Goal: Information Seeking & Learning: Check status

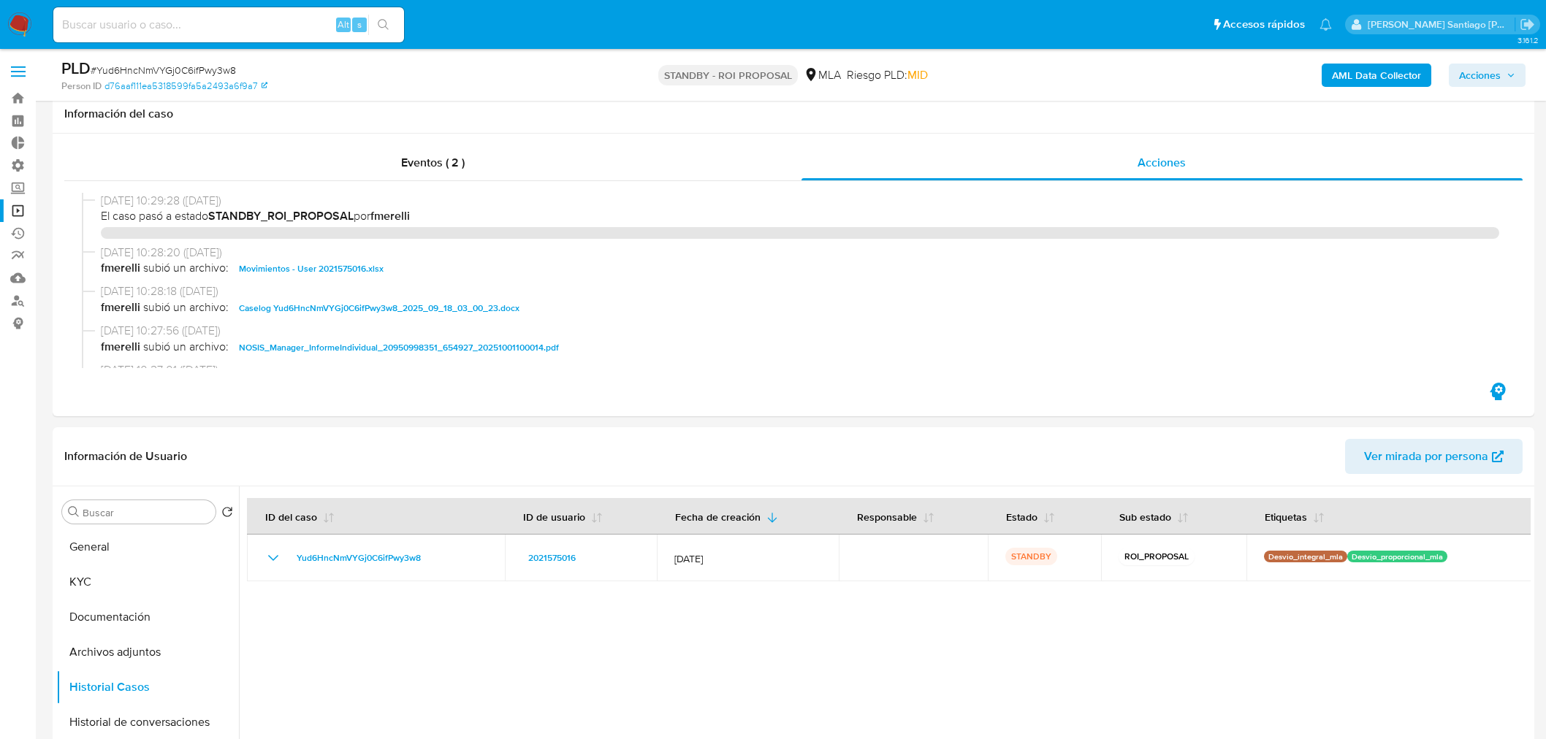
select select "10"
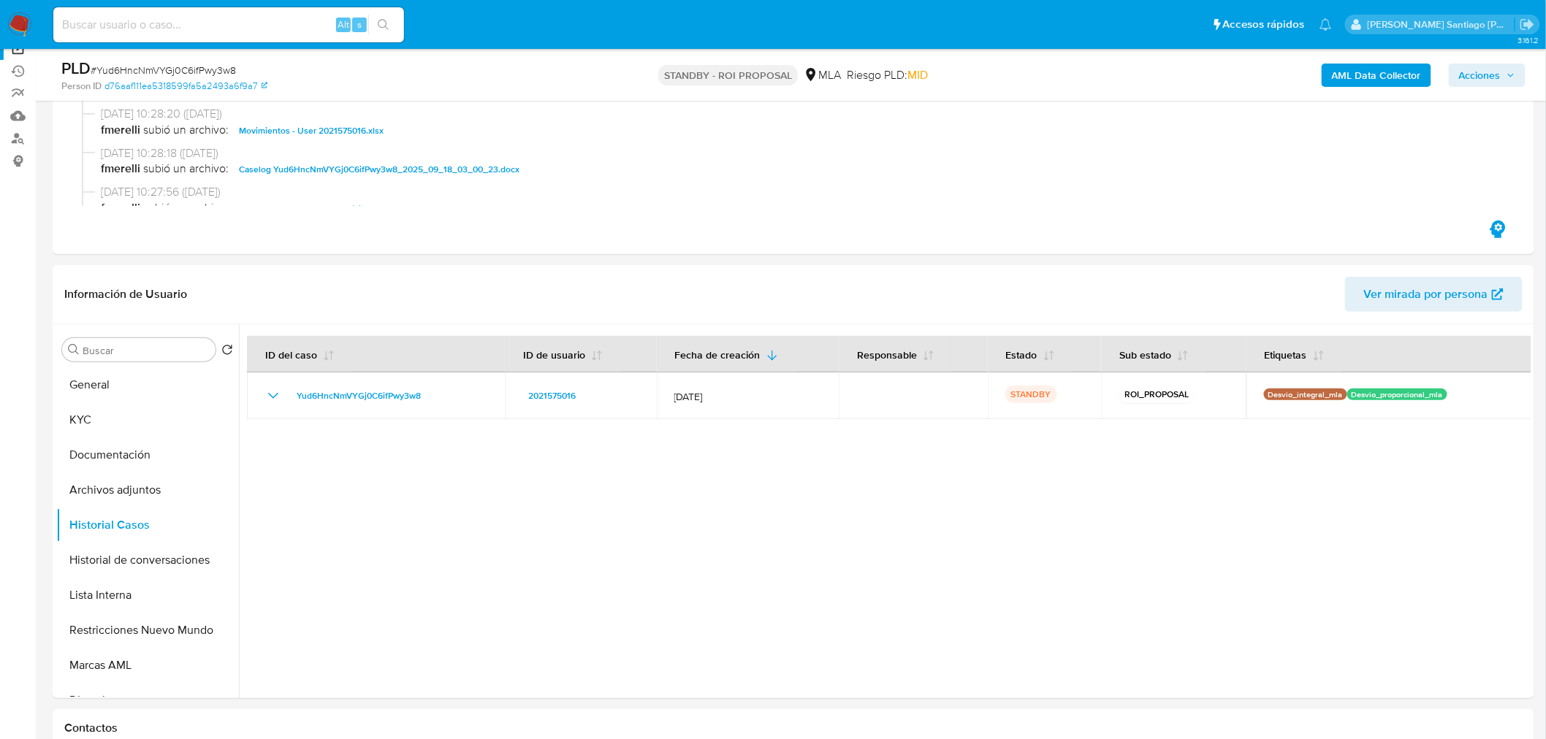
scroll to position [162, 0]
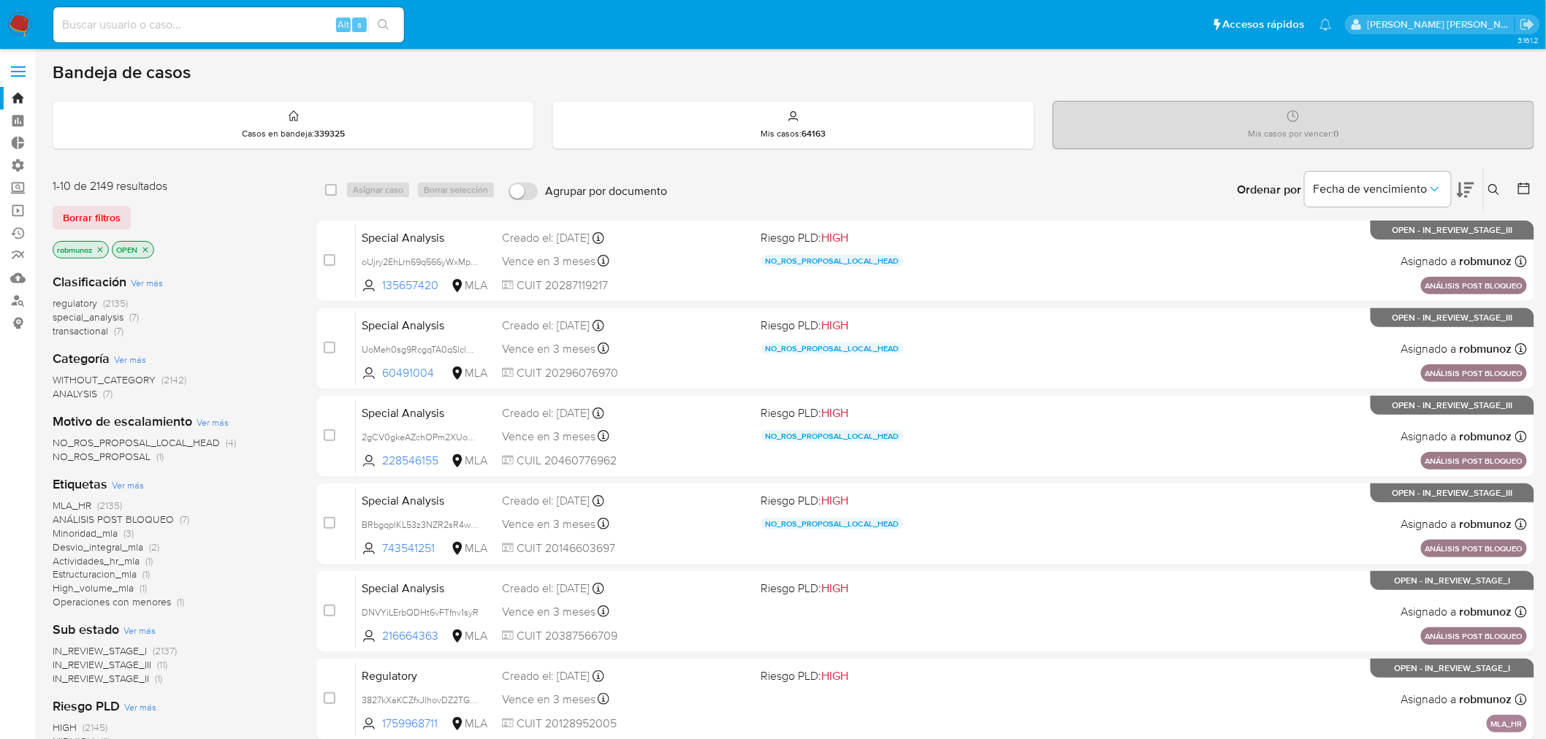
click at [142, 11] on div "Alt s" at bounding box center [228, 24] width 351 height 35
click at [147, 17] on input at bounding box center [228, 24] width 351 height 19
paste input "SOTEAUTOMOTORES"
type input "SOTEAUTOMOTORES"
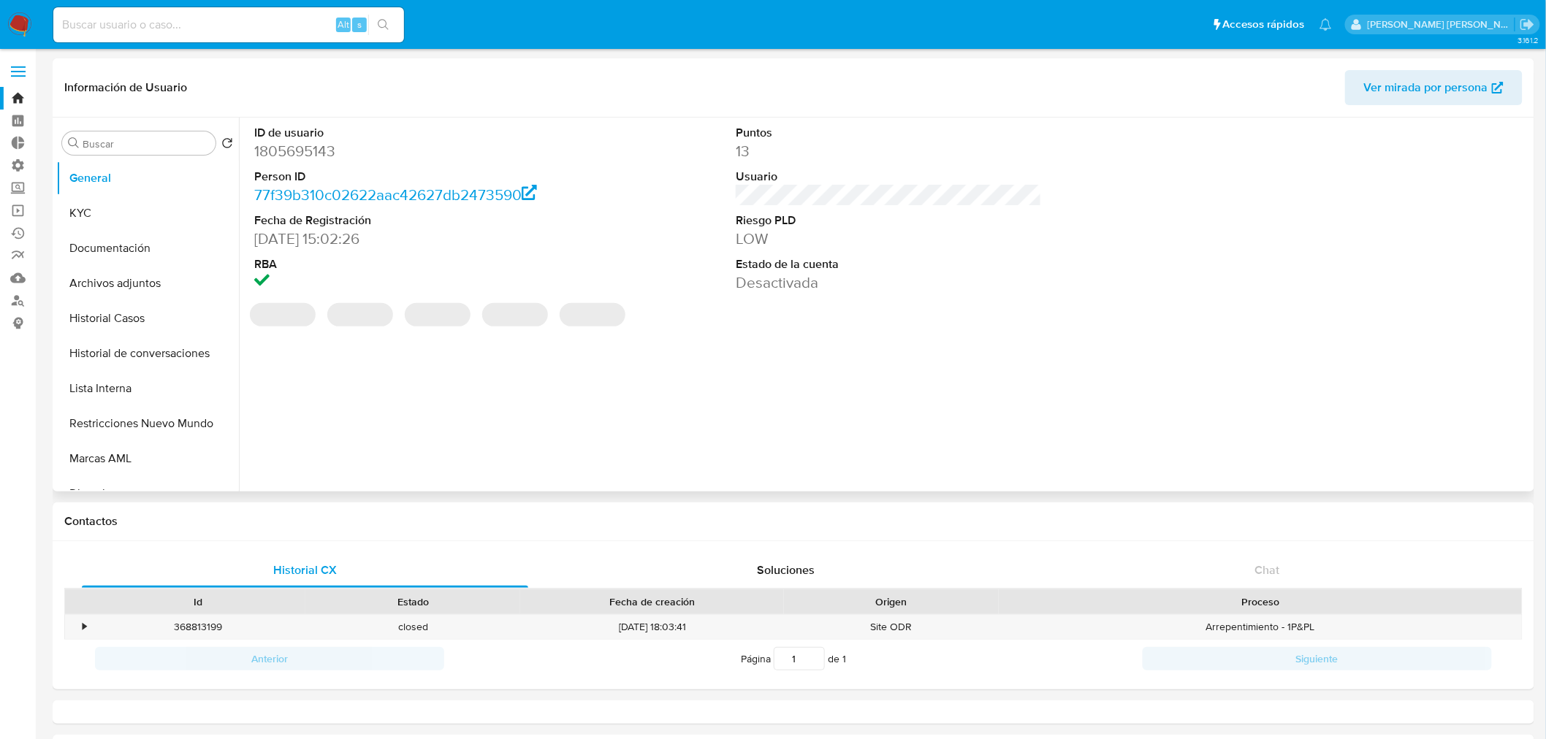
select select "10"
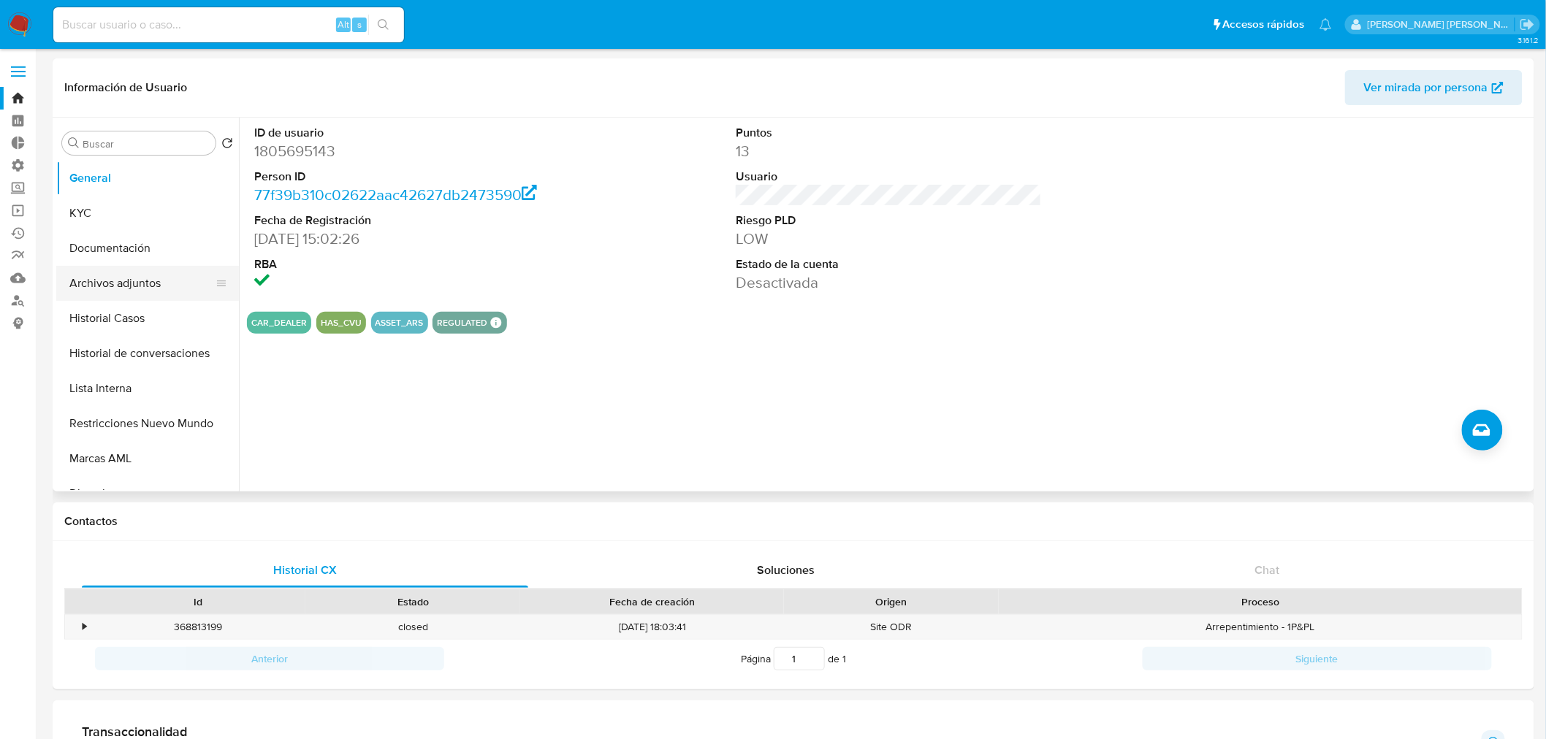
click at [129, 285] on button "Archivos adjuntos" at bounding box center [141, 283] width 171 height 35
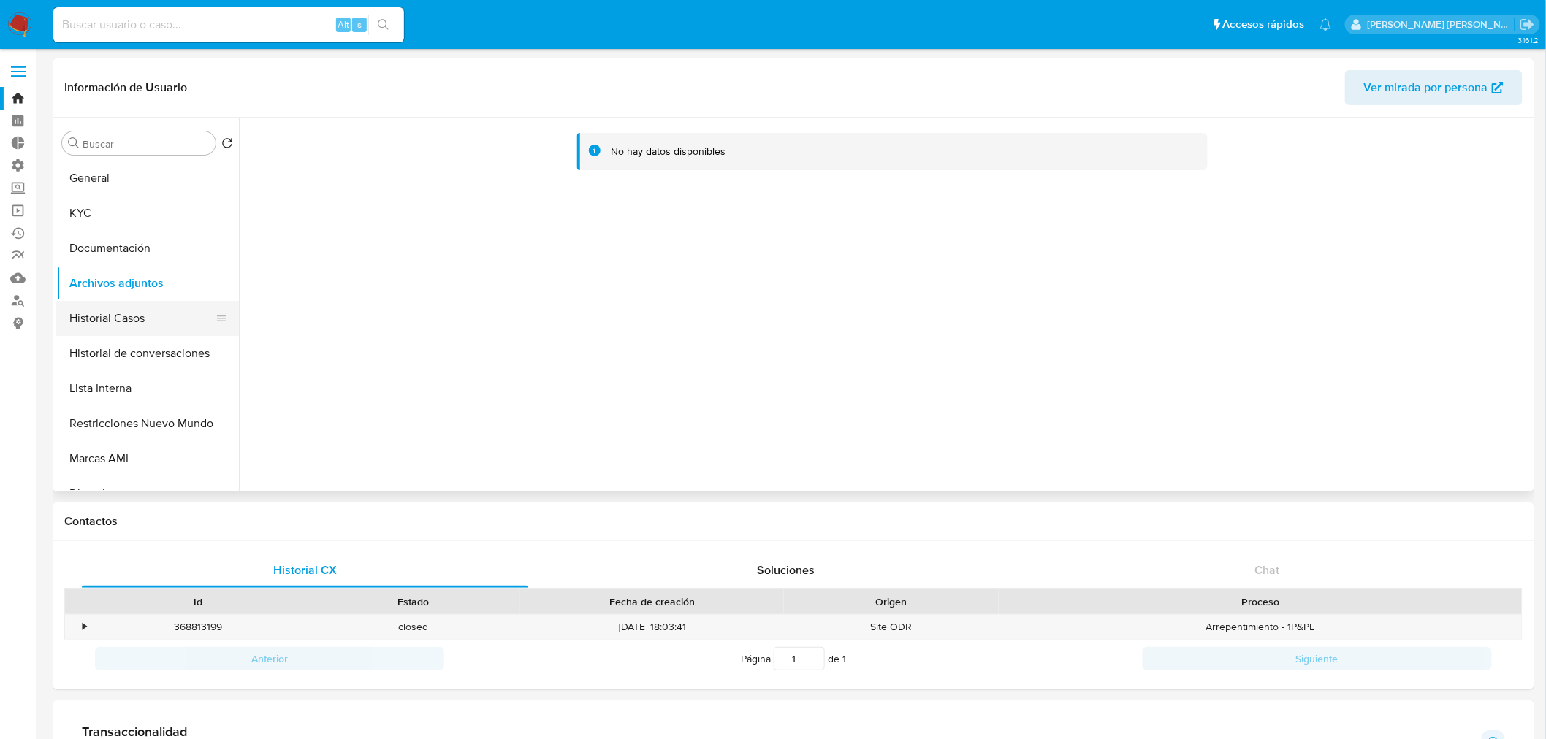
click at [150, 305] on button "Historial Casos" at bounding box center [141, 318] width 171 height 35
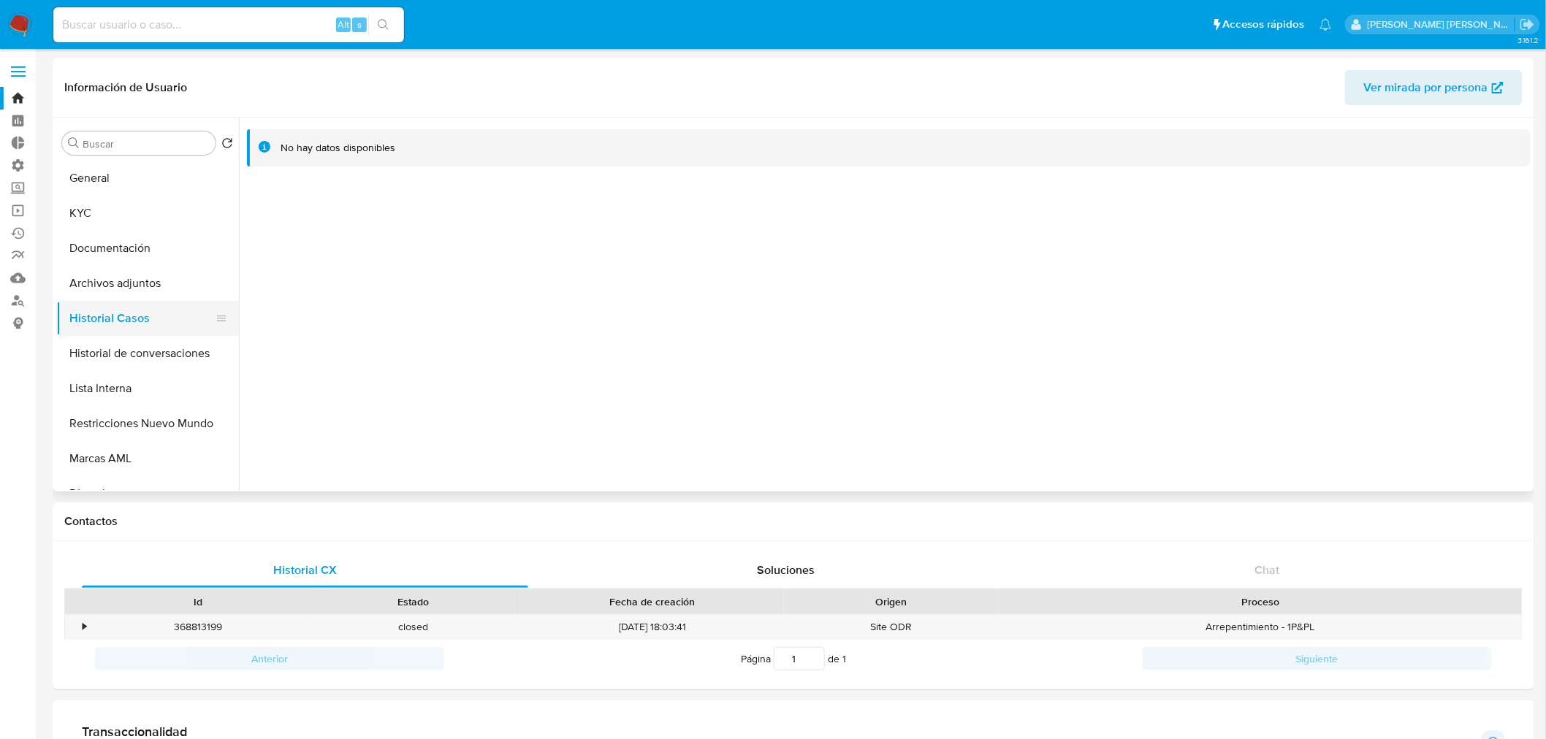
drag, startPoint x: 136, startPoint y: 313, endPoint x: 158, endPoint y: 323, distance: 24.2
click at [136, 312] on button "Historial Casos" at bounding box center [141, 318] width 171 height 35
click at [158, 435] on button "Restricciones Nuevo Mundo" at bounding box center [141, 423] width 171 height 35
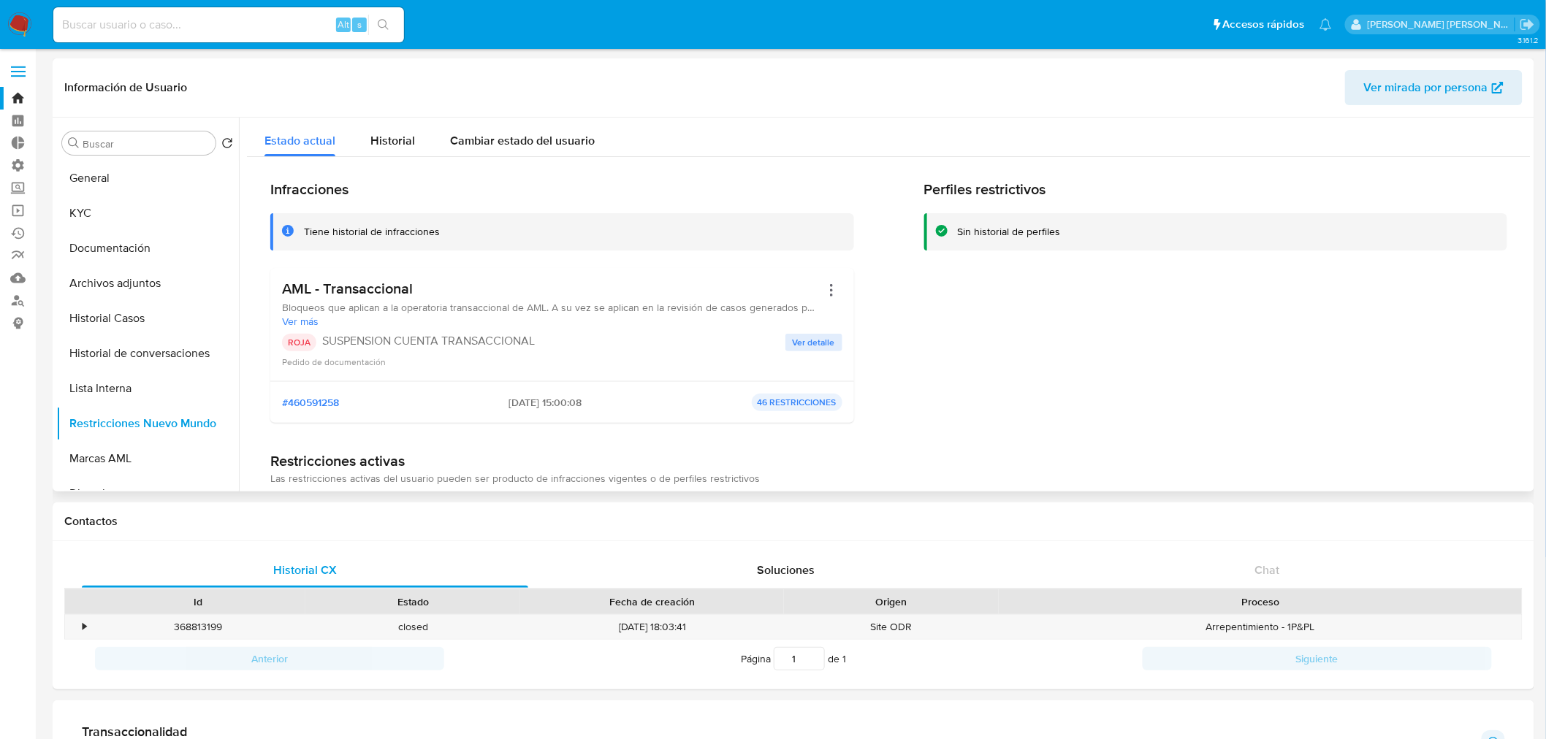
click at [801, 348] on span "Ver detalle" at bounding box center [814, 342] width 42 height 15
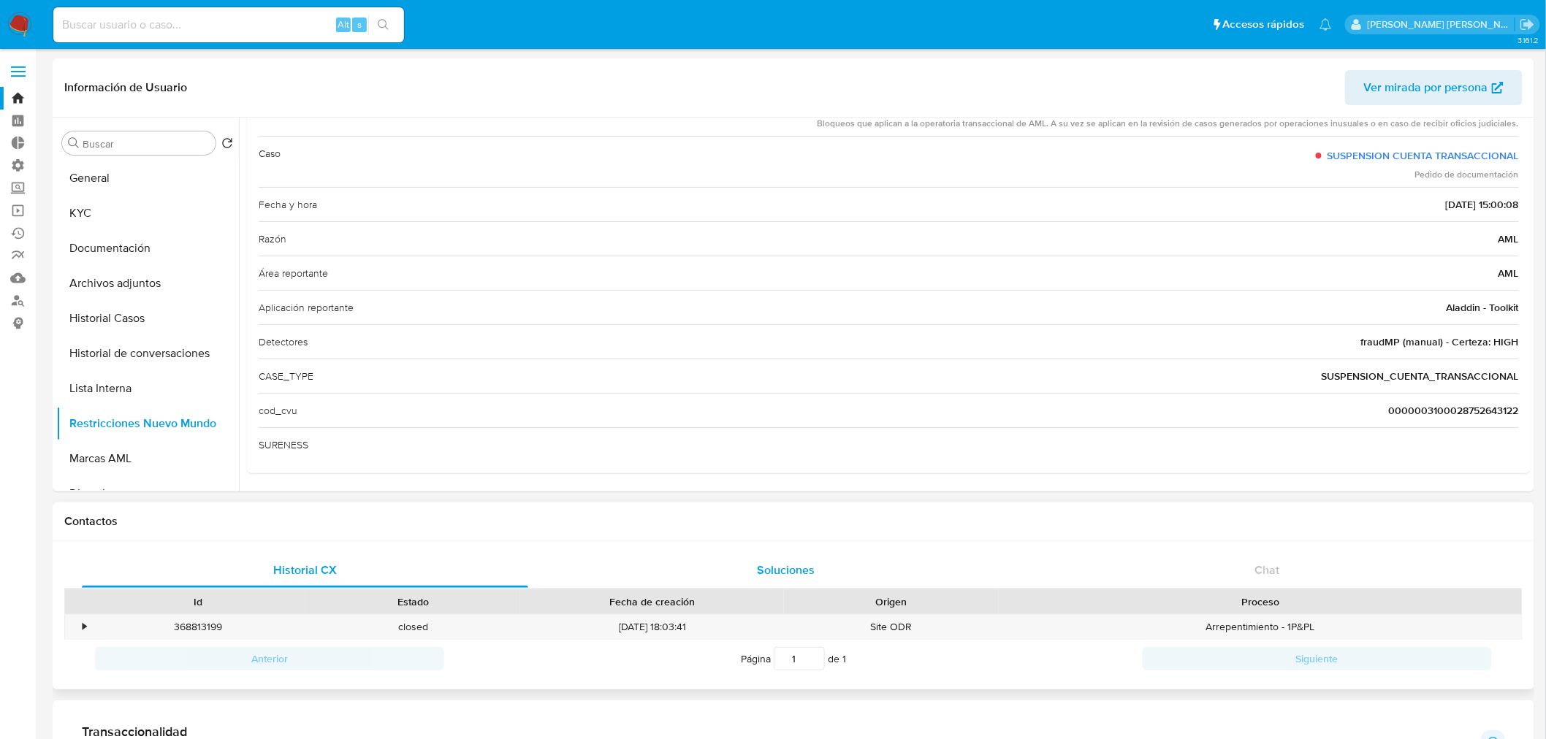
scroll to position [42, 0]
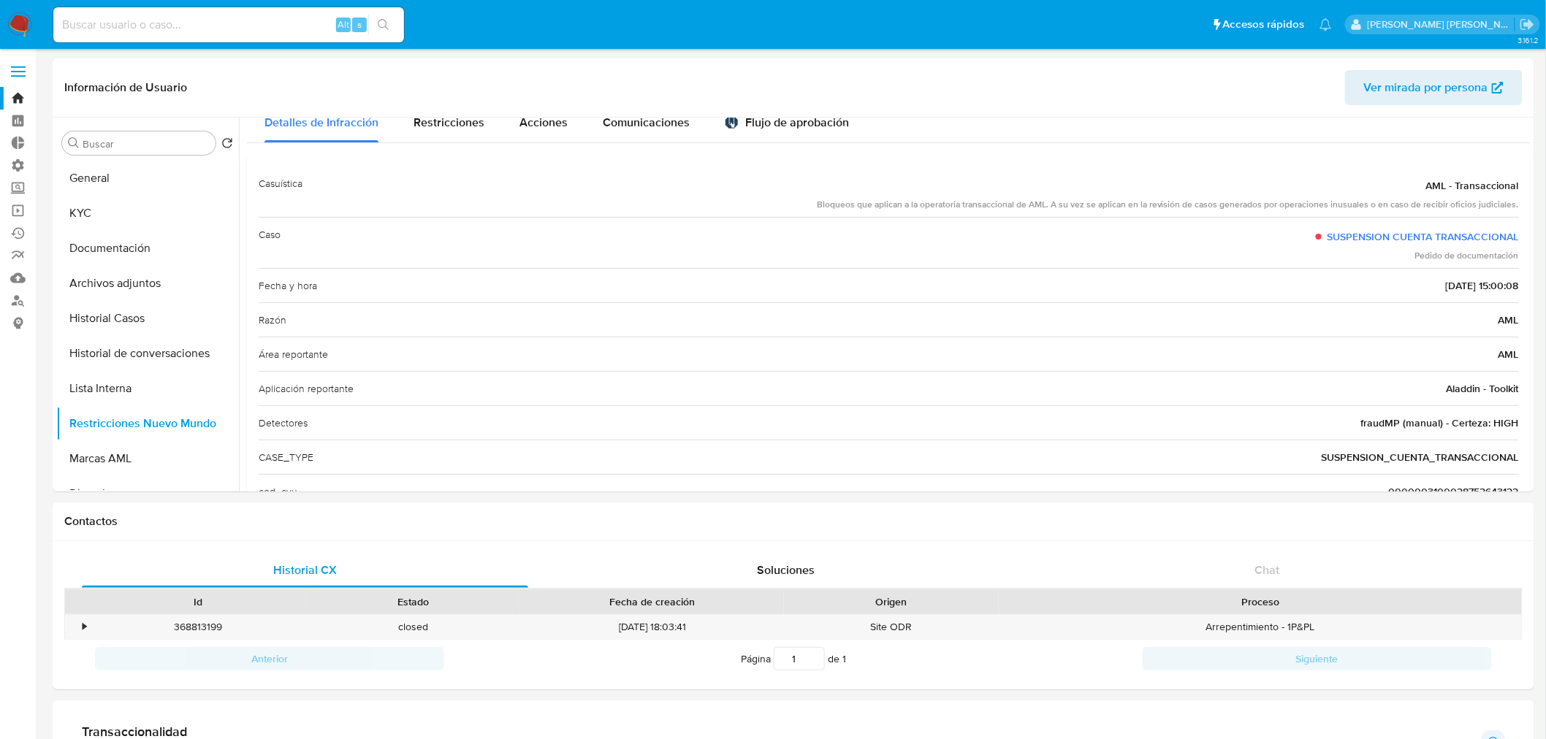
click at [18, 20] on img at bounding box center [19, 24] width 25 height 25
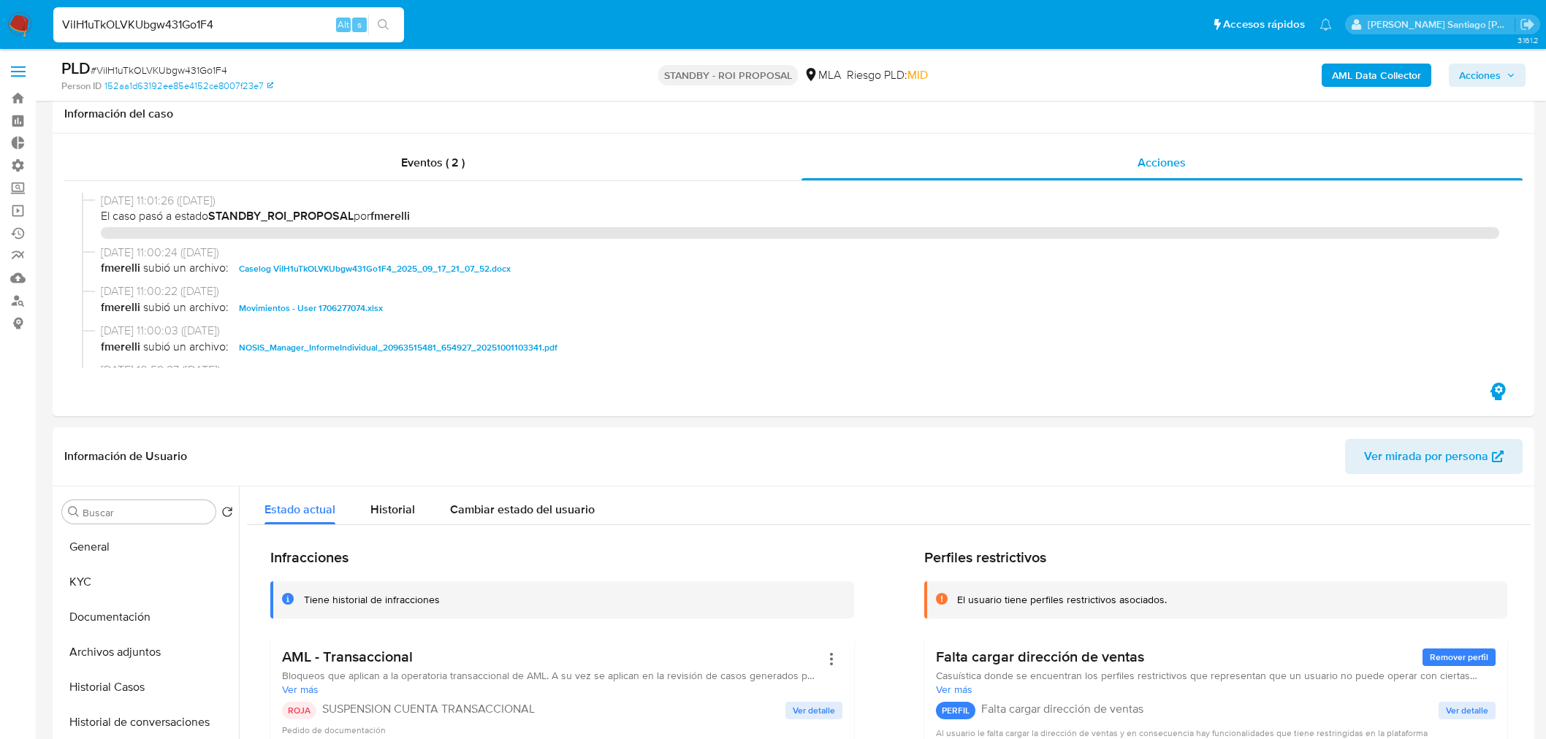
select select "10"
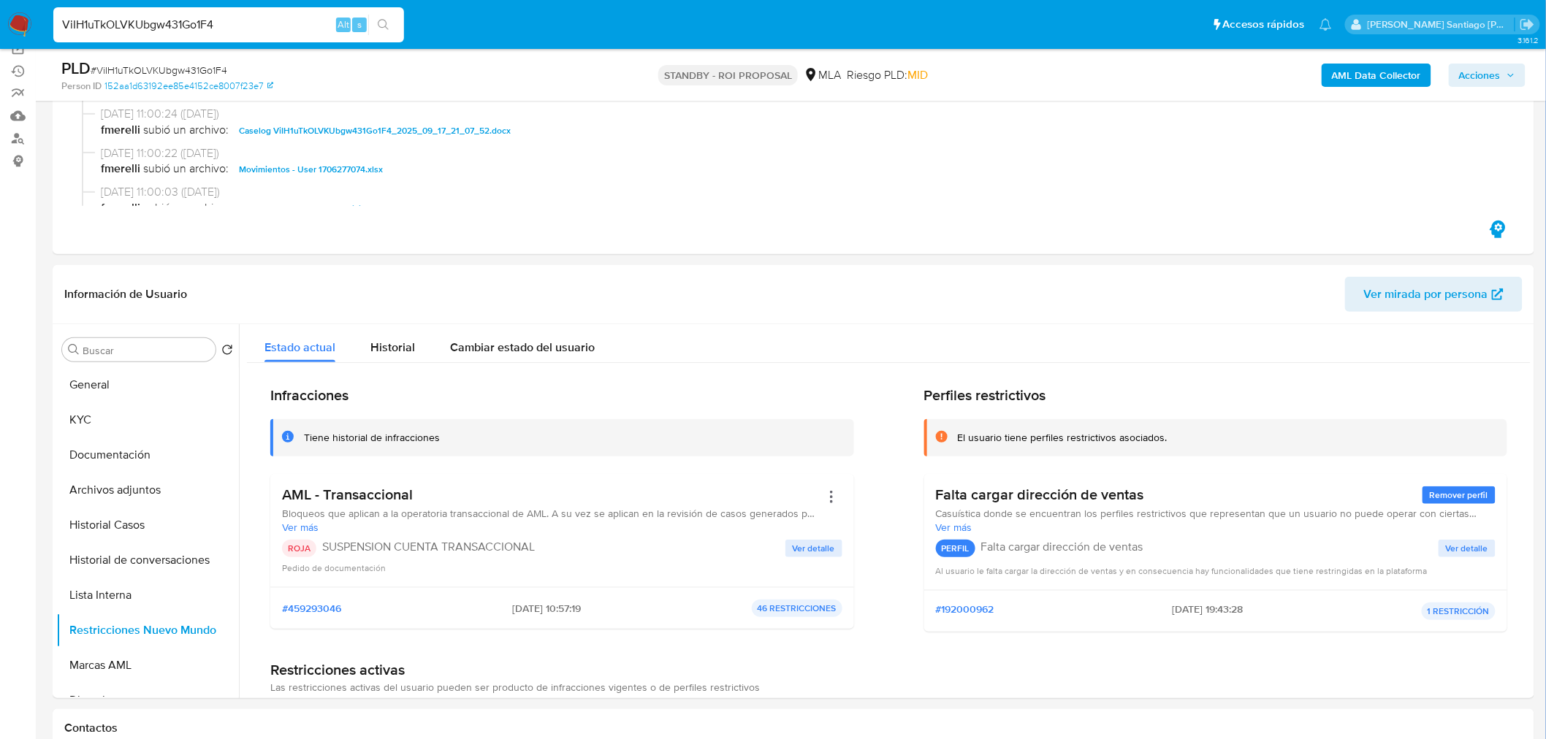
scroll to position [162, 0]
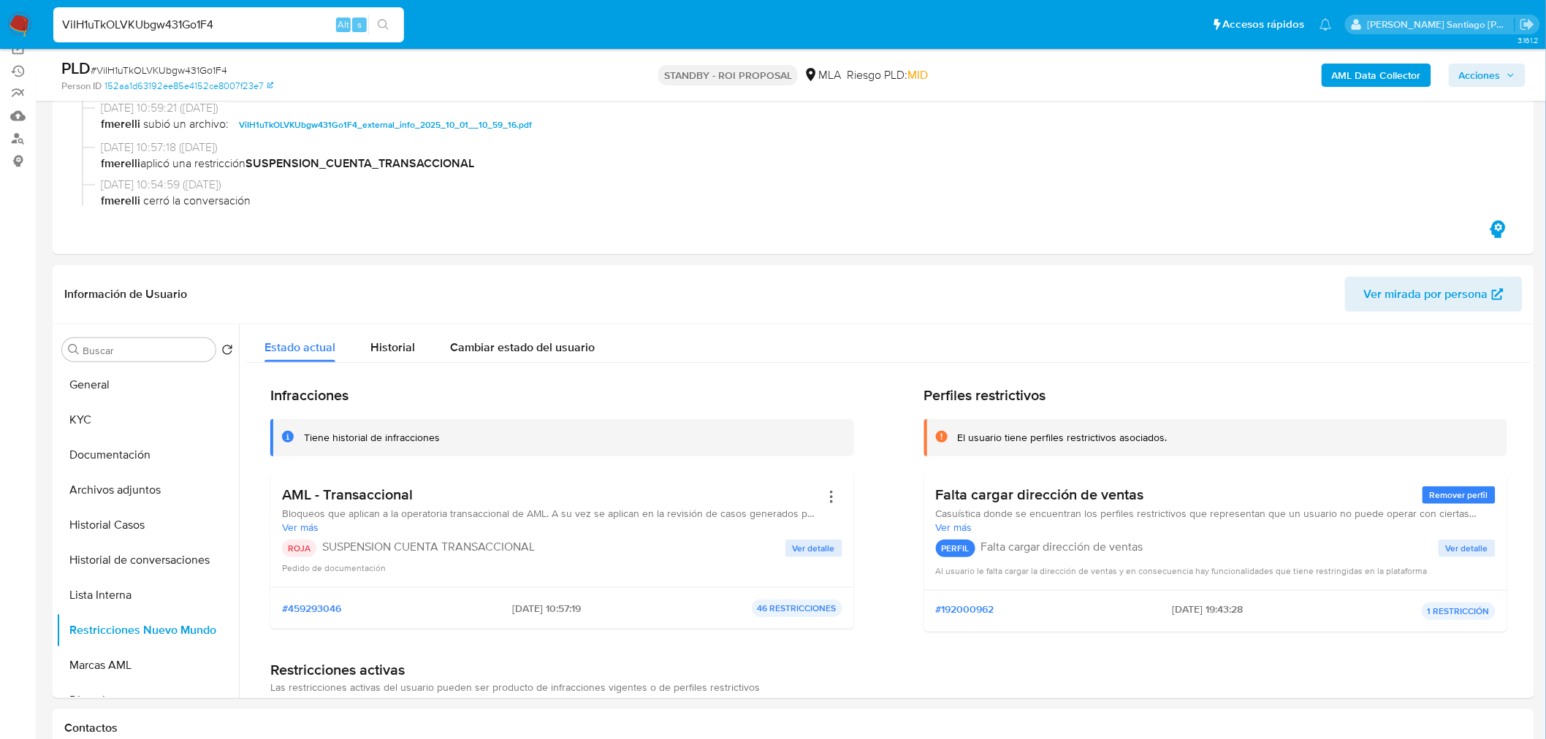
click at [23, 13] on img at bounding box center [19, 24] width 25 height 25
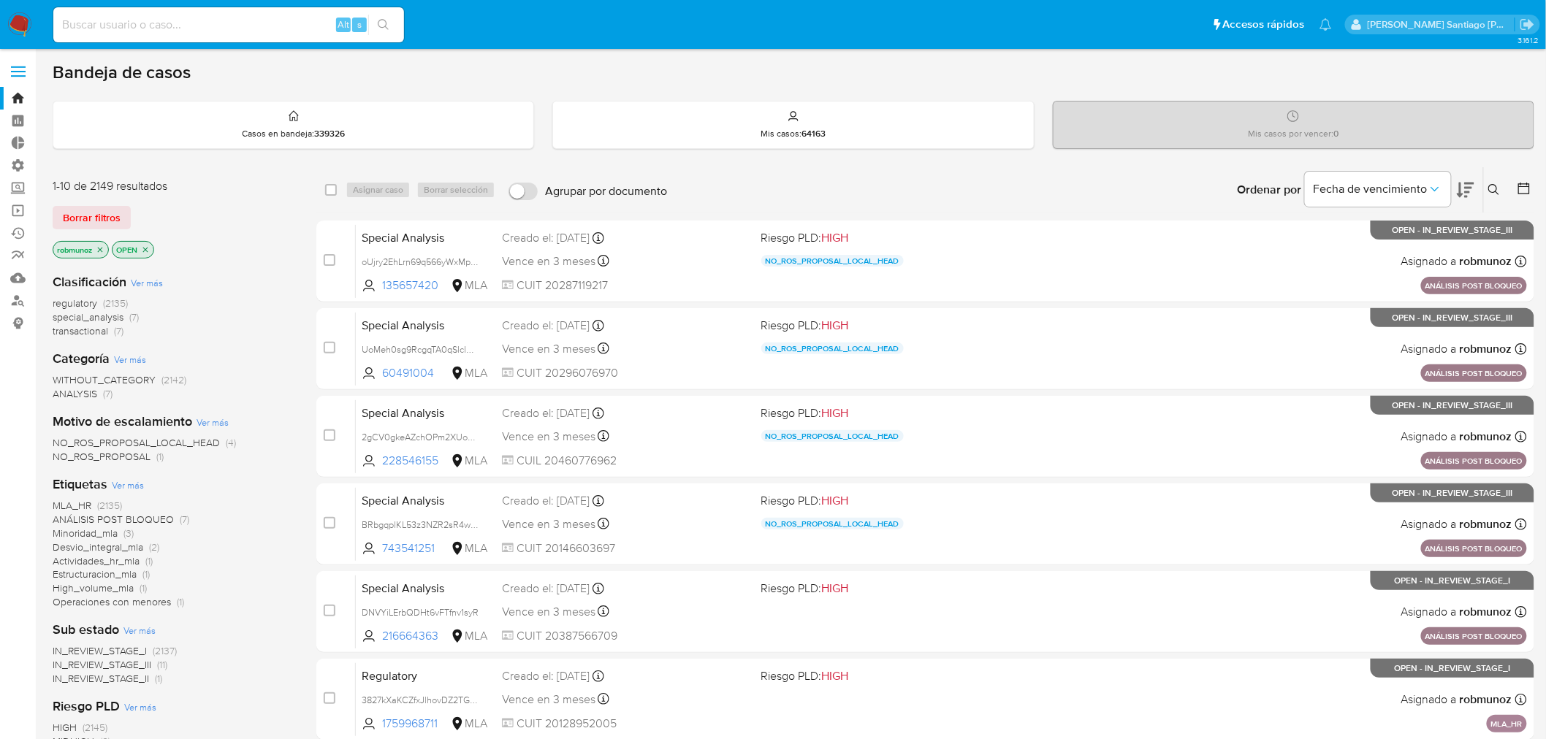
drag, startPoint x: 113, startPoint y: 214, endPoint x: 106, endPoint y: 193, distance: 22.4
click at [112, 214] on span "Borrar filtros" at bounding box center [92, 217] width 58 height 20
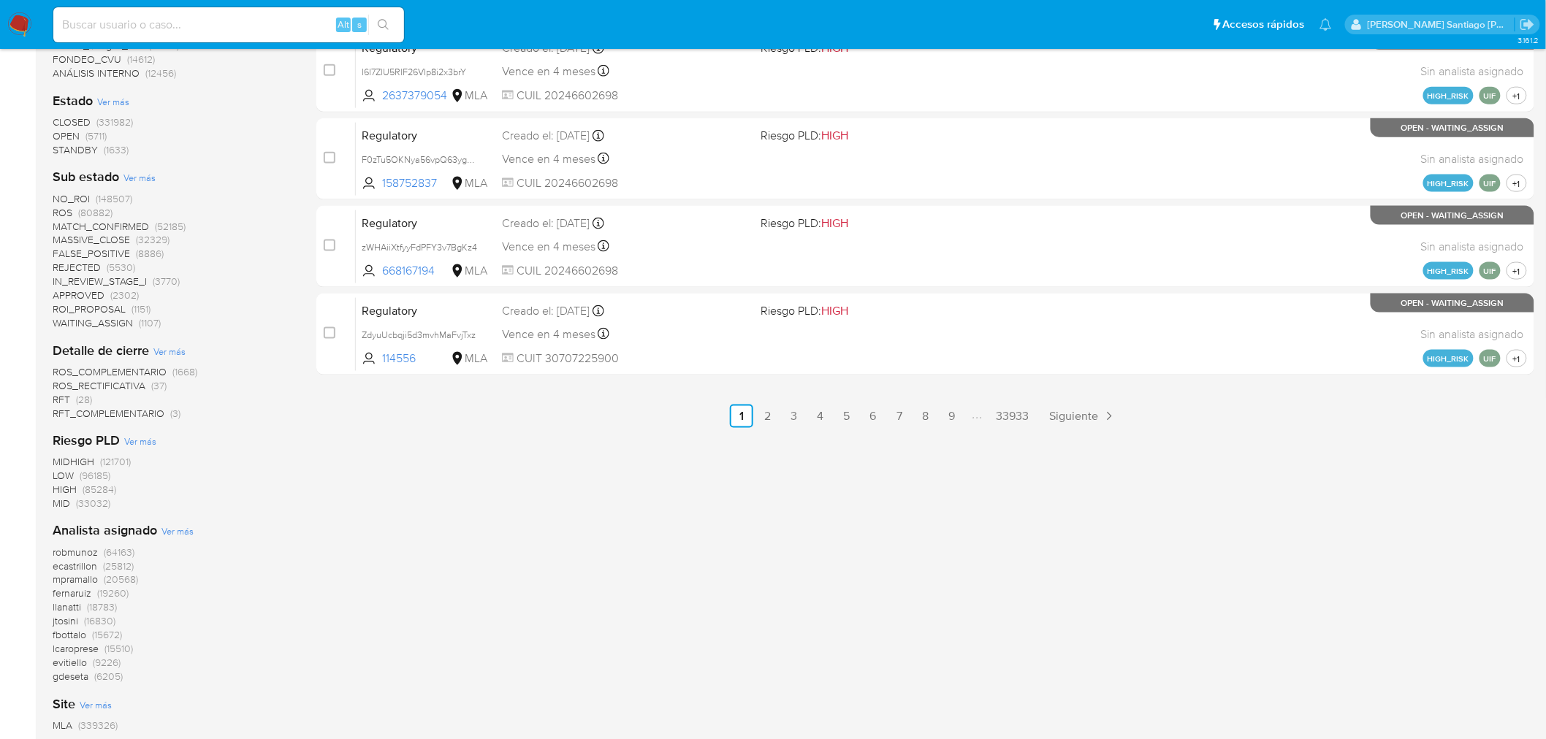
scroll to position [730, 0]
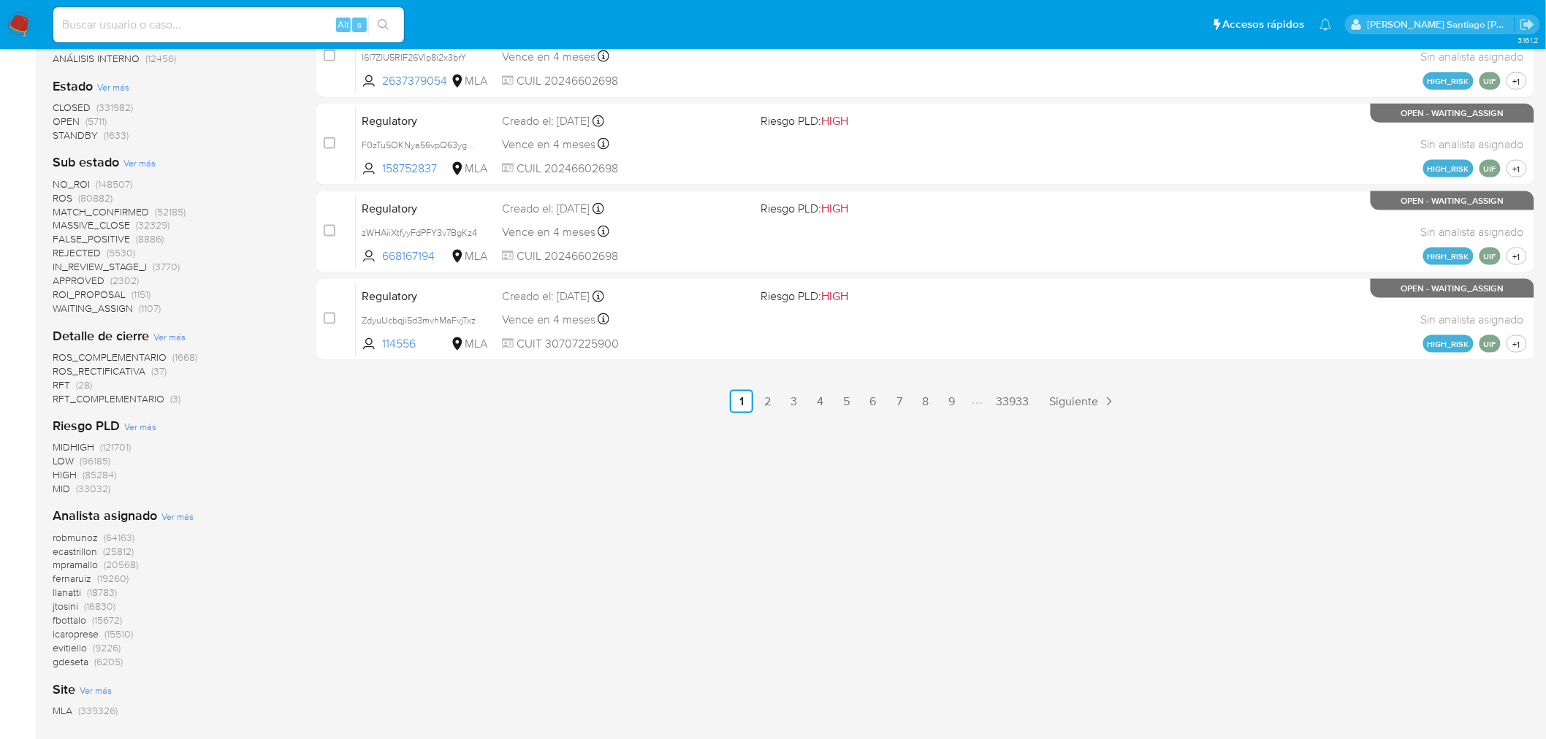
click at [88, 541] on span "robmunoz" at bounding box center [75, 538] width 45 height 15
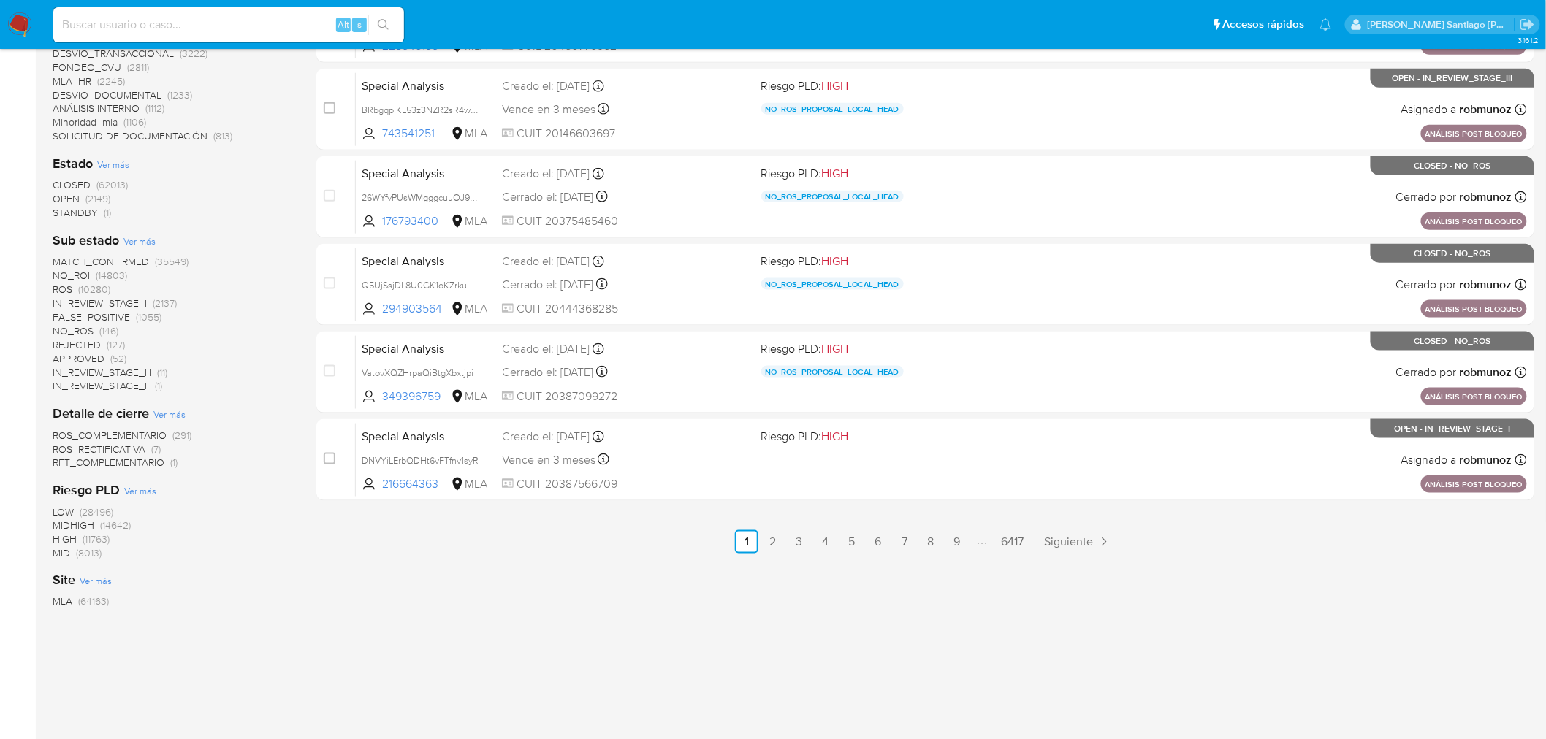
scroll to position [348, 0]
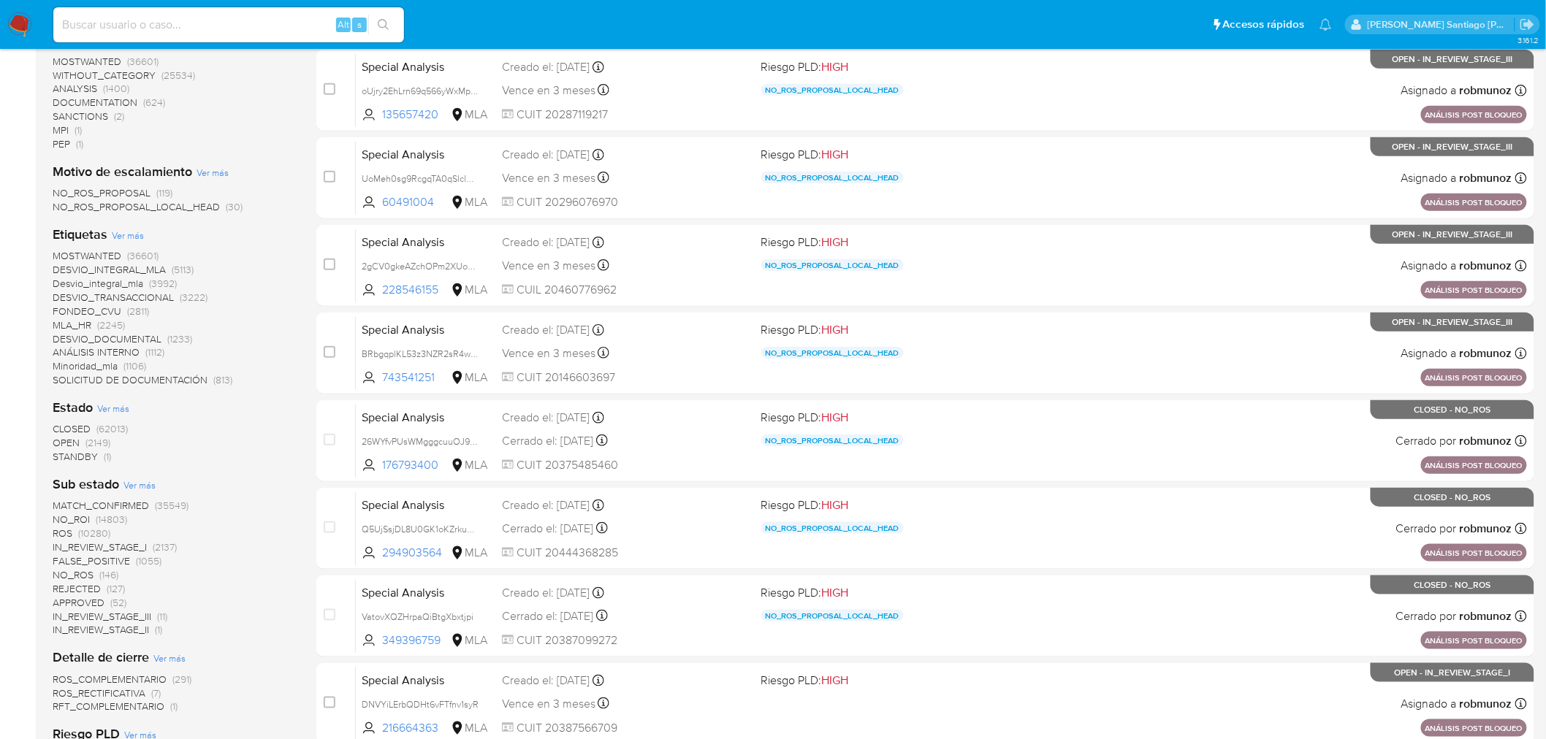
click at [98, 310] on span "FONDEO_CVU" at bounding box center [87, 311] width 69 height 15
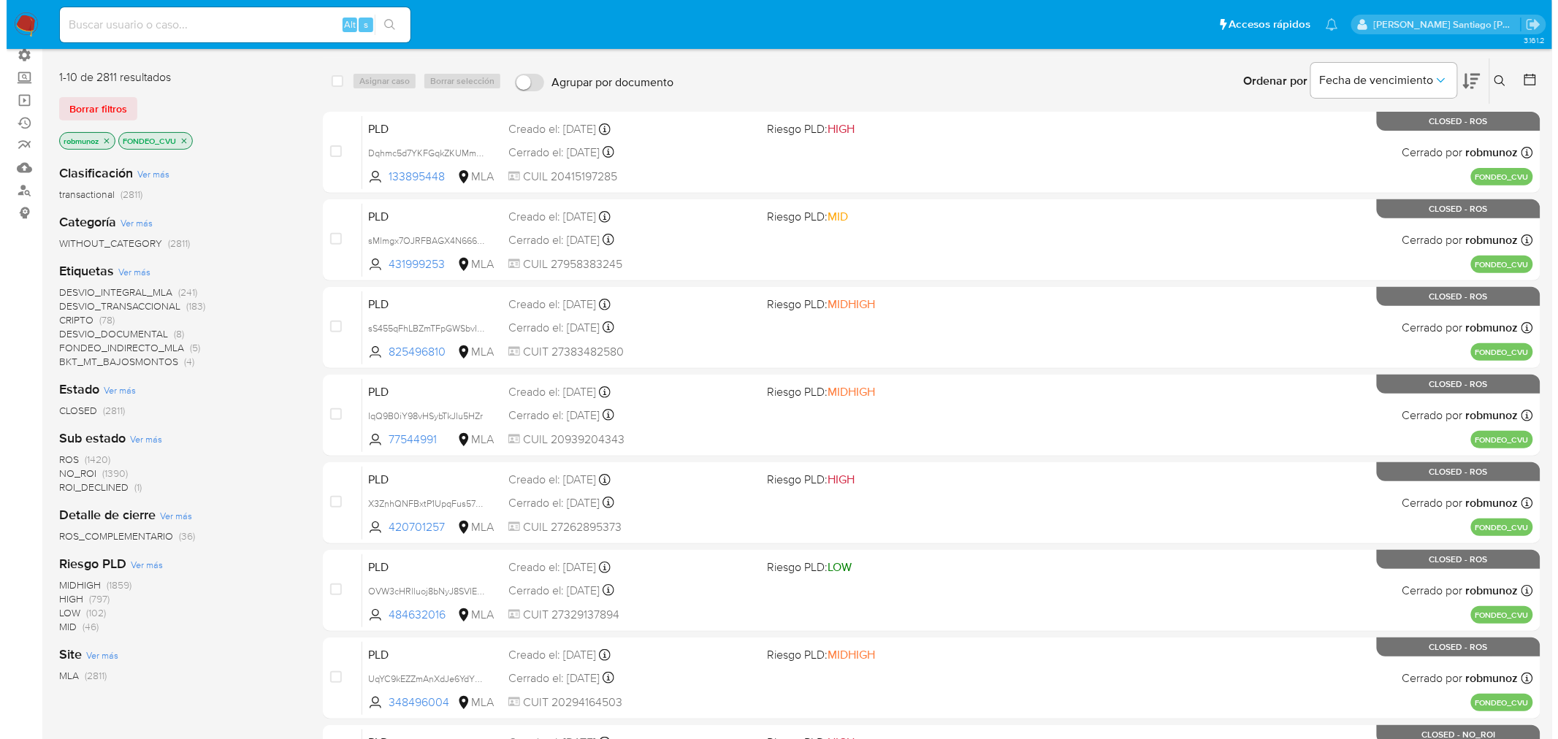
scroll to position [104, 0]
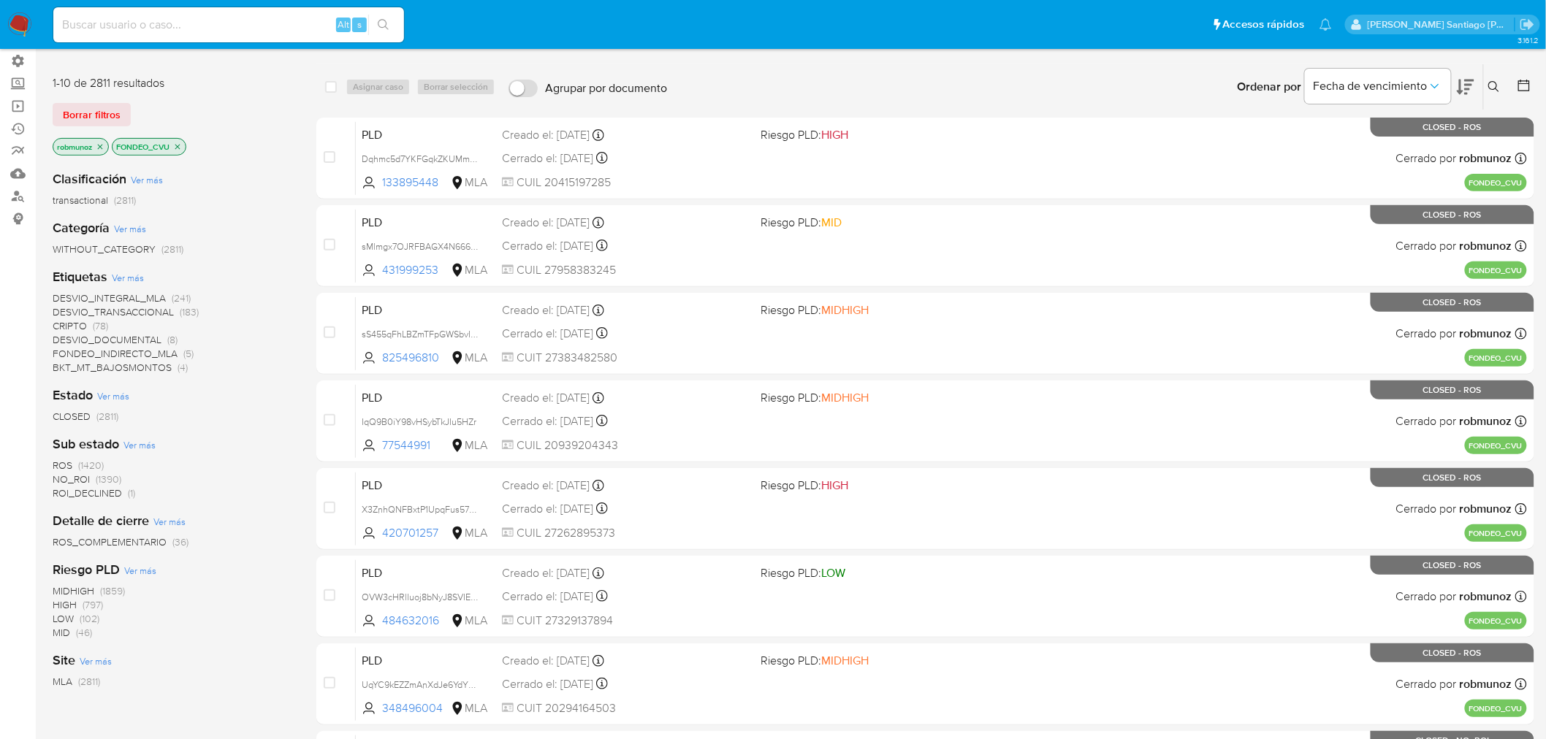
click at [178, 142] on icon "close-filter" at bounding box center [177, 146] width 9 height 9
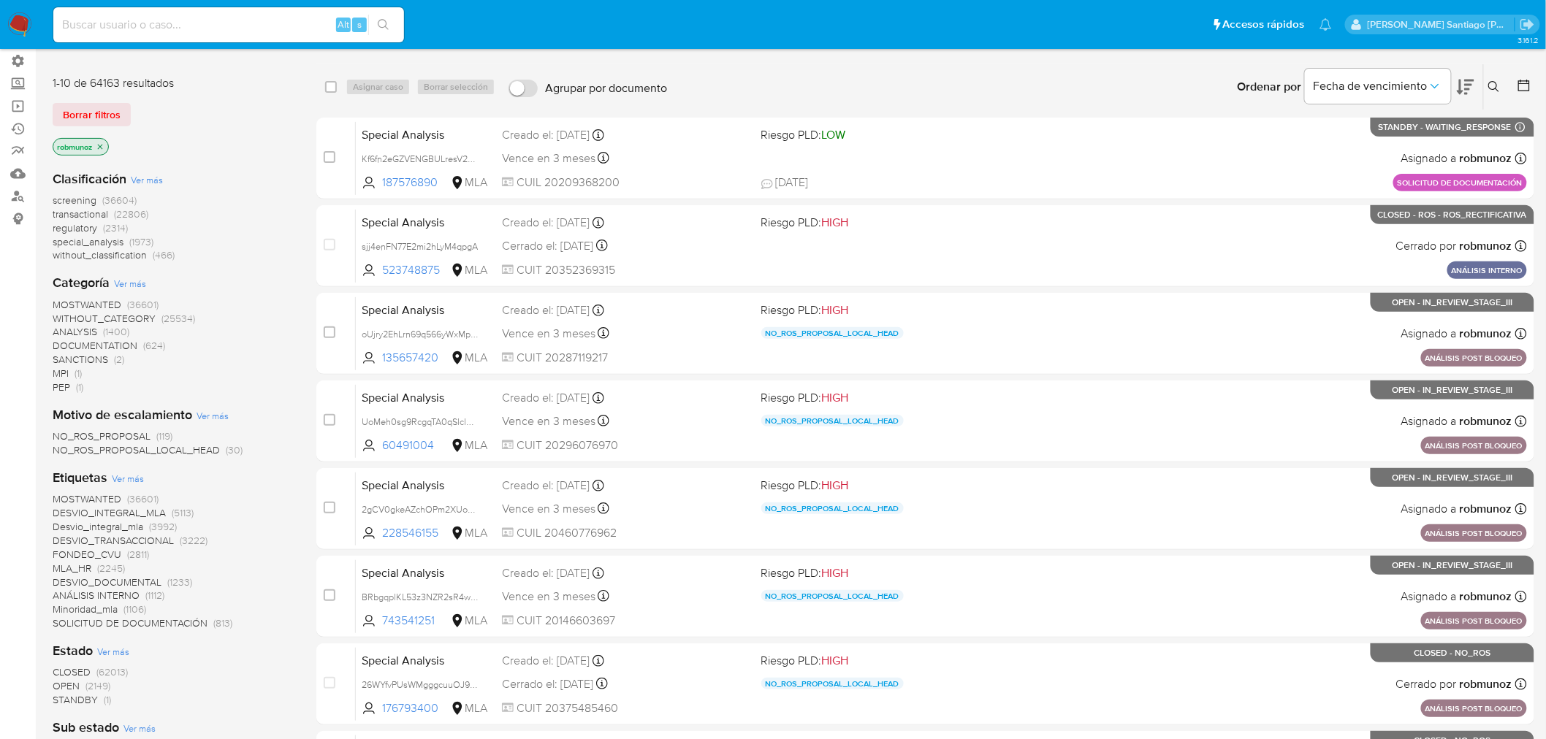
click at [132, 473] on span "Ver más" at bounding box center [128, 478] width 32 height 13
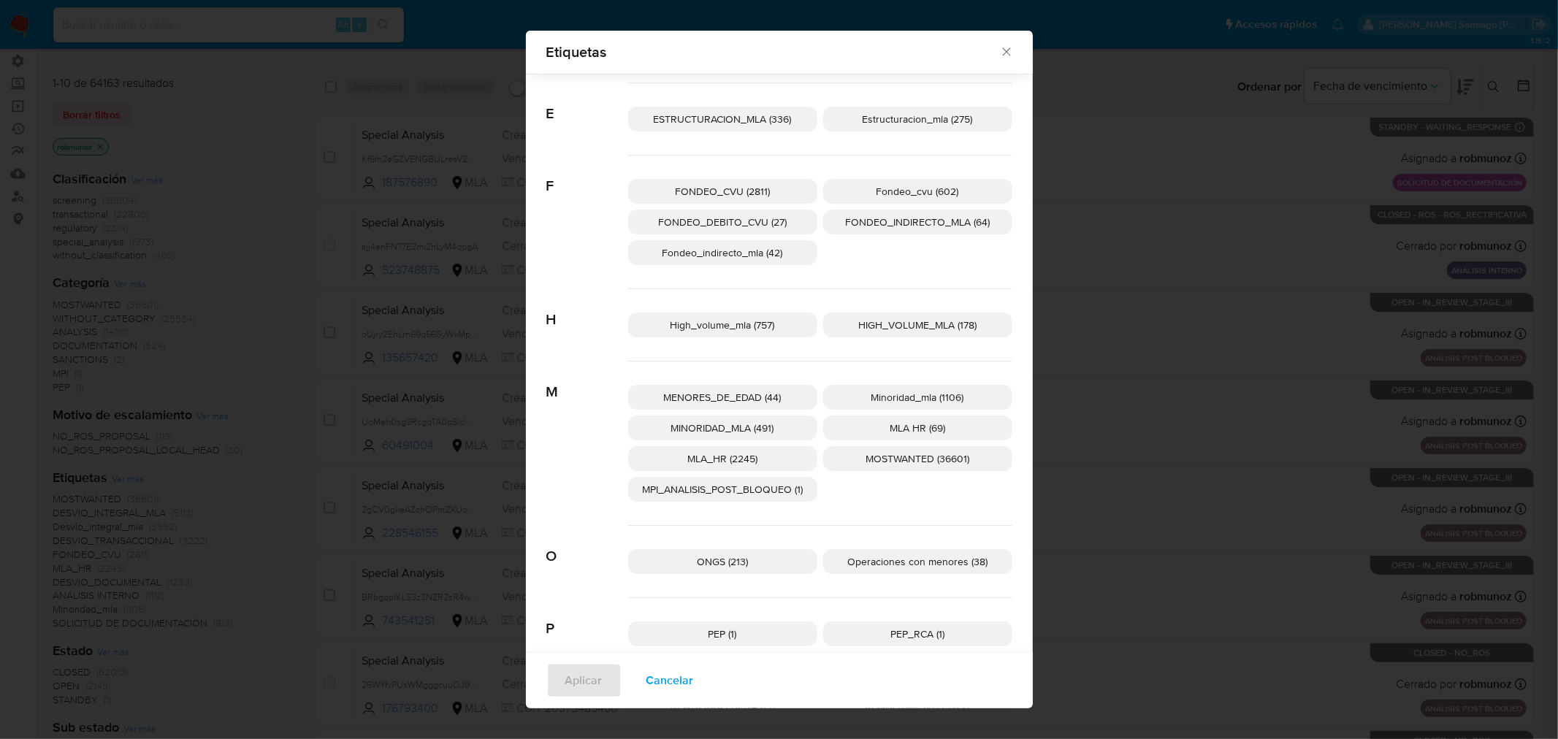
scroll to position [557, 0]
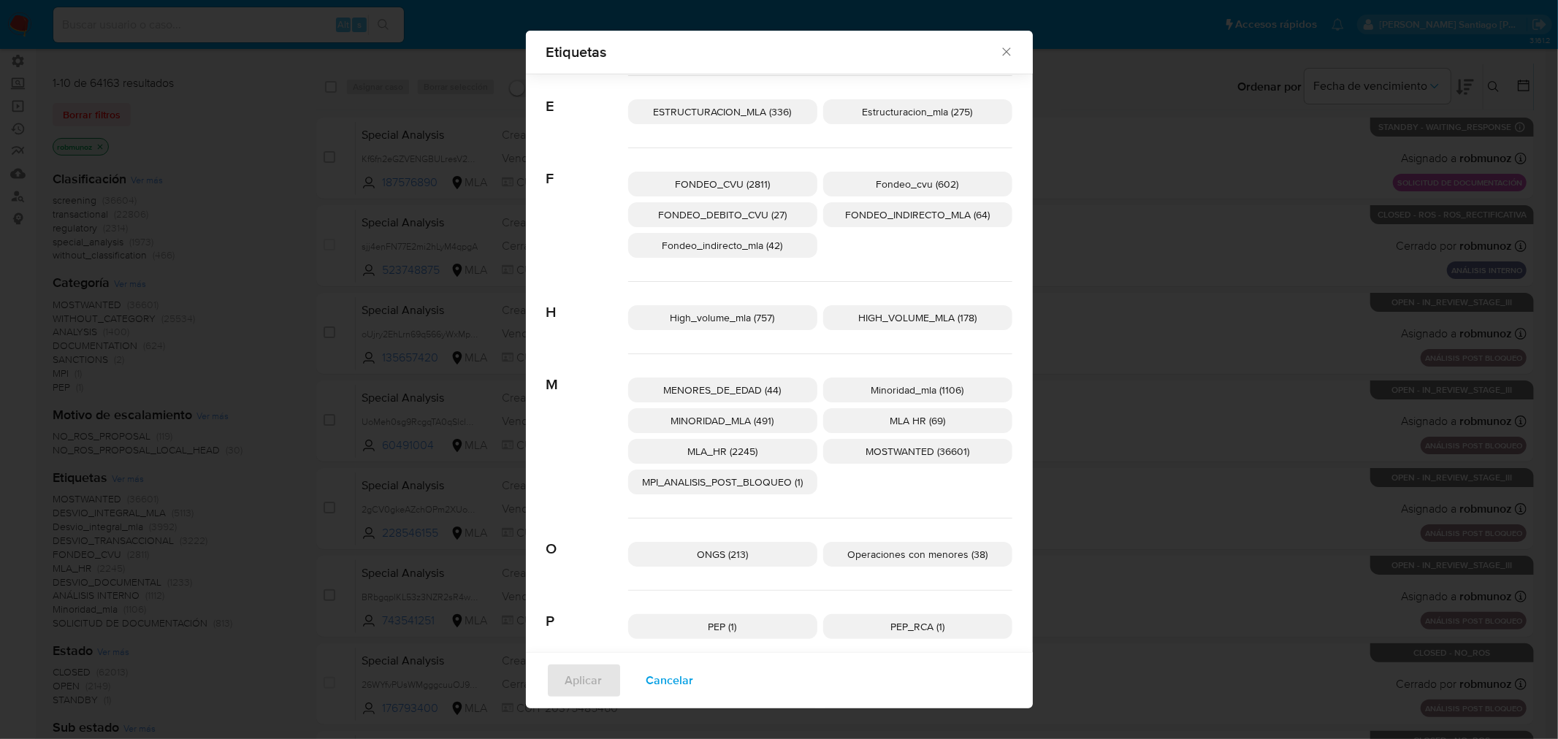
click at [869, 316] on span "HIGH_VOLUME_MLA (178)" at bounding box center [917, 317] width 118 height 15
click at [573, 674] on span "Aplicar" at bounding box center [583, 681] width 37 height 32
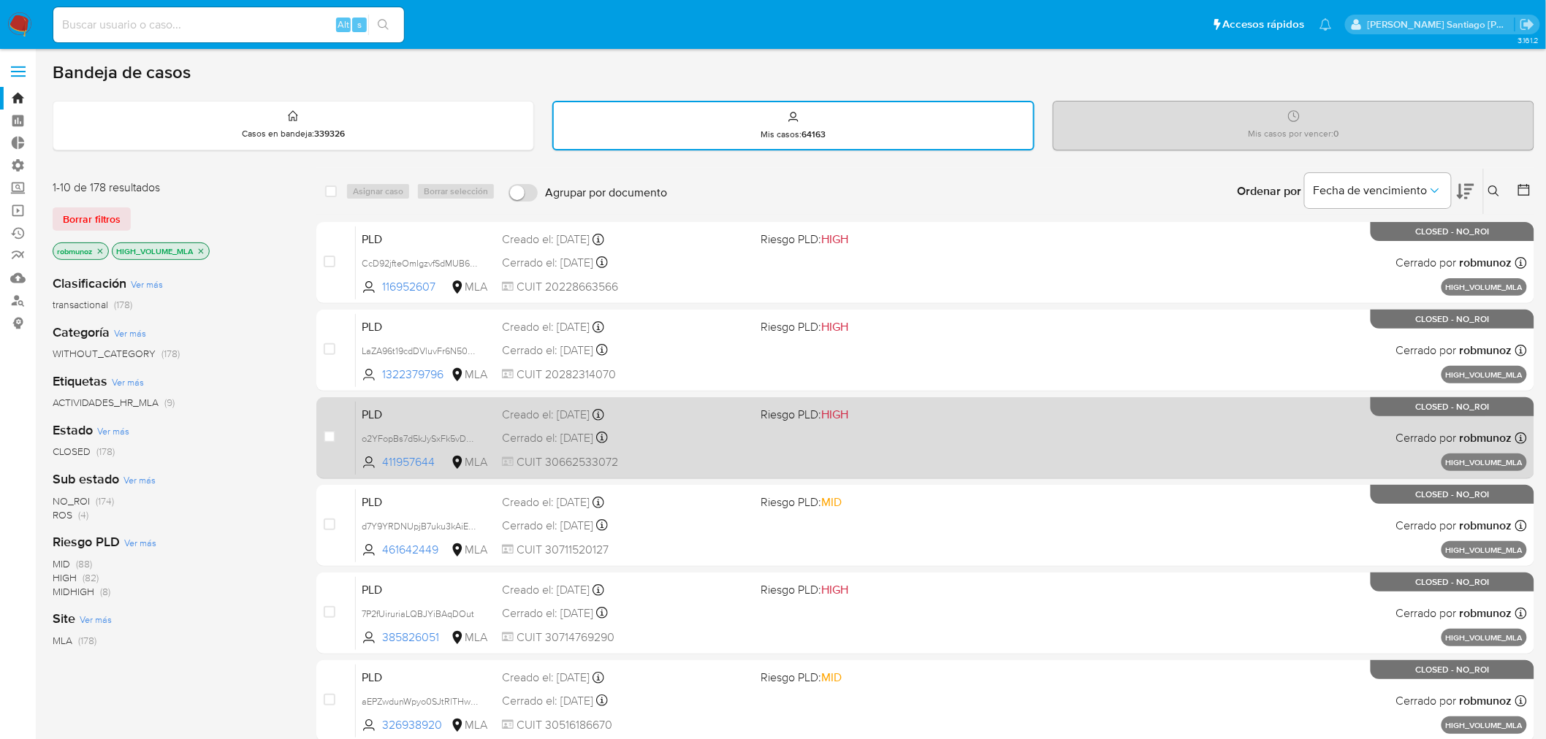
click at [1098, 451] on div "PLD o2YFopBs7d5kJySxFk5vDSCZ 411957644 MLA Riesgo PLD: HIGH Creado el: 12/05/20…" at bounding box center [941, 438] width 1171 height 74
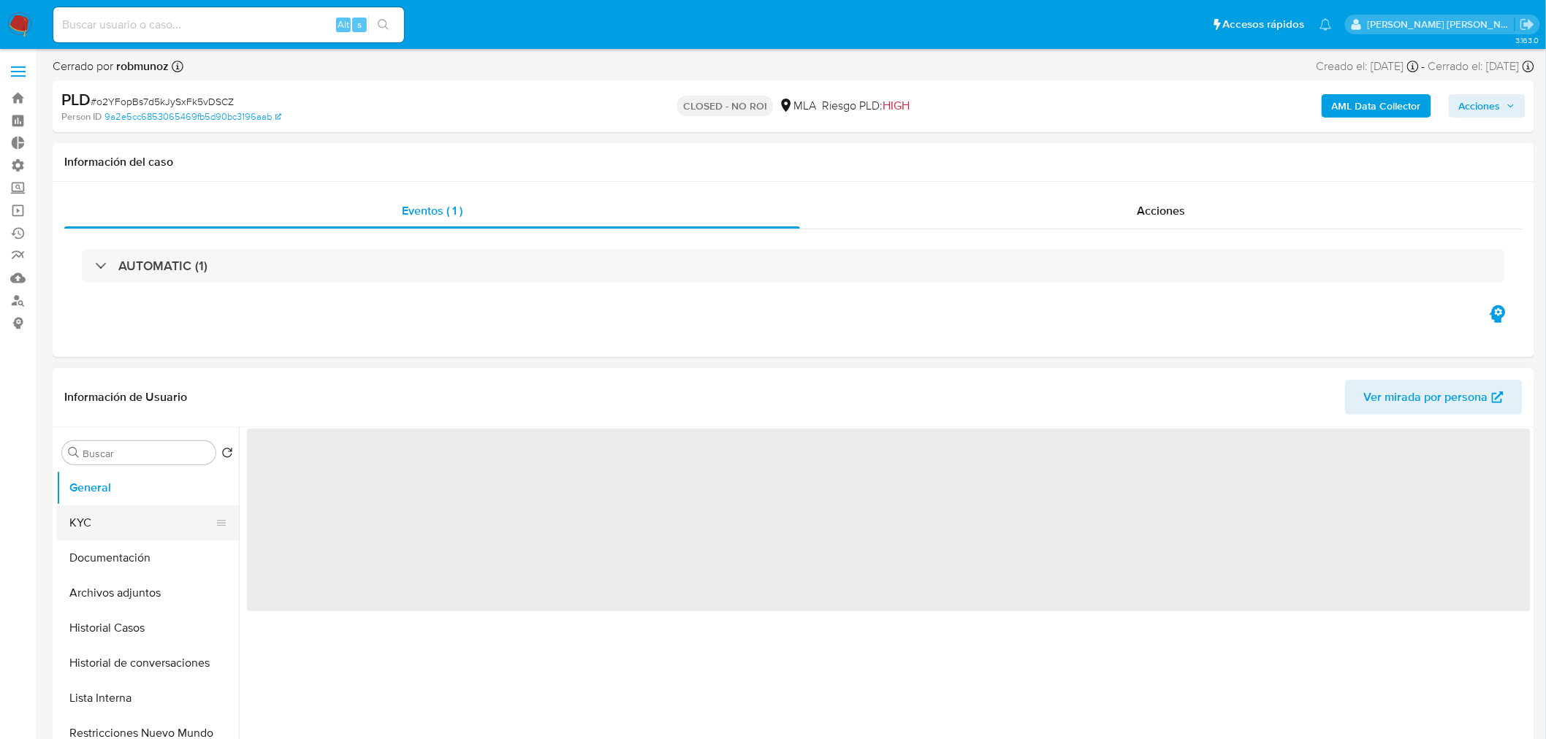
click at [137, 528] on button "KYC" at bounding box center [141, 522] width 171 height 35
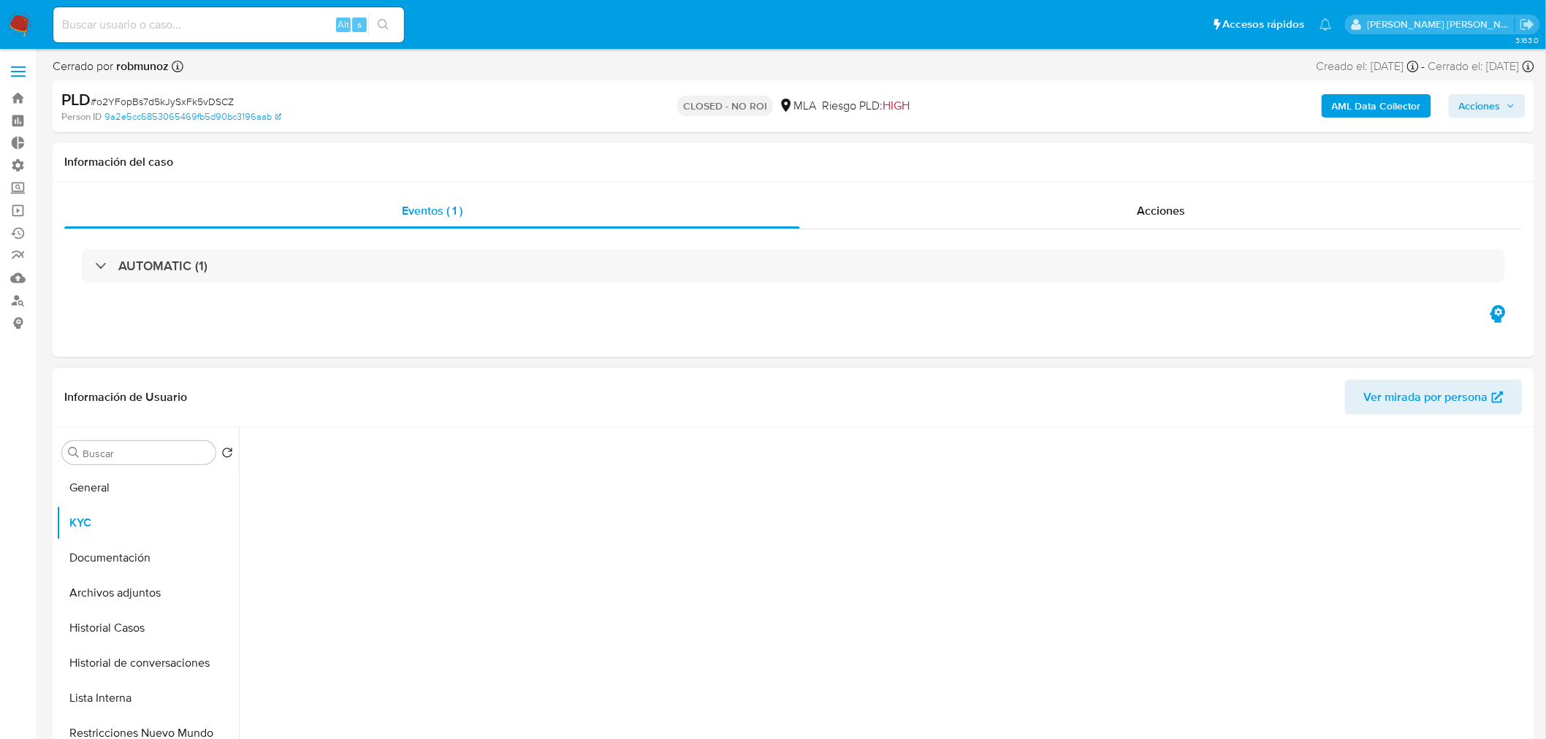
select select "10"
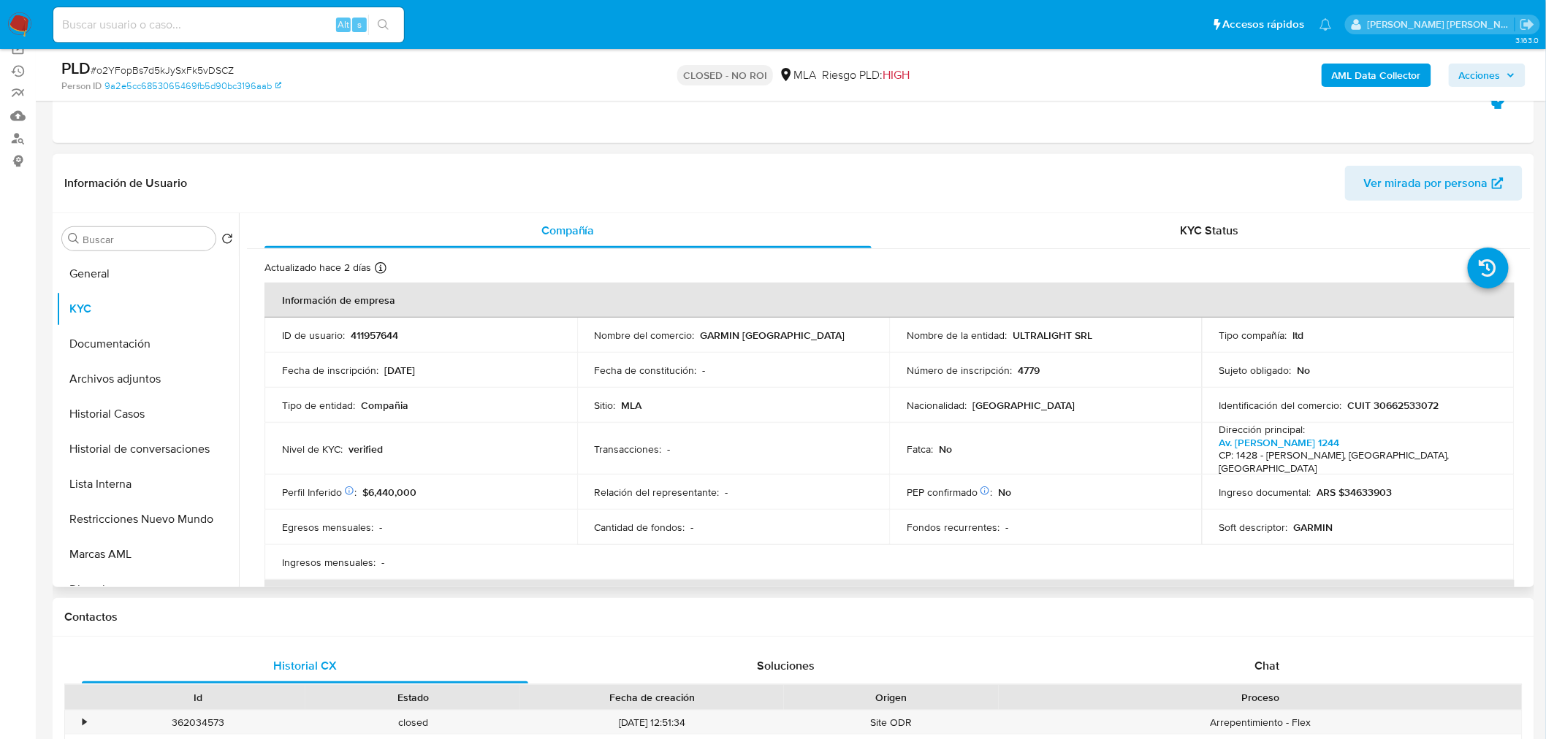
scroll to position [81, 0]
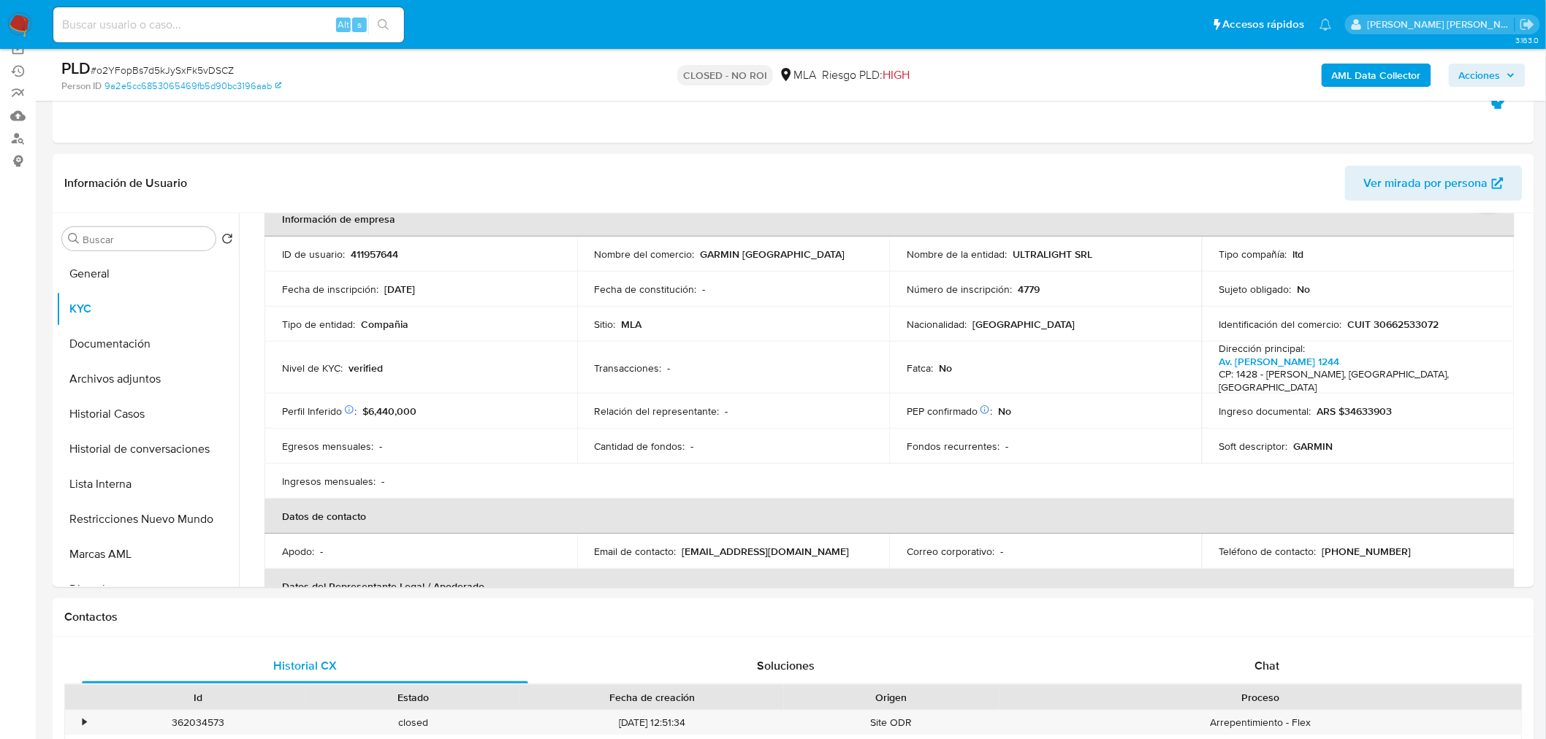
click at [12, 15] on img at bounding box center [19, 24] width 25 height 25
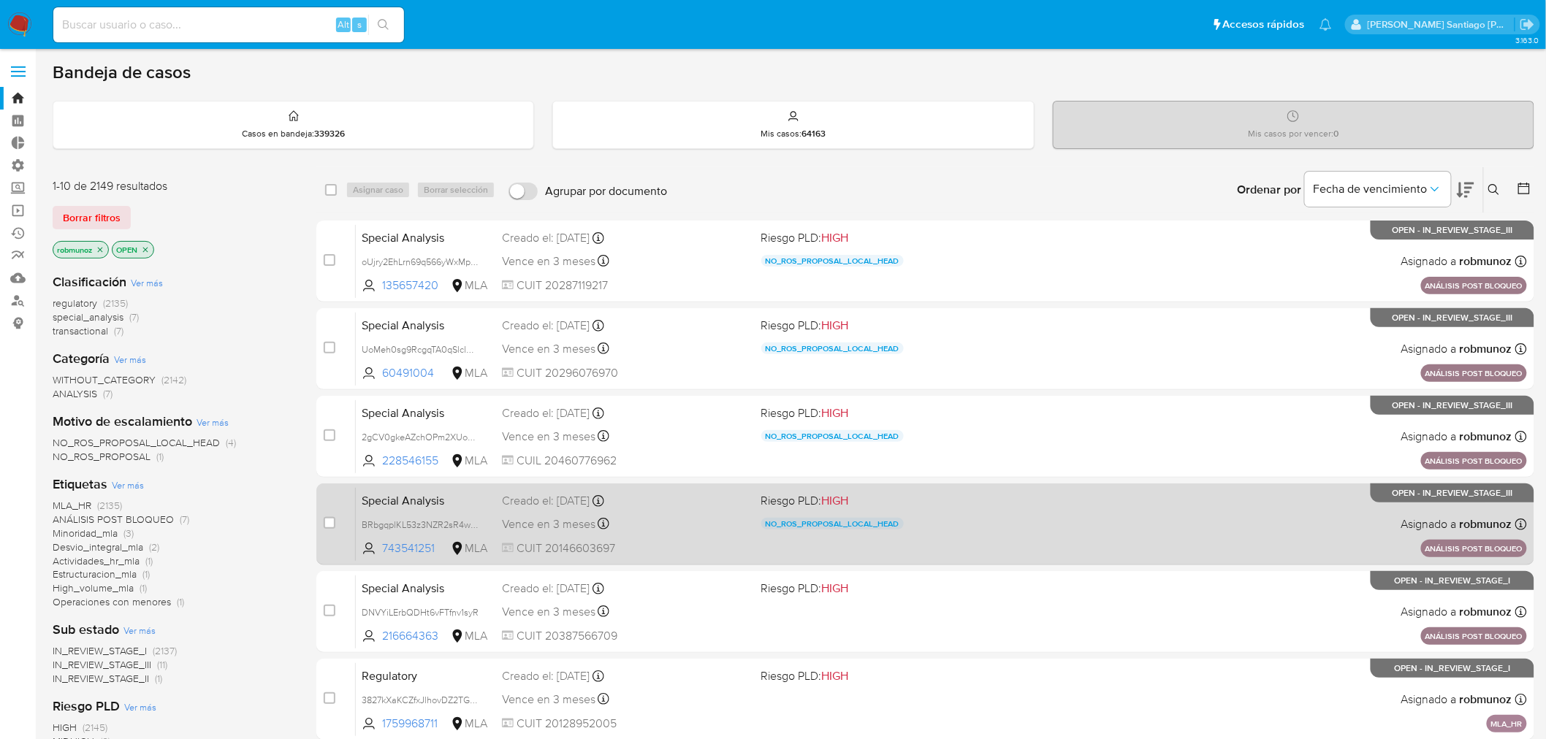
click at [1004, 551] on div "Special Analysis BRbgqplKL53z3NZR2sR4wor7 743541251 MLA Riesgo PLD: HIGH NO_ROS…" at bounding box center [941, 524] width 1171 height 74
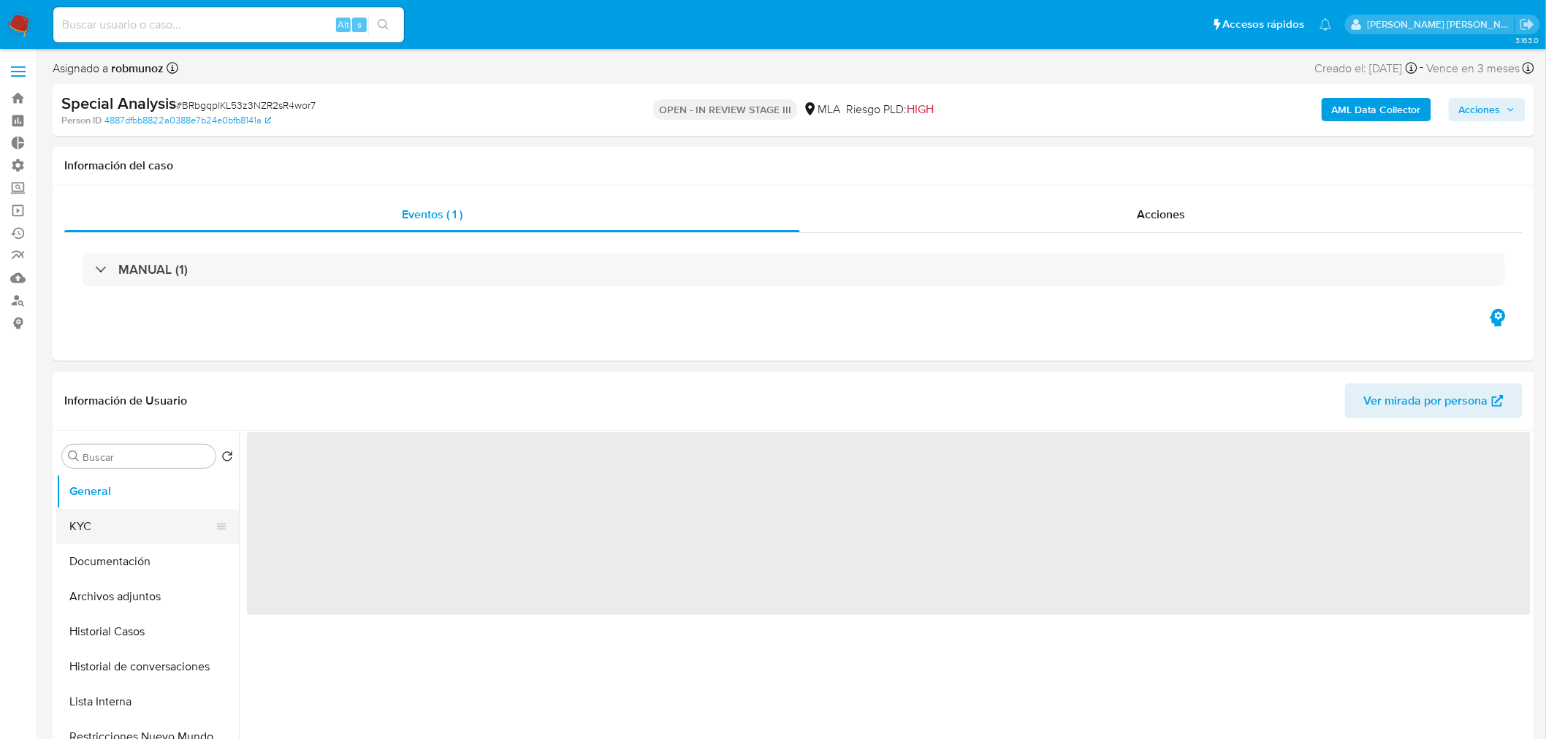
click at [137, 537] on button "KYC" at bounding box center [141, 526] width 171 height 35
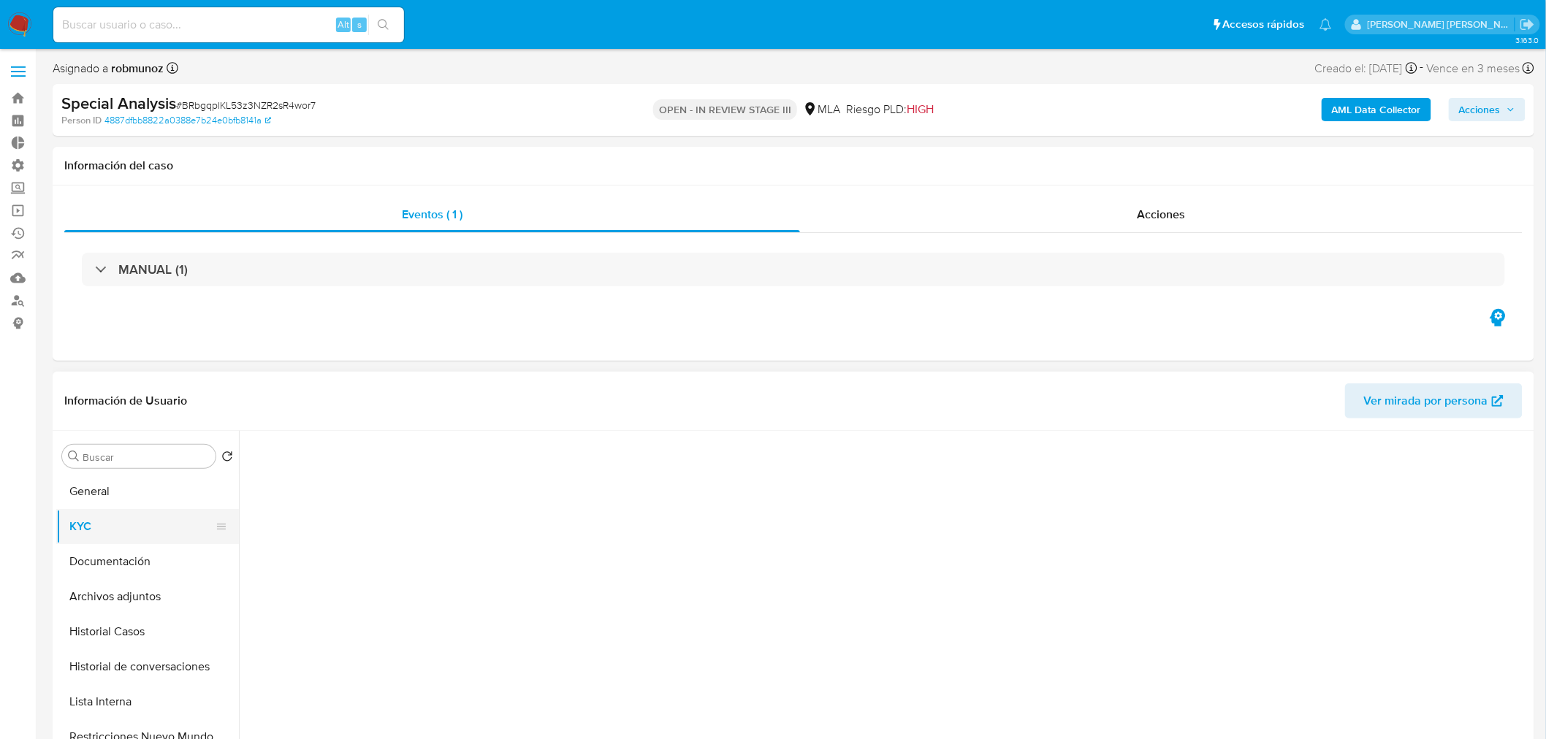
select select "10"
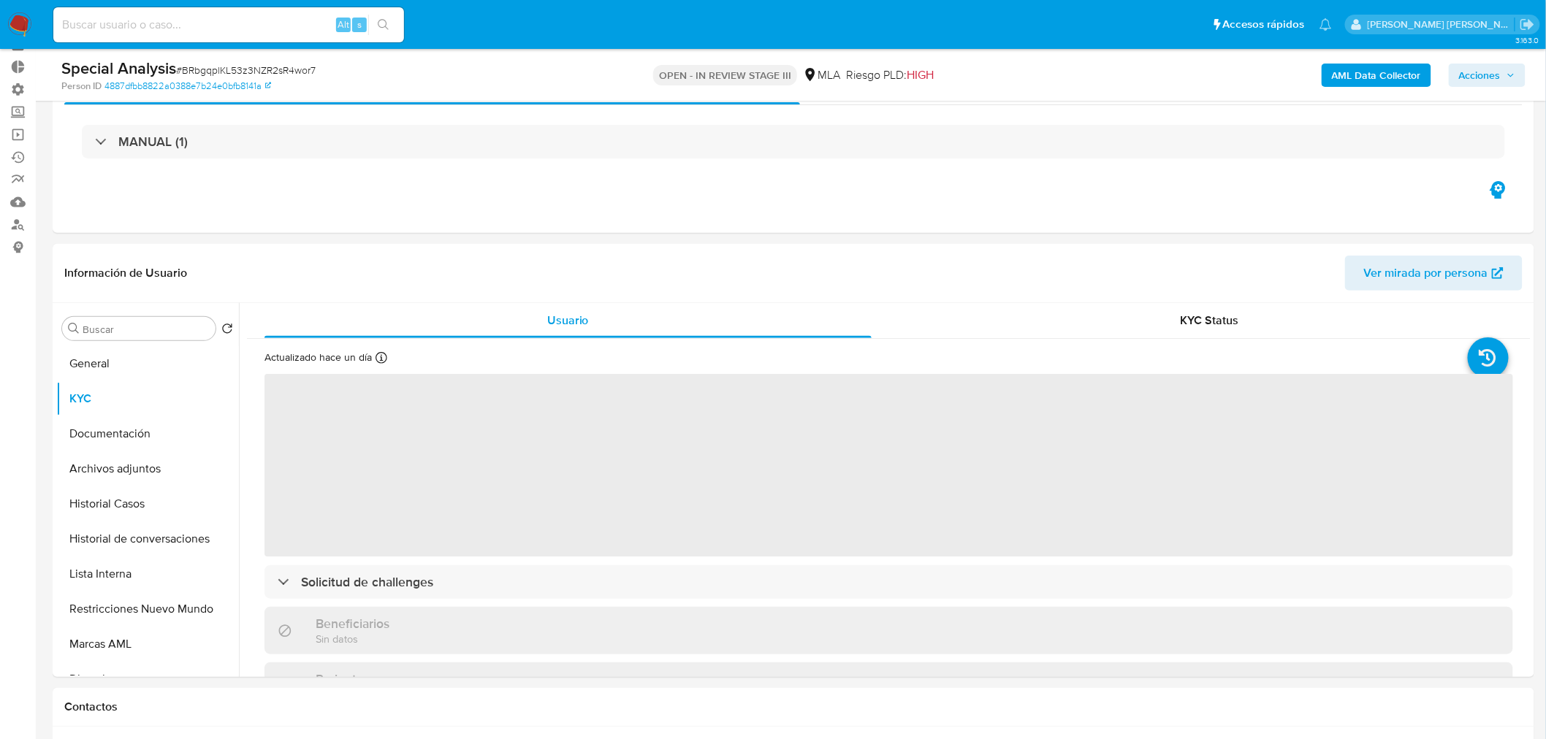
scroll to position [162, 0]
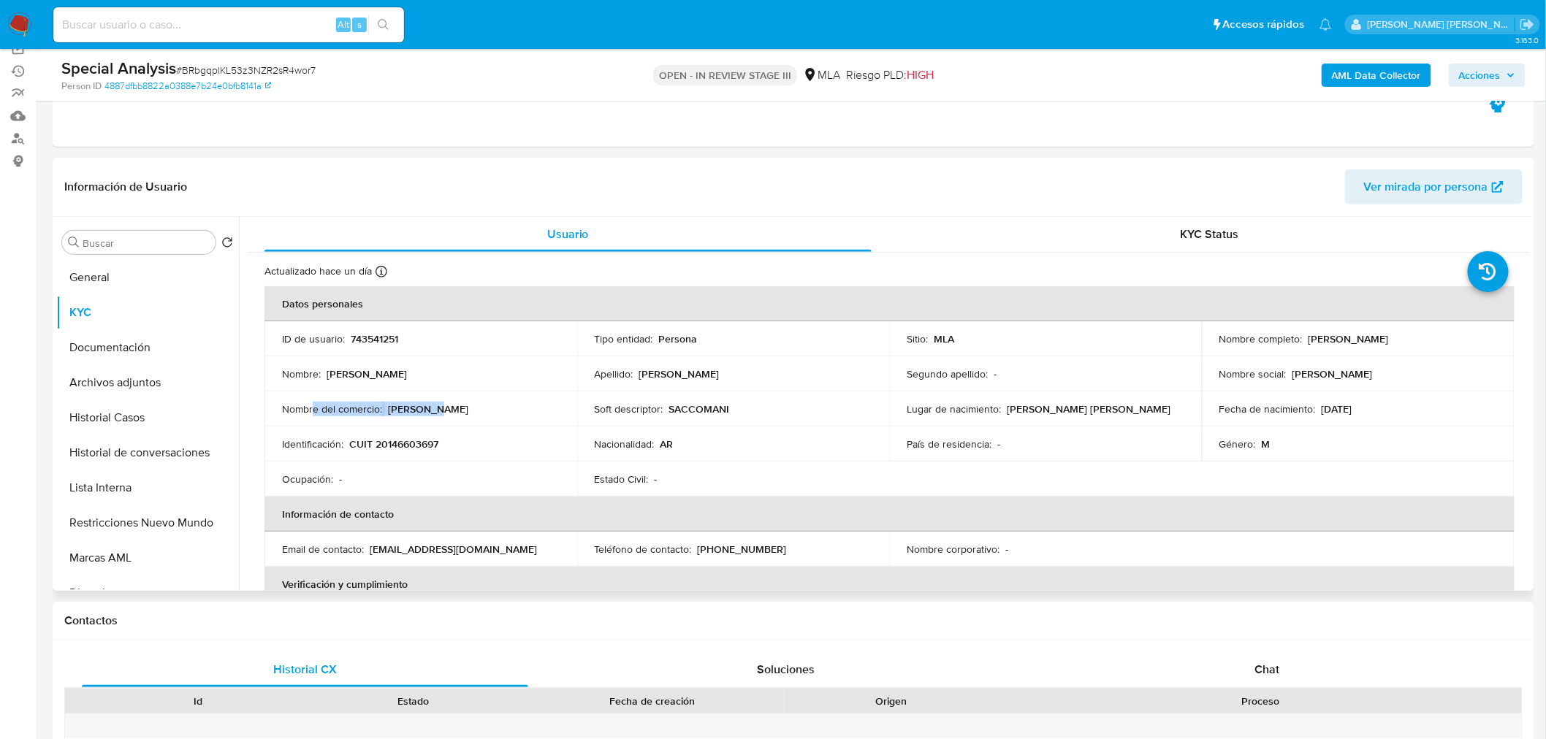
drag, startPoint x: 453, startPoint y: 407, endPoint x: 317, endPoint y: 415, distance: 136.1
click at [314, 414] on div "Nombre del comercio : Saccomani" at bounding box center [421, 408] width 278 height 13
click at [222, 37] on div "Alt s" at bounding box center [228, 24] width 351 height 35
click at [222, 23] on input at bounding box center [228, 24] width 351 height 19
paste input "146385423"
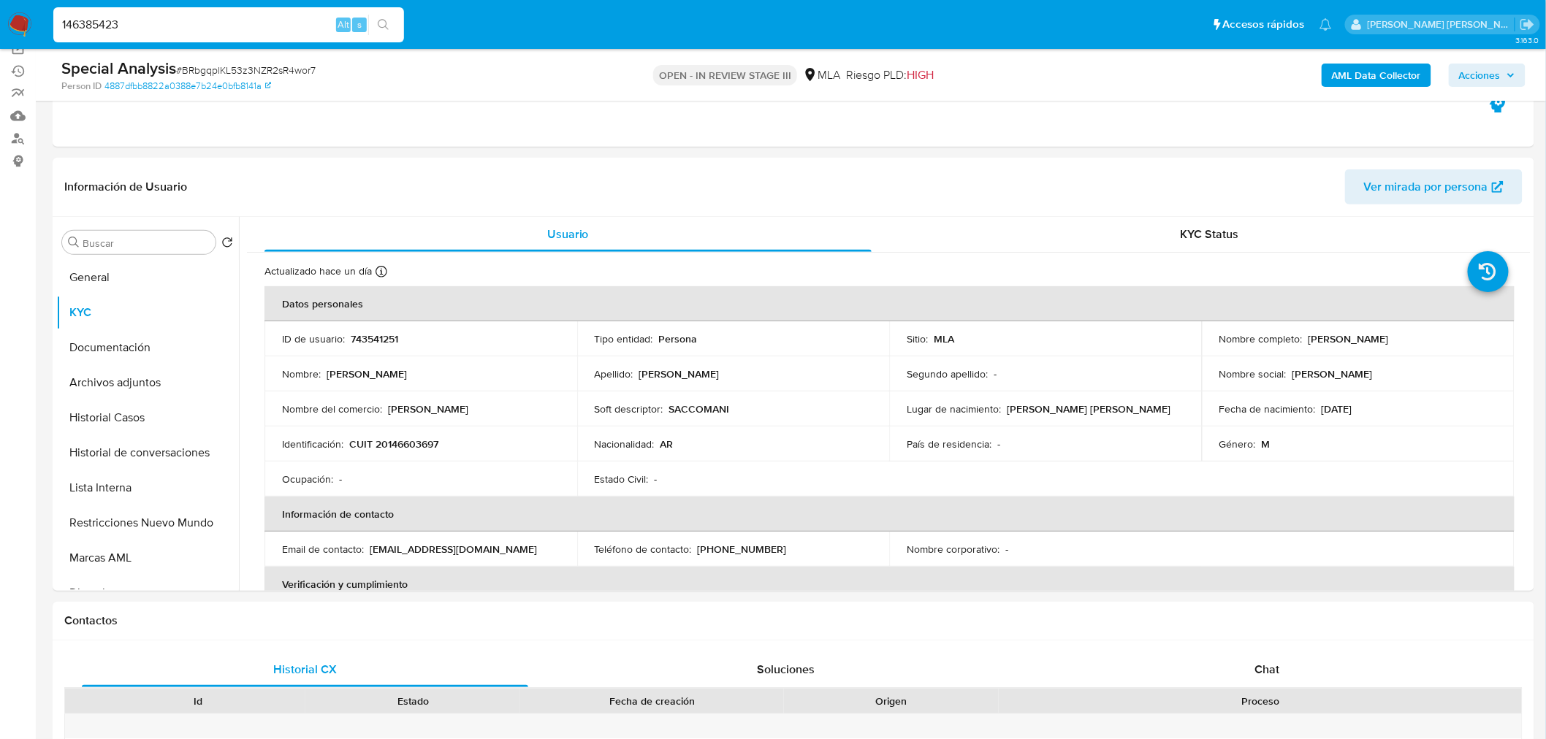
type input "146385423"
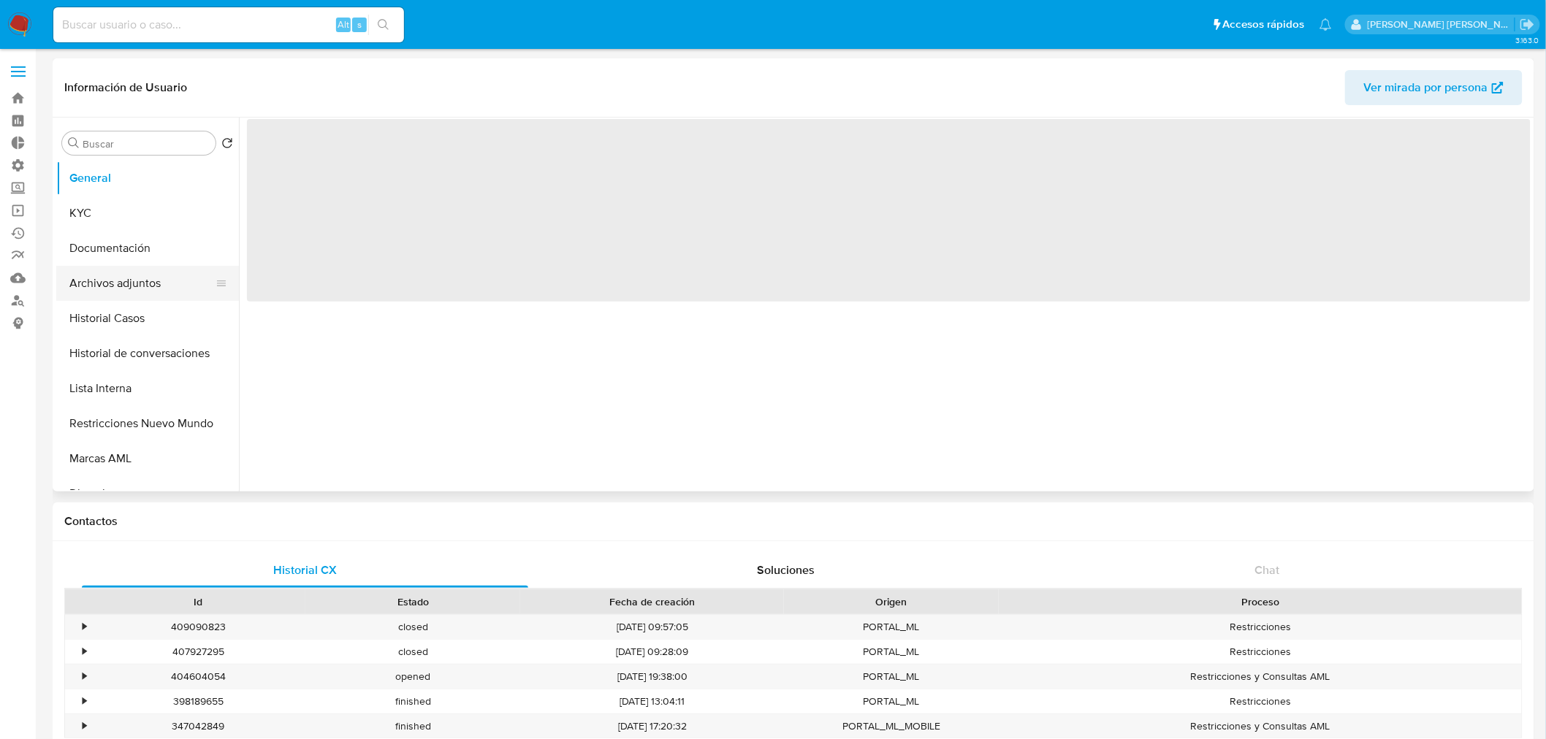
select select "10"
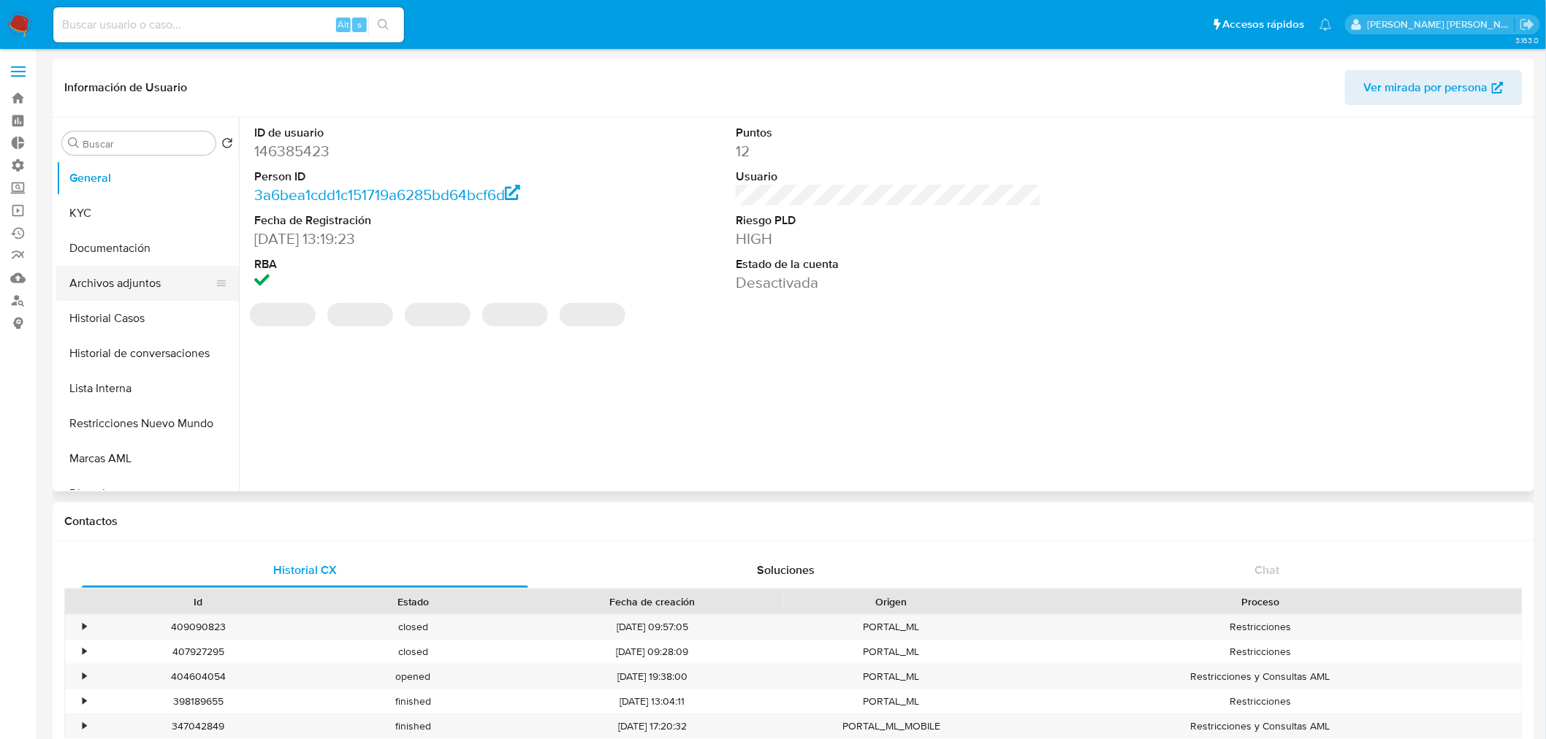
click at [119, 273] on button "Archivos adjuntos" at bounding box center [141, 283] width 171 height 35
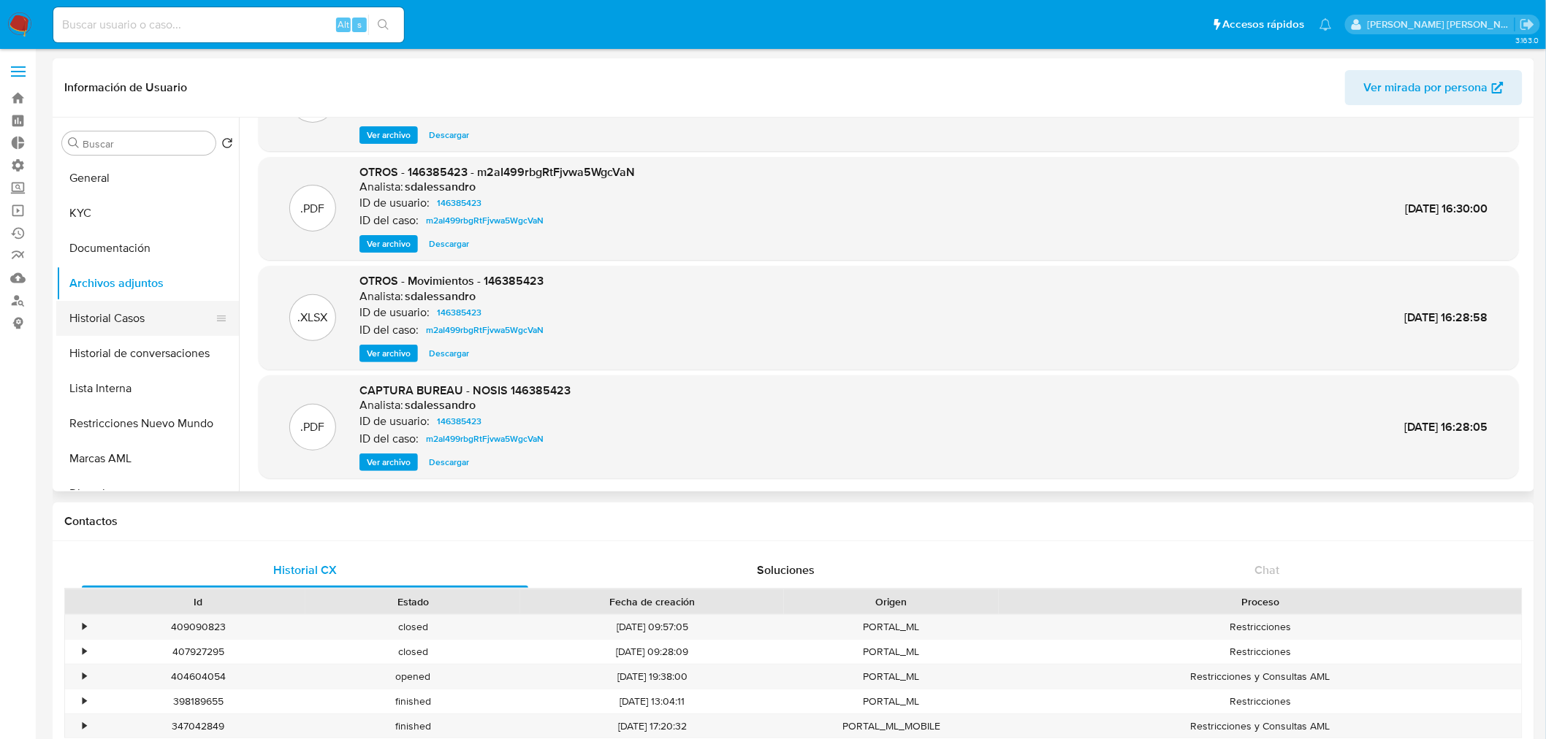
click at [134, 326] on button "Historial Casos" at bounding box center [141, 318] width 171 height 35
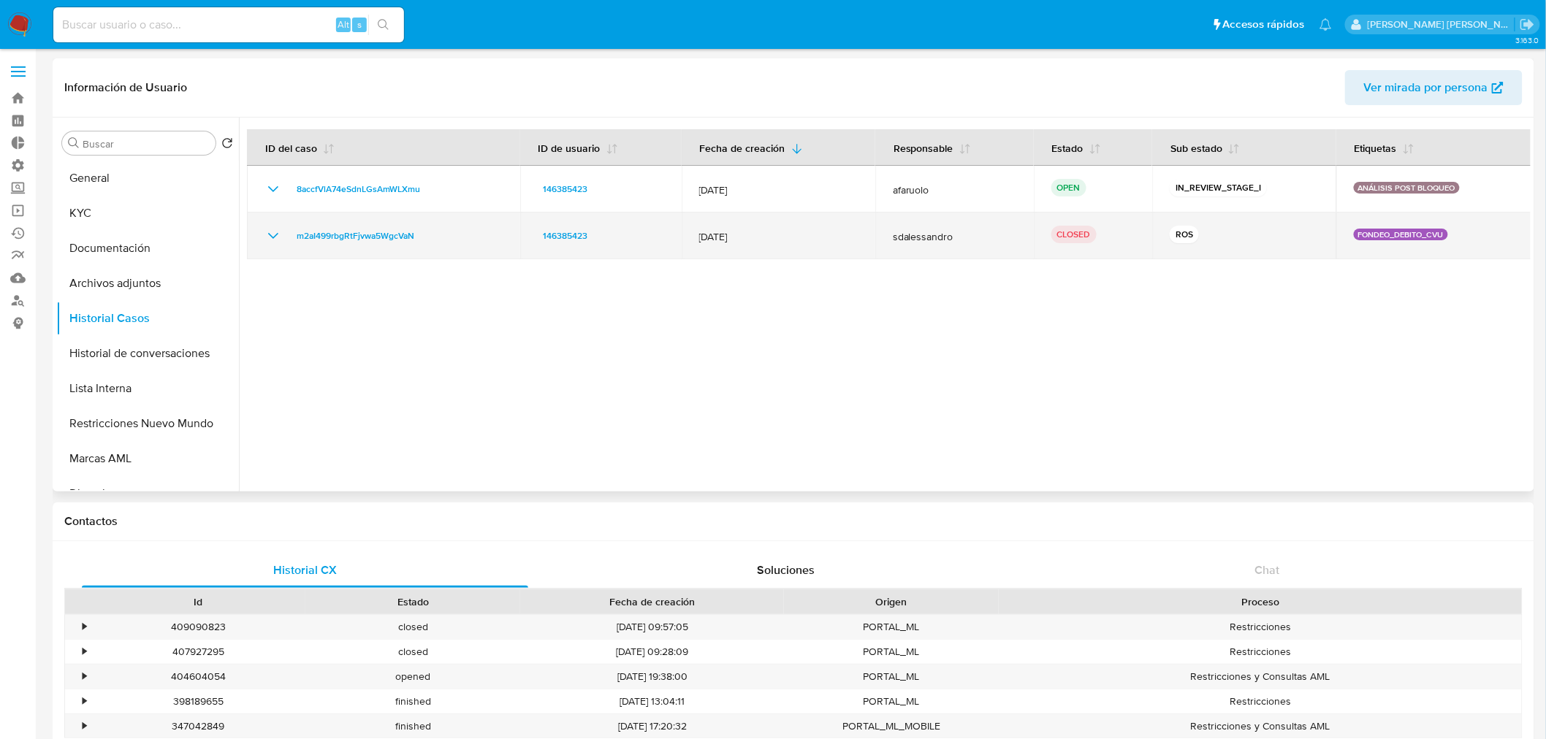
click at [267, 234] on icon "Mostrar/Ocultar" at bounding box center [273, 236] width 18 height 18
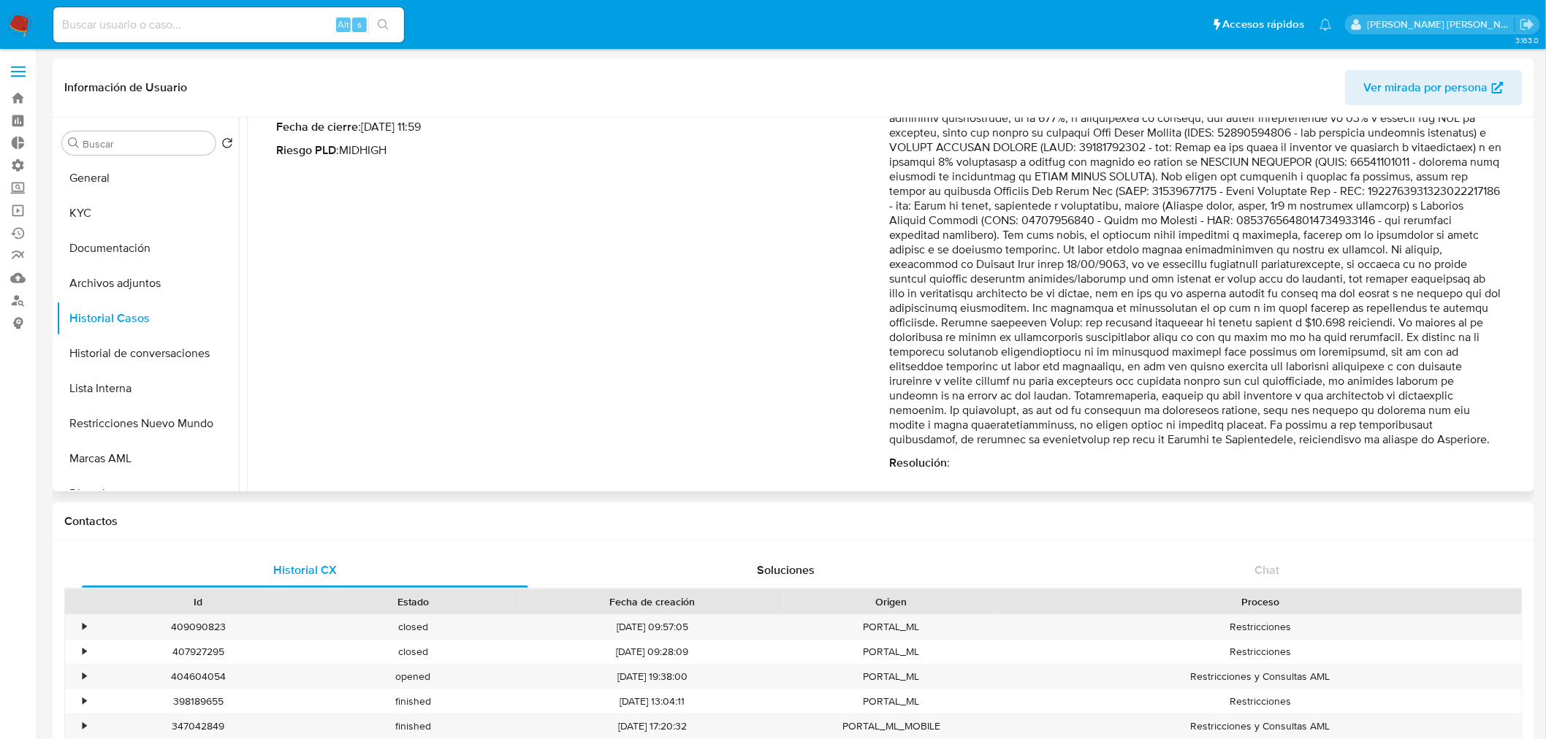
scroll to position [195, 0]
drag, startPoint x: 1275, startPoint y: 273, endPoint x: 1331, endPoint y: 327, distance: 77.5
click at [1331, 327] on p "Comentario :" at bounding box center [1195, 263] width 613 height 351
drag, startPoint x: 1284, startPoint y: 326, endPoint x: 1378, endPoint y: 428, distance: 138.6
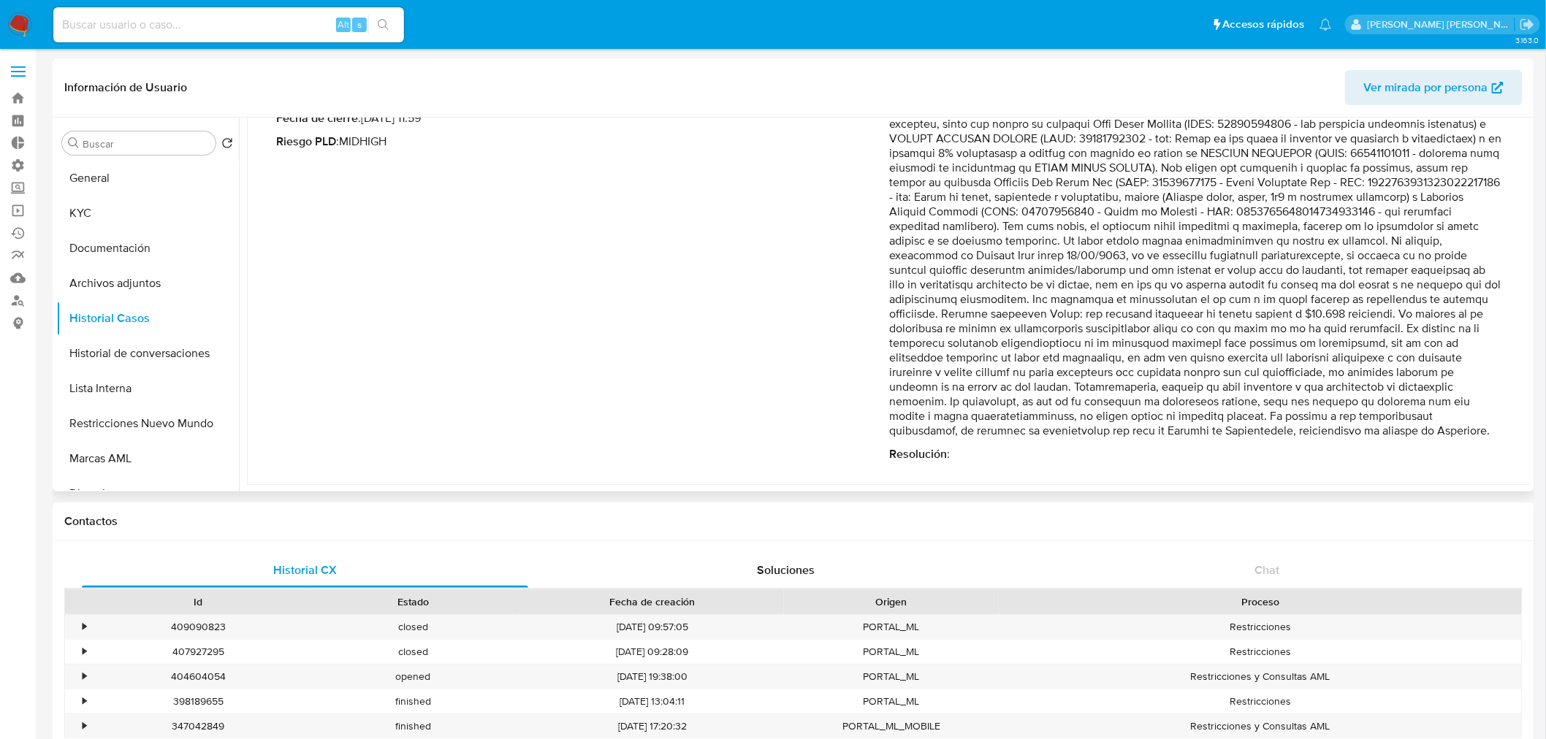
click at [1378, 428] on p "Comentario :" at bounding box center [1195, 263] width 613 height 351
drag, startPoint x: 1378, startPoint y: 428, endPoint x: 1411, endPoint y: 332, distance: 101.4
click at [1411, 332] on p "Comentario :" at bounding box center [1195, 263] width 613 height 351
click at [1273, 365] on p "Comentario :" at bounding box center [1195, 263] width 613 height 351
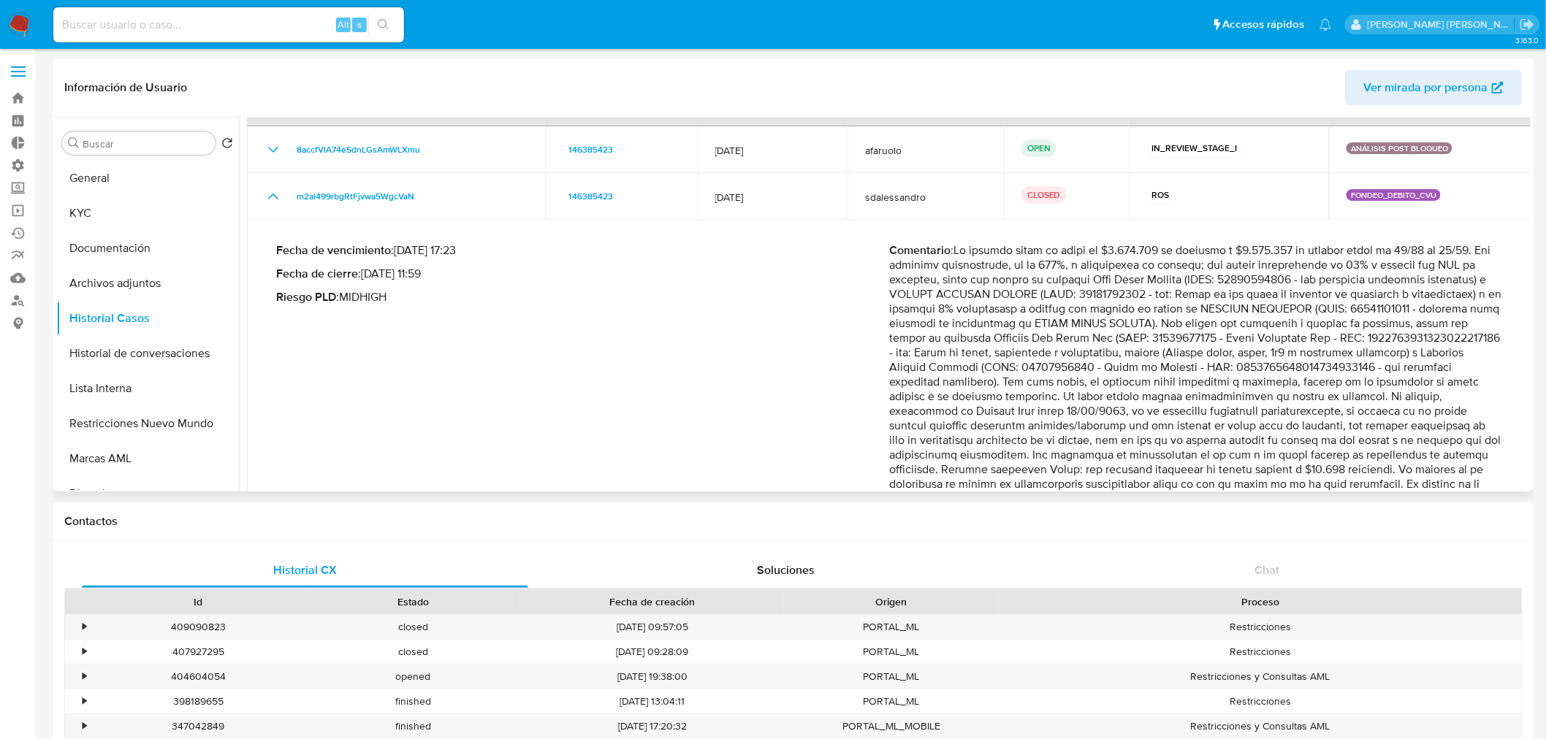
scroll to position [33, 0]
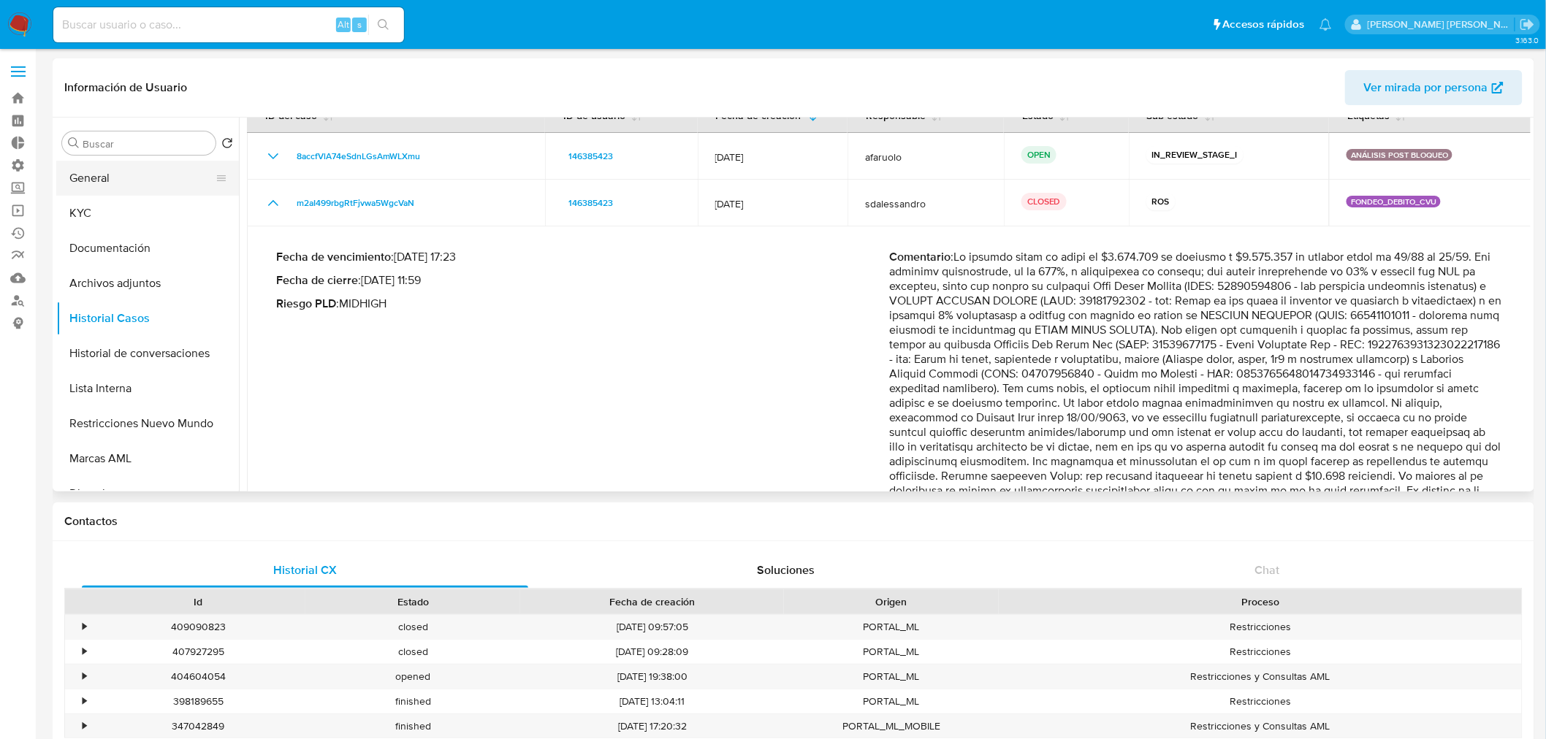
click at [144, 183] on button "General" at bounding box center [141, 178] width 171 height 35
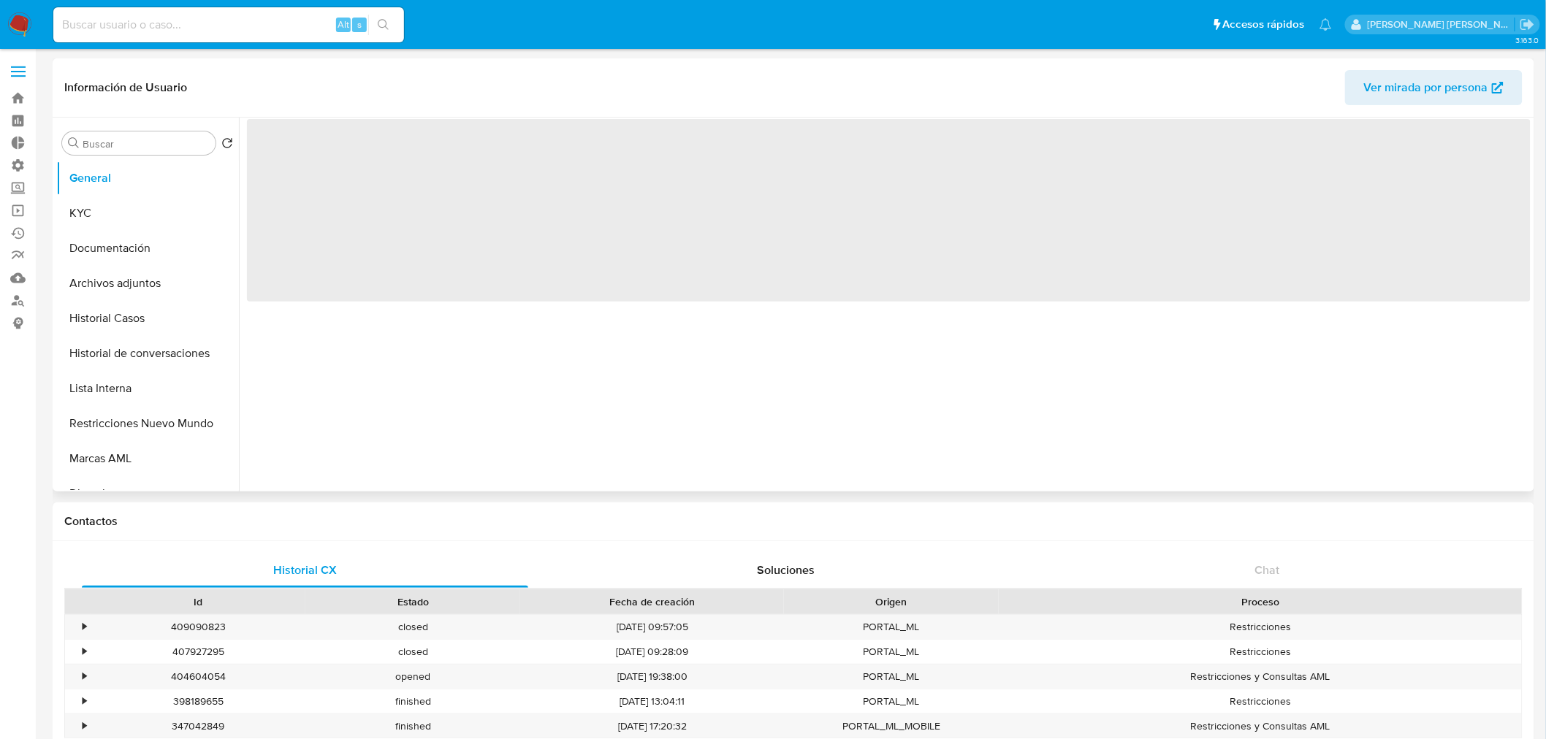
scroll to position [0, 0]
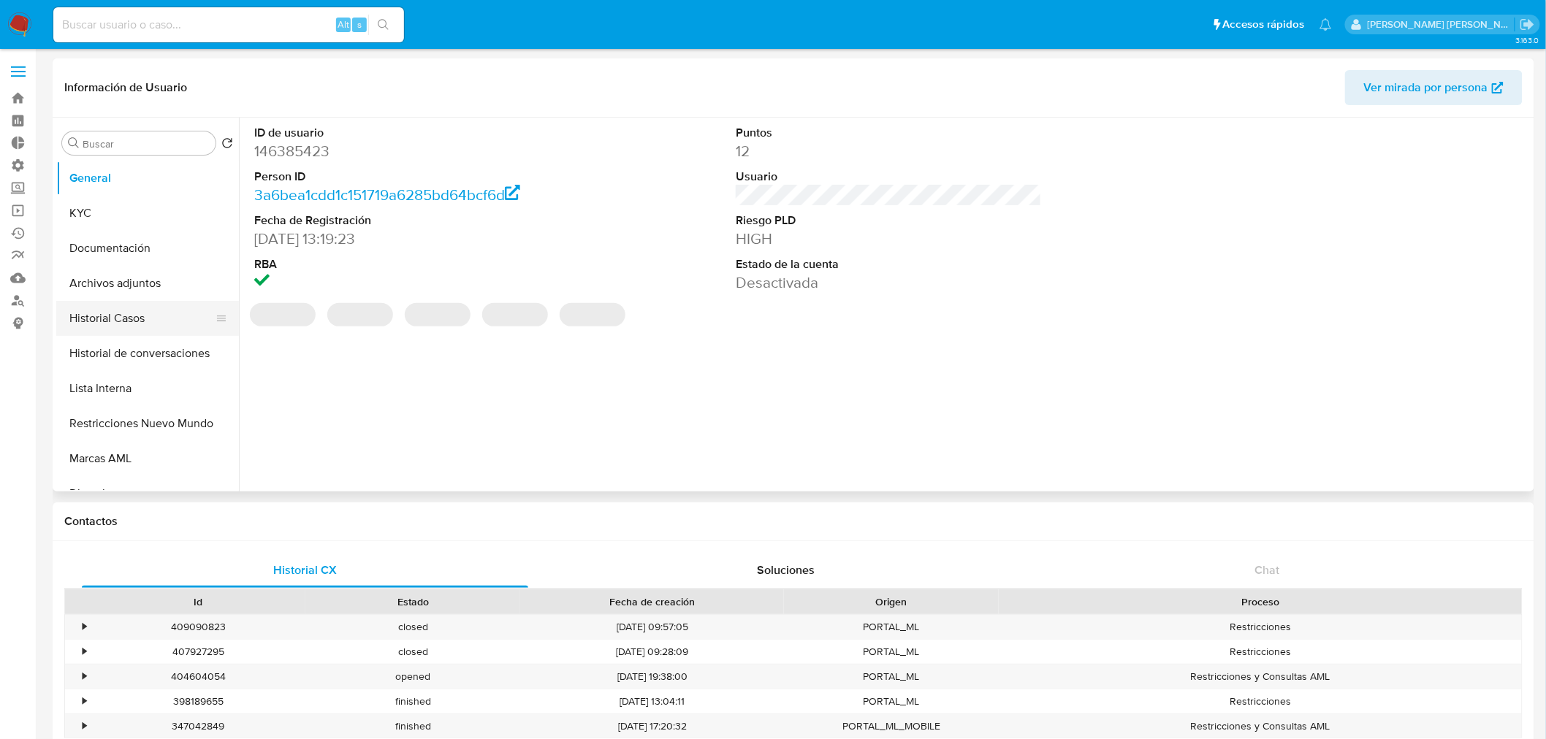
click at [173, 310] on button "Historial Casos" at bounding box center [141, 318] width 171 height 35
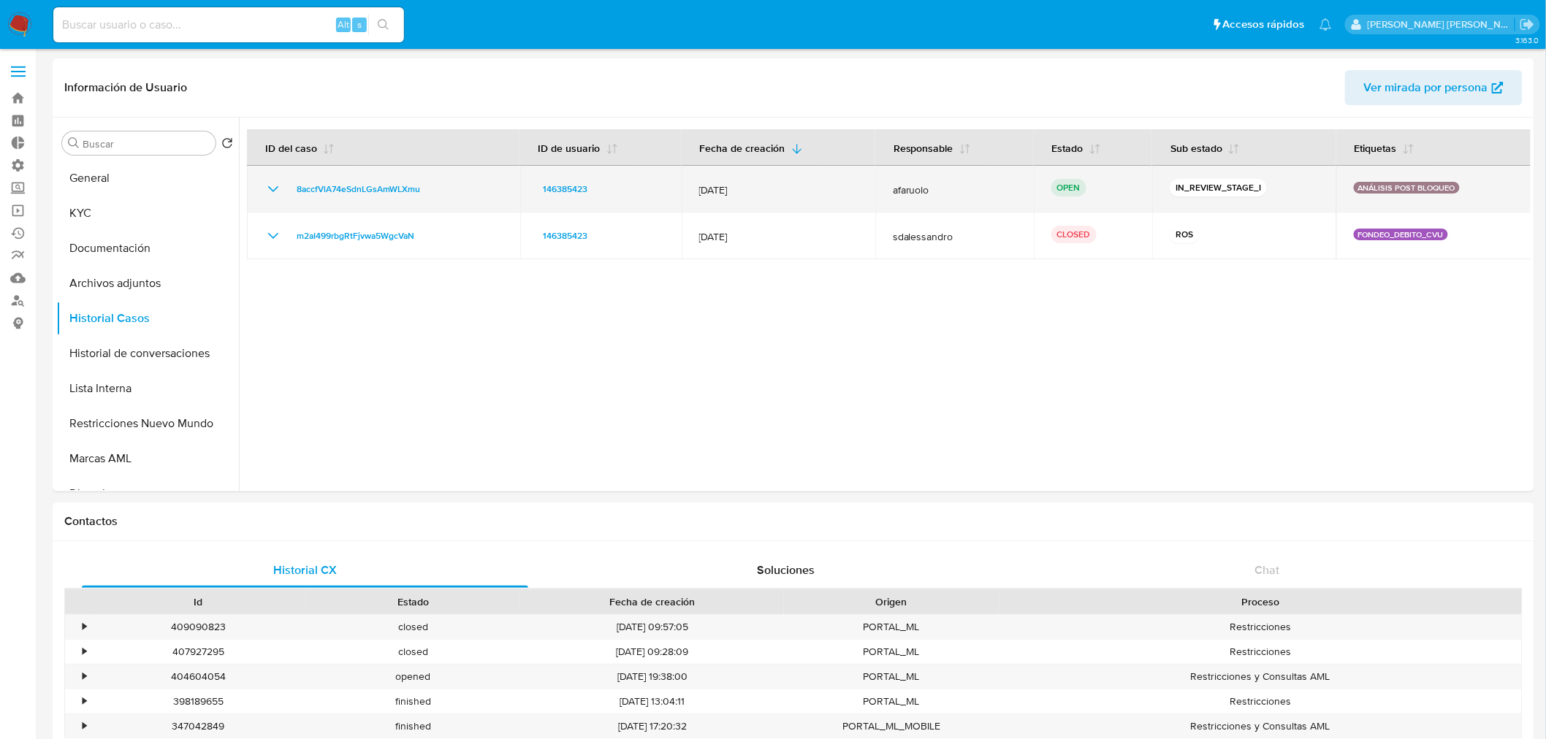
drag, startPoint x: 459, startPoint y: 193, endPoint x: 264, endPoint y: 198, distance: 195.1
click at [264, 198] on td "8accfVlA74eSdnLGsAmWLXmu" at bounding box center [383, 189] width 273 height 47
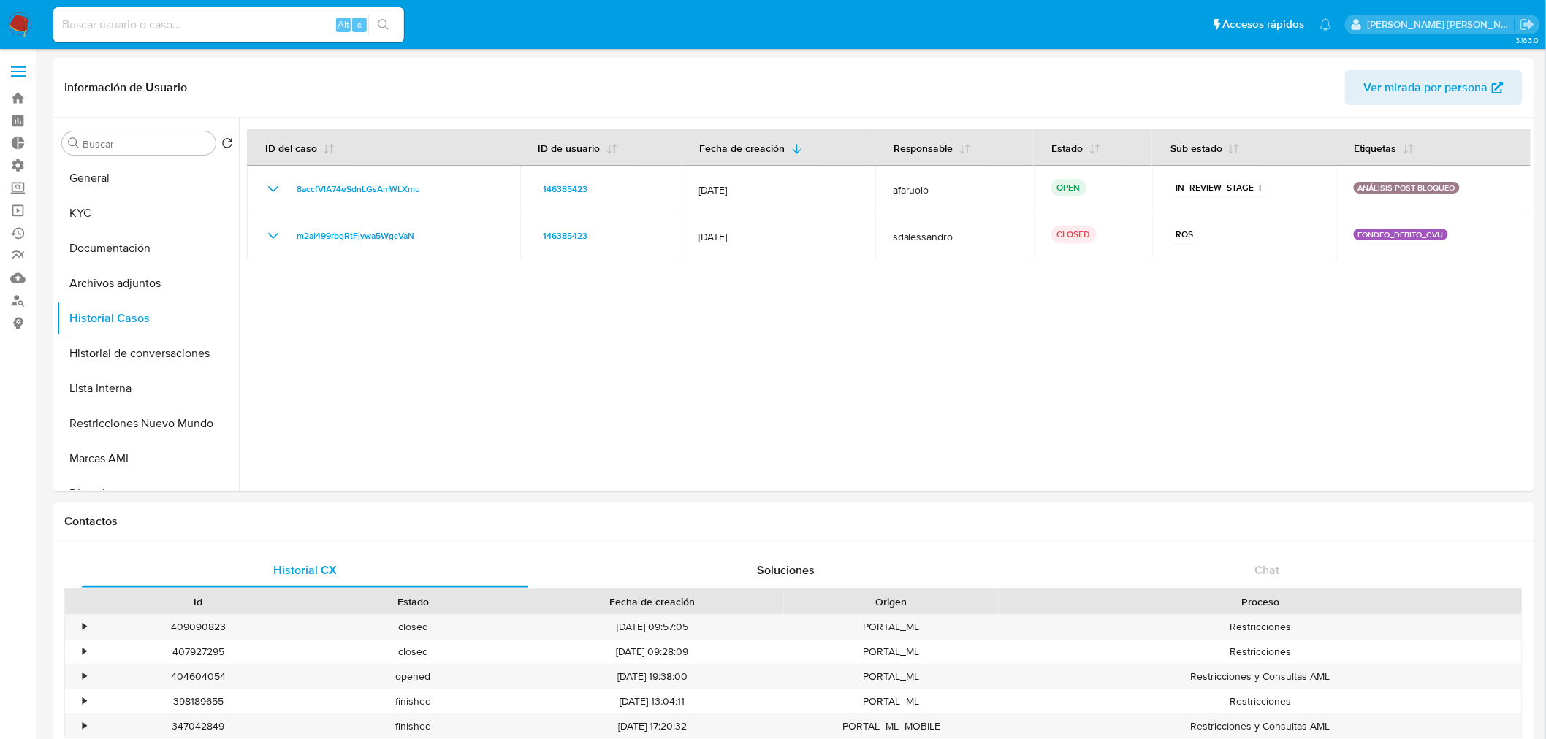
click at [316, 20] on input at bounding box center [228, 24] width 351 height 19
paste input "AK2cNsnBrXmrUZ6W8lxJclcB"
type input "AK2cNsnBrXmrUZ6W8lxJclcB"
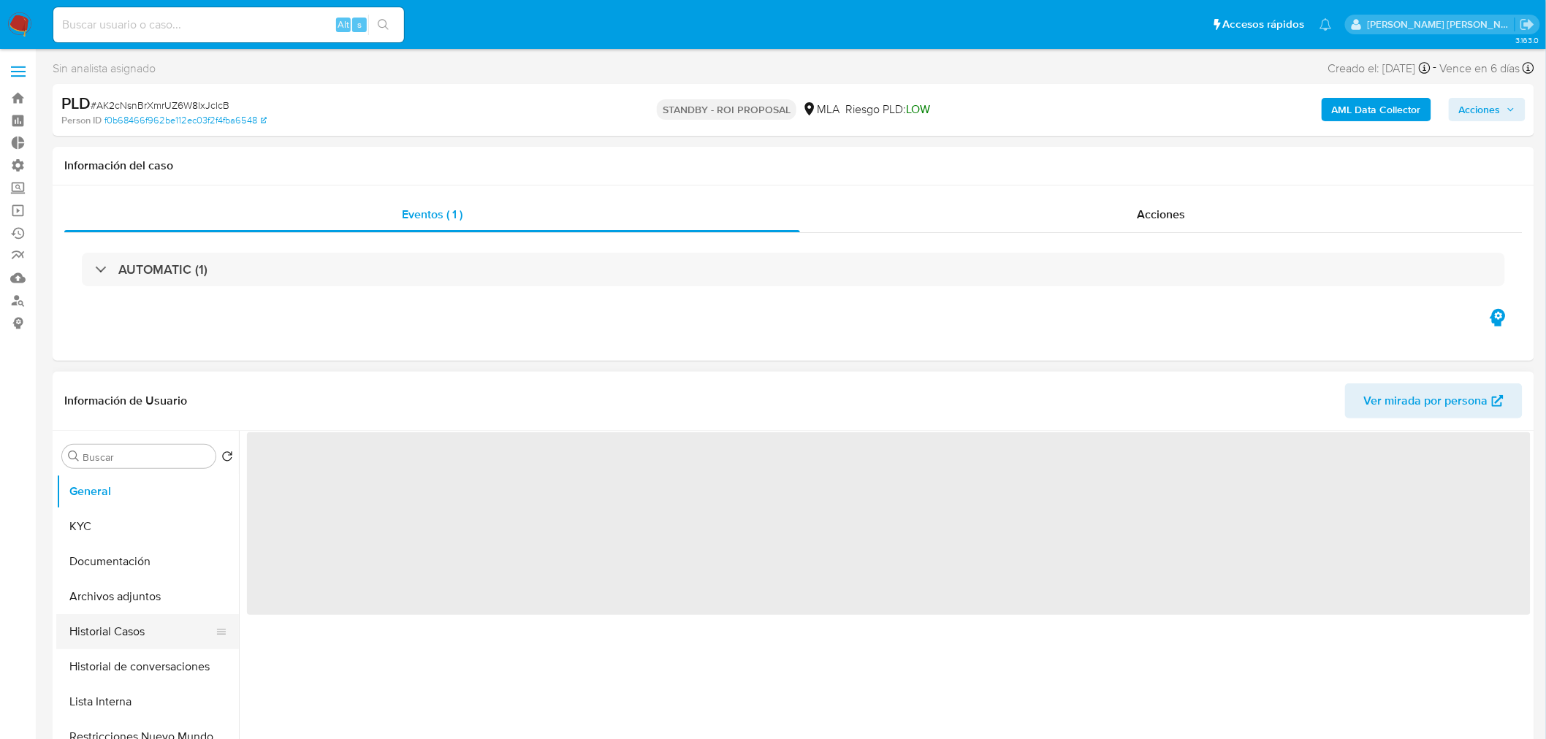
select select "10"
click at [119, 633] on button "Historial Casos" at bounding box center [141, 631] width 171 height 35
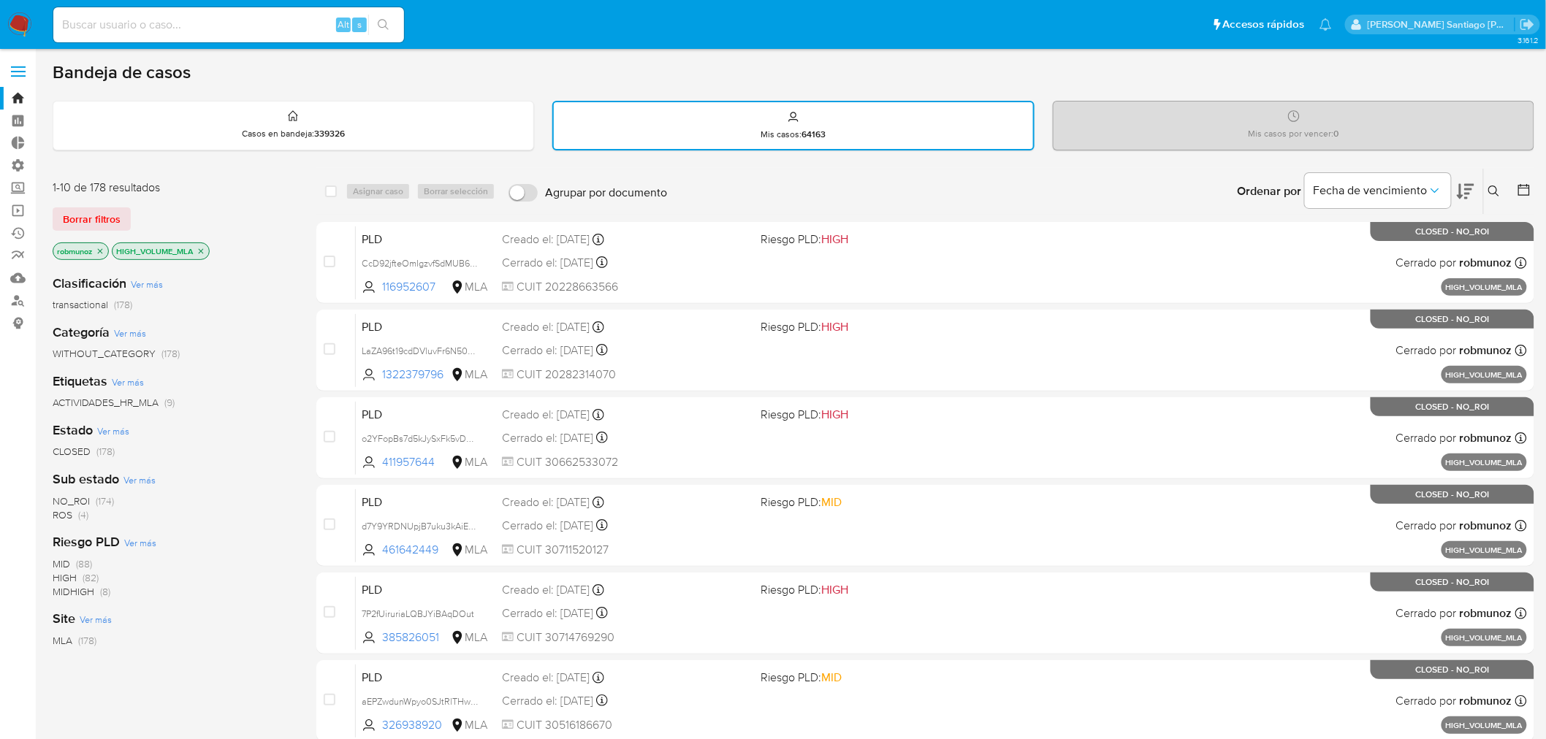
click at [155, 19] on input at bounding box center [228, 24] width 351 height 19
paste input "tSXzGWOney4JfeclpILnzlN0"
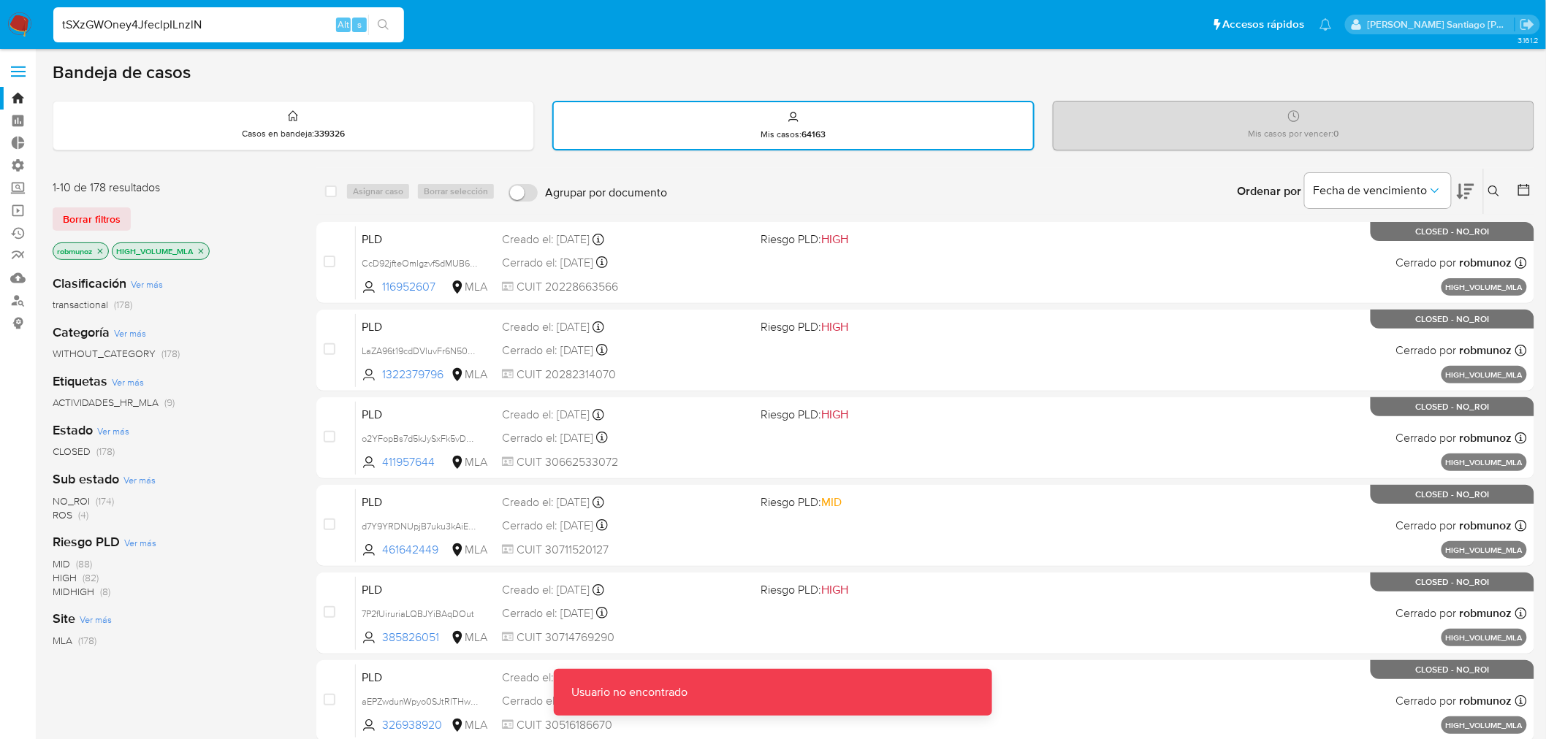
click at [272, 20] on input "tSXzGWOney4JfeclpILnzlN" at bounding box center [228, 24] width 351 height 19
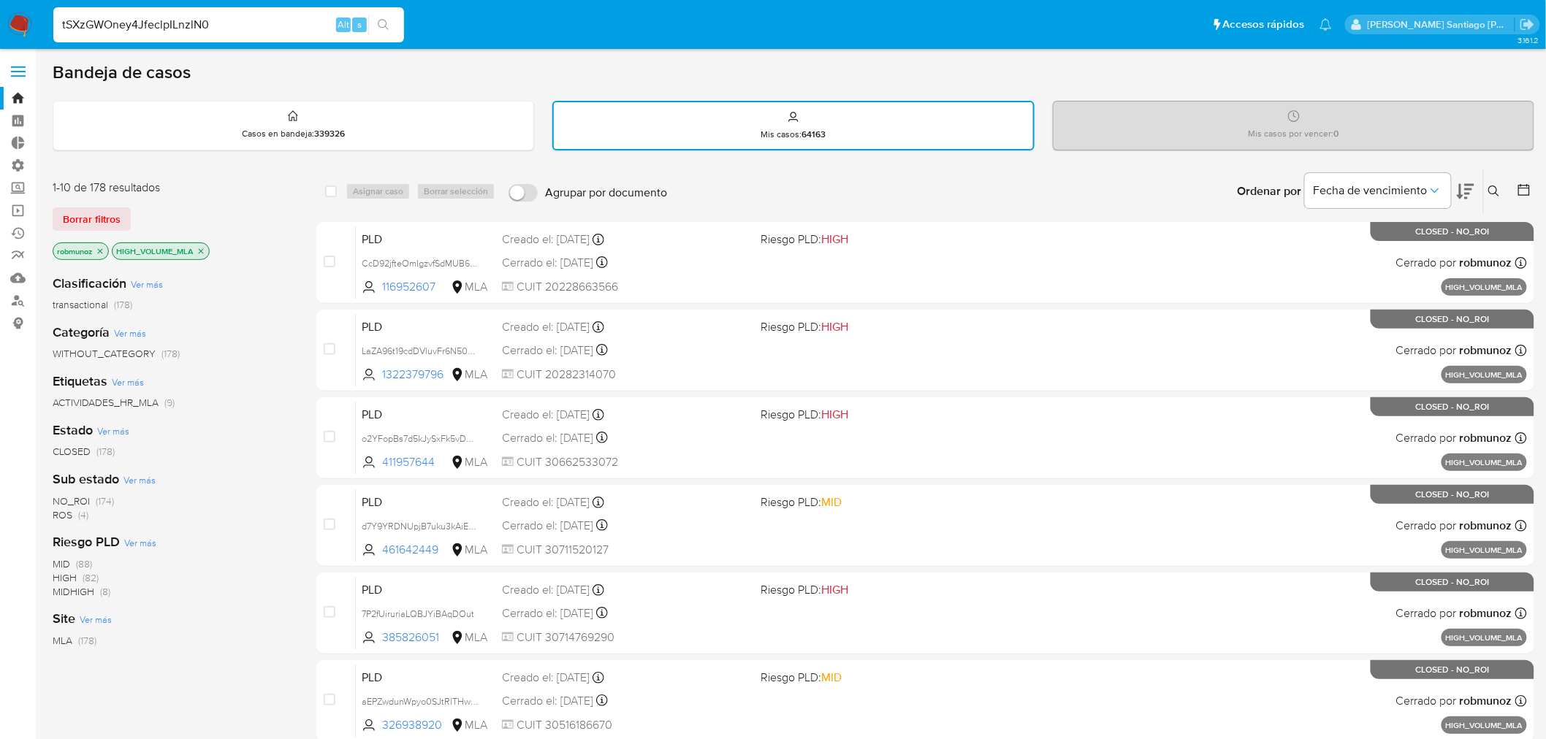
type input "tSXzGWOney4JfeclpILnzlN0"
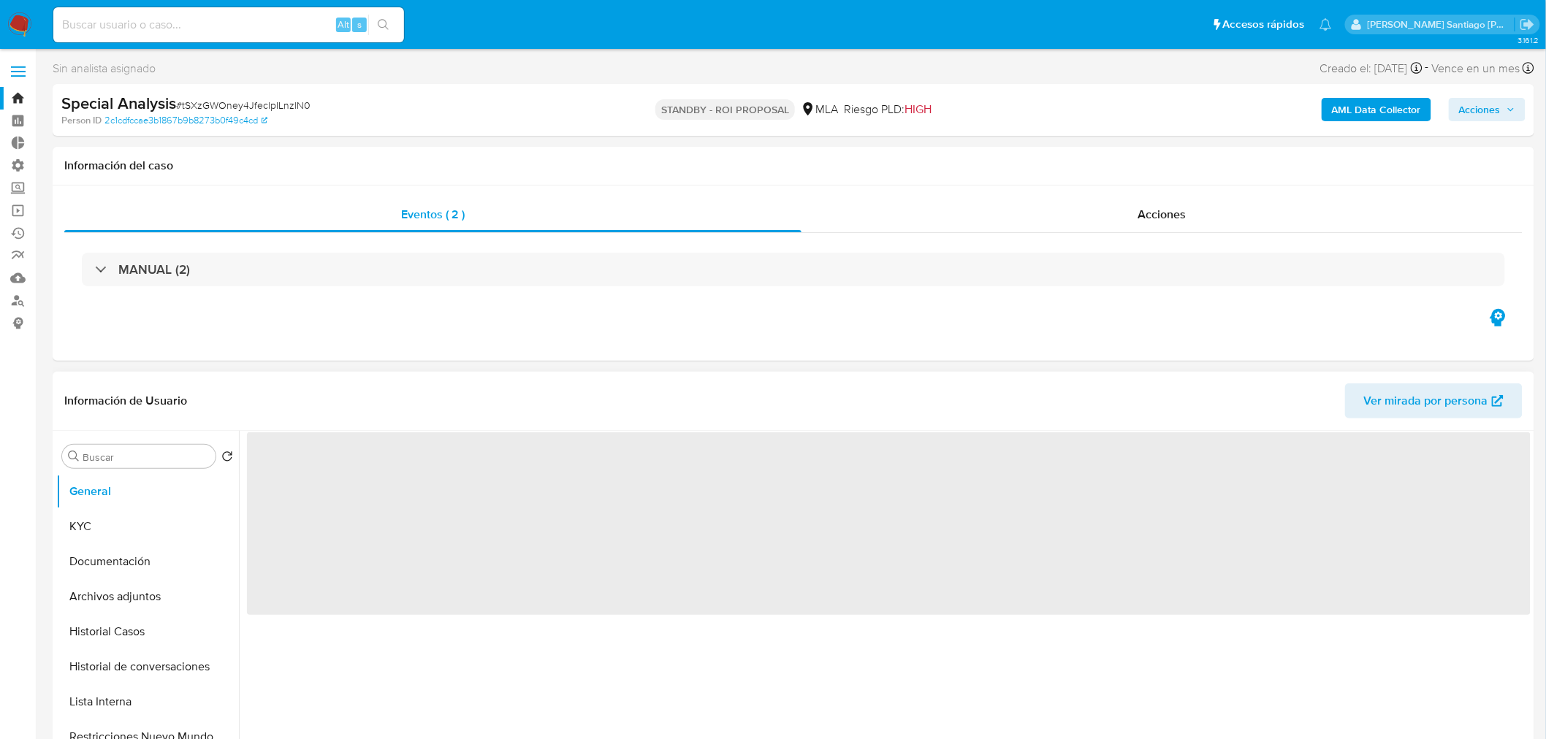
select select "10"
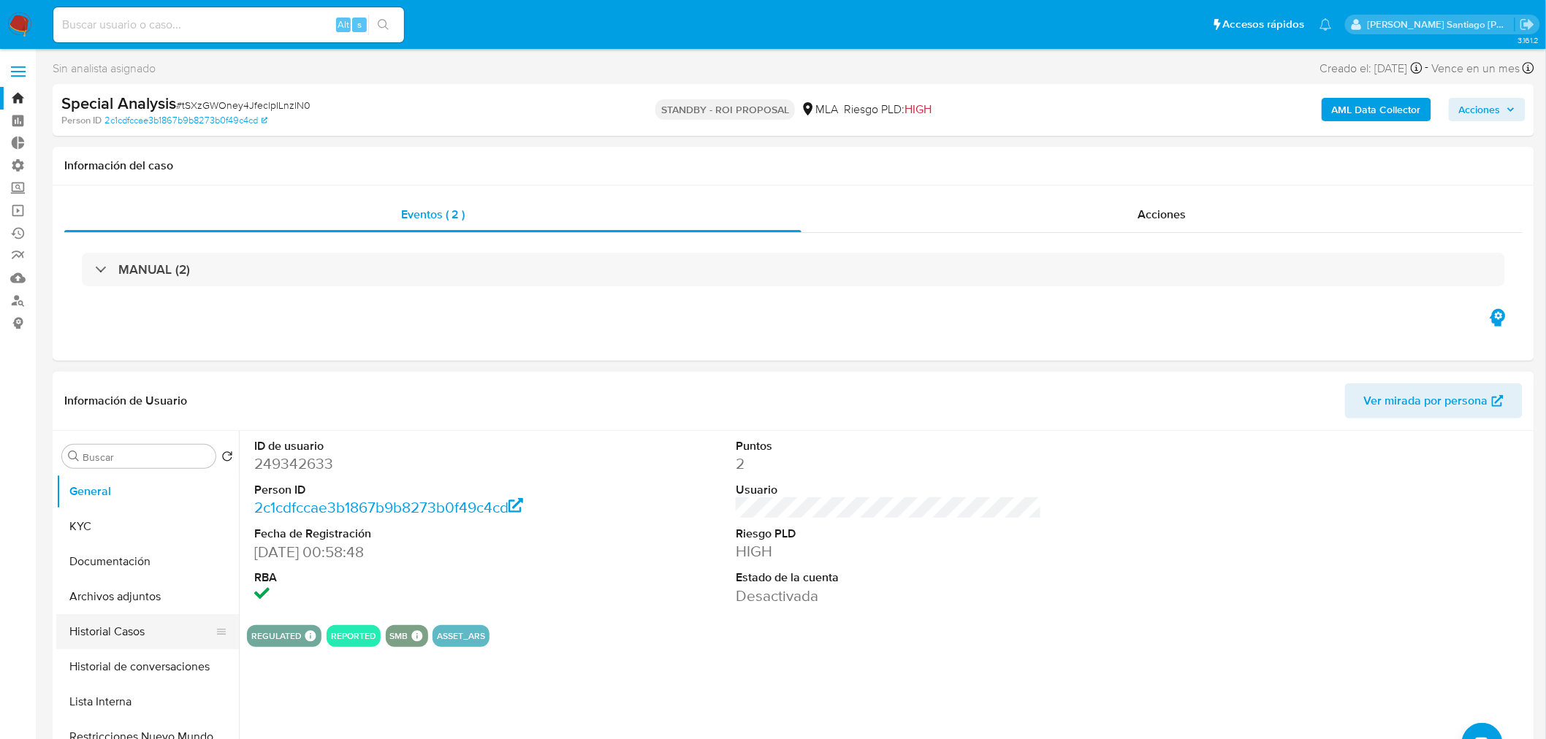
click at [143, 641] on button "Historial Casos" at bounding box center [141, 631] width 171 height 35
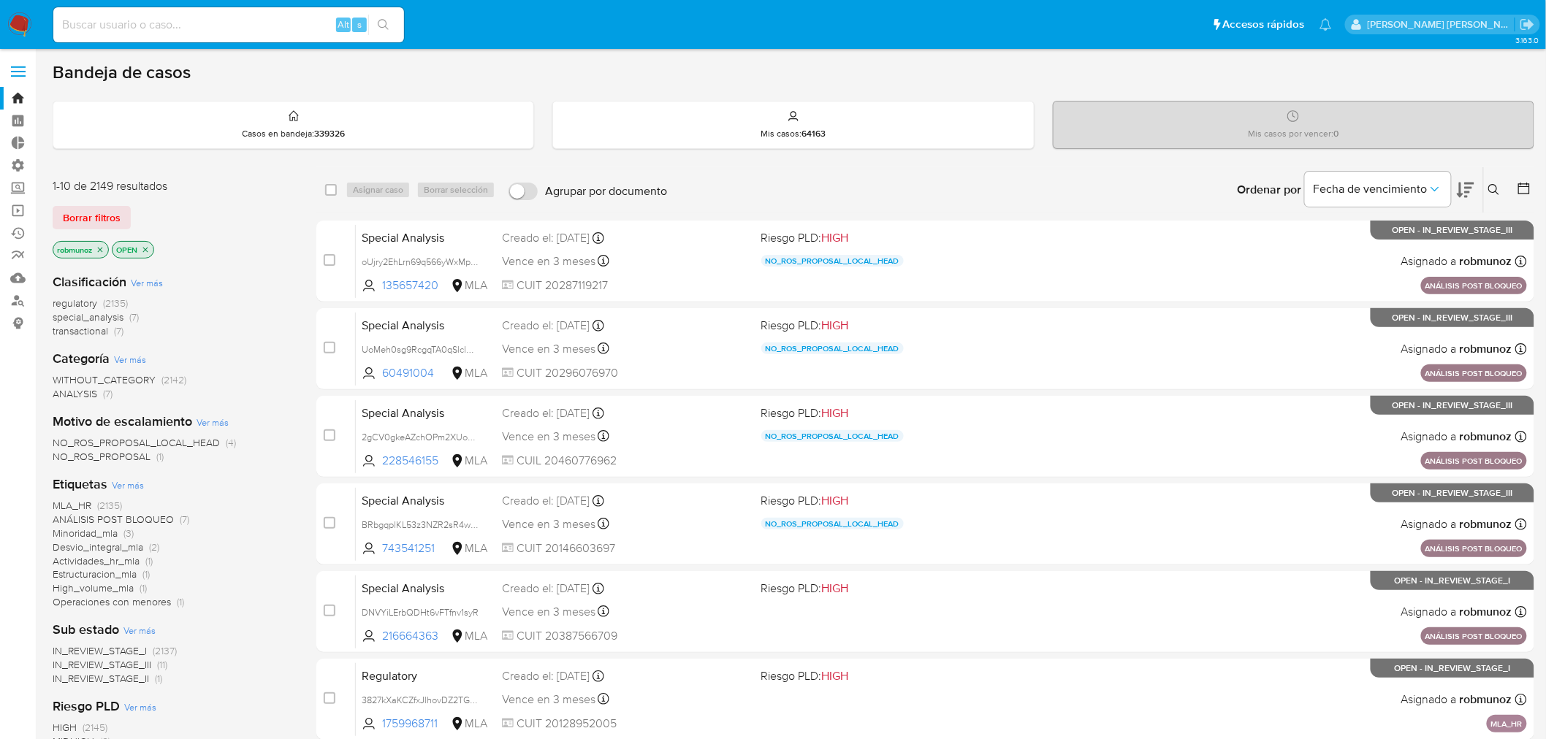
click at [205, 29] on input at bounding box center [228, 24] width 351 height 19
paste input "2CfwLY1V52PL7TDVOl6t89TZ"
type input "2CfwLY1V52PL7TDVOl6t89TZ"
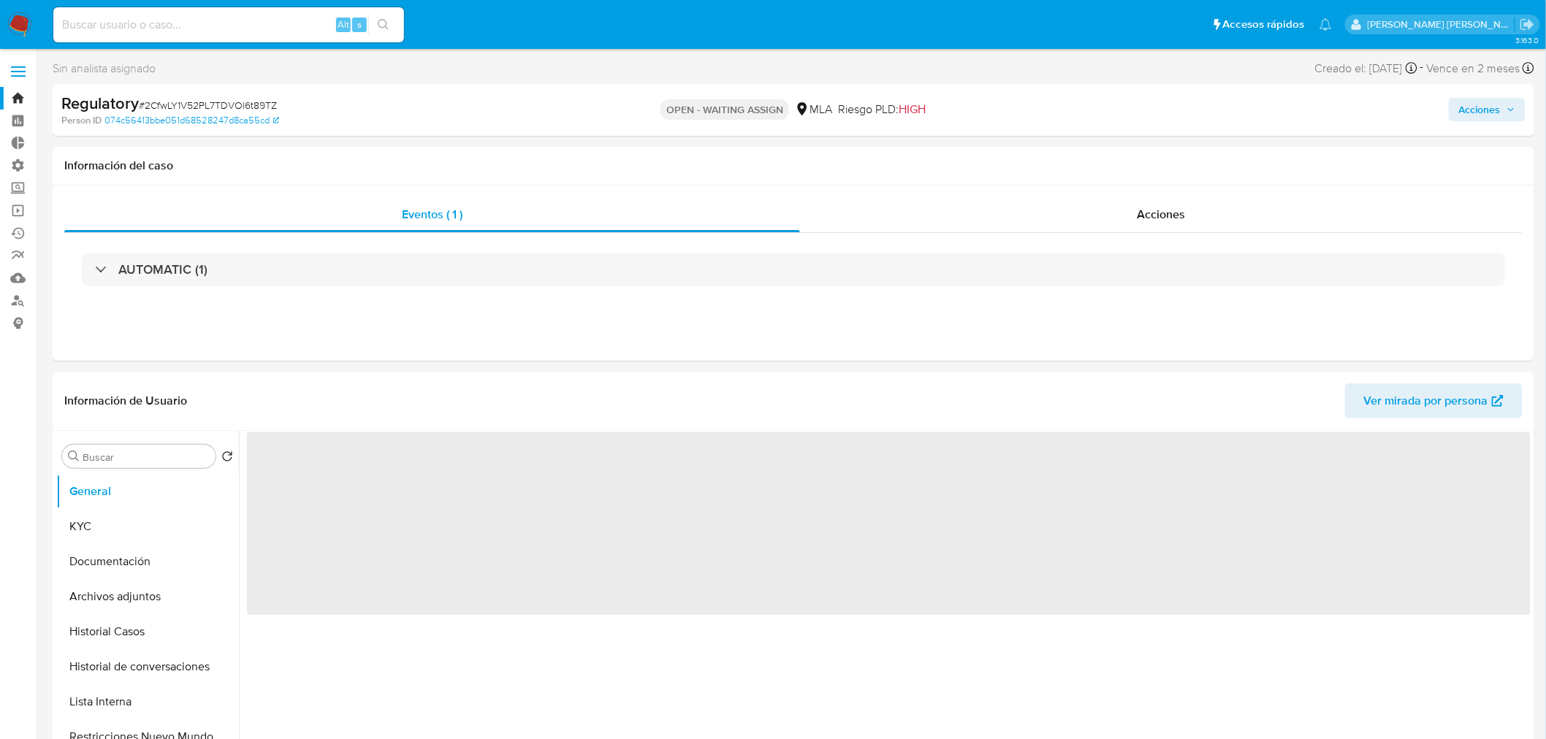
select select "10"
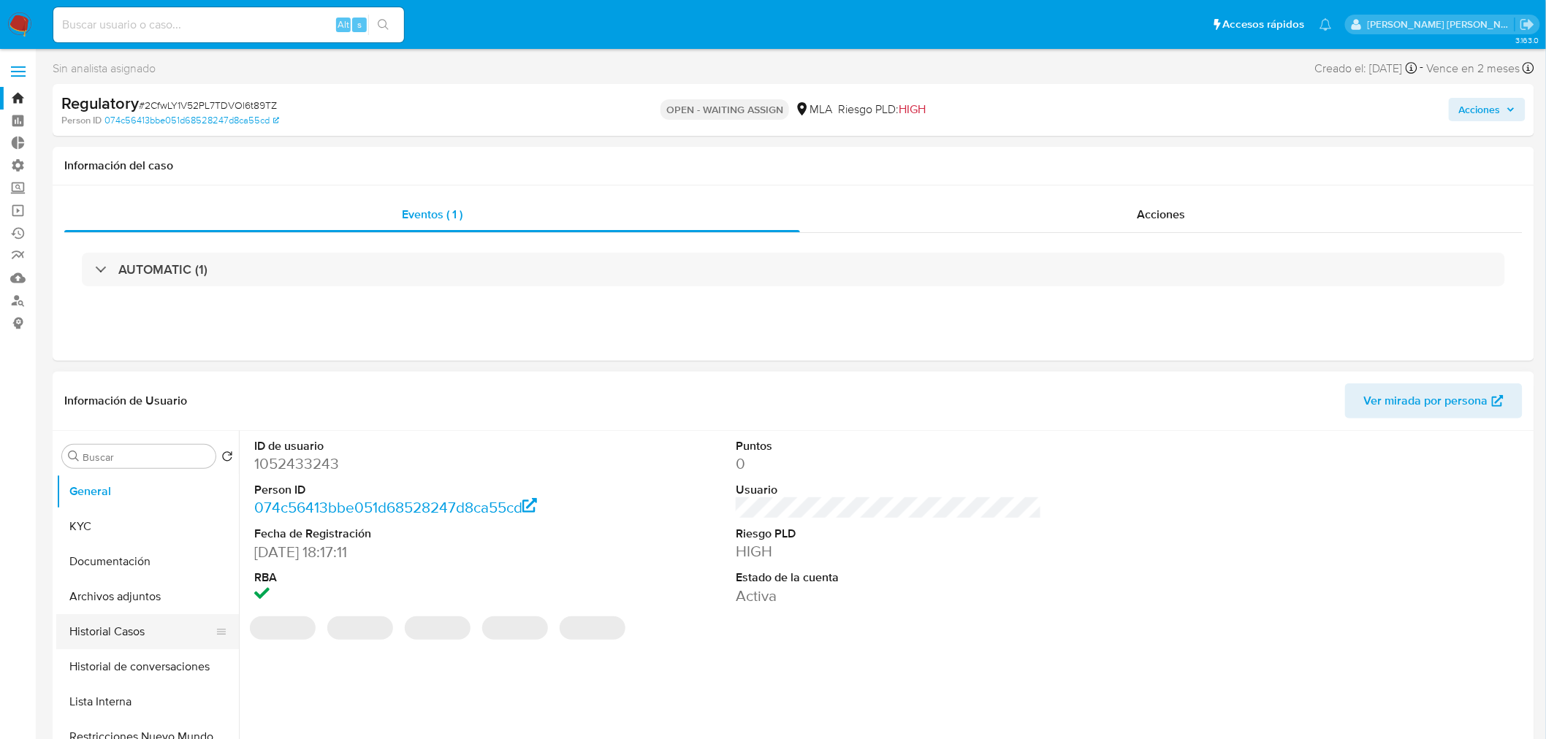
click at [83, 634] on button "Historial Casos" at bounding box center [141, 631] width 171 height 35
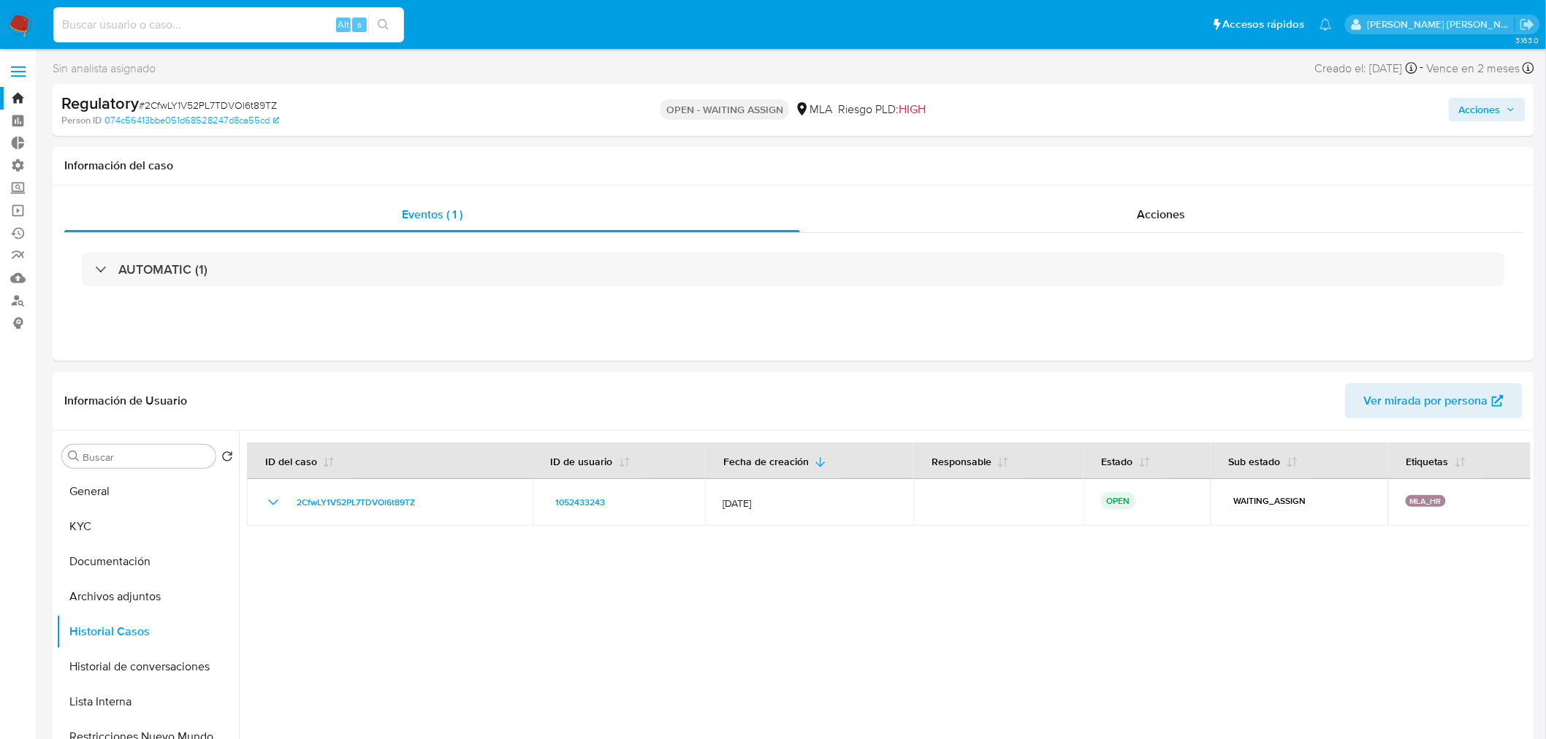
click at [305, 22] on input at bounding box center [228, 24] width 351 height 19
paste input "cNtrYdfphIAwyi6MMs8kPO3O"
type input "cNtrYdfphIAwyi6MMs8kPO3O"
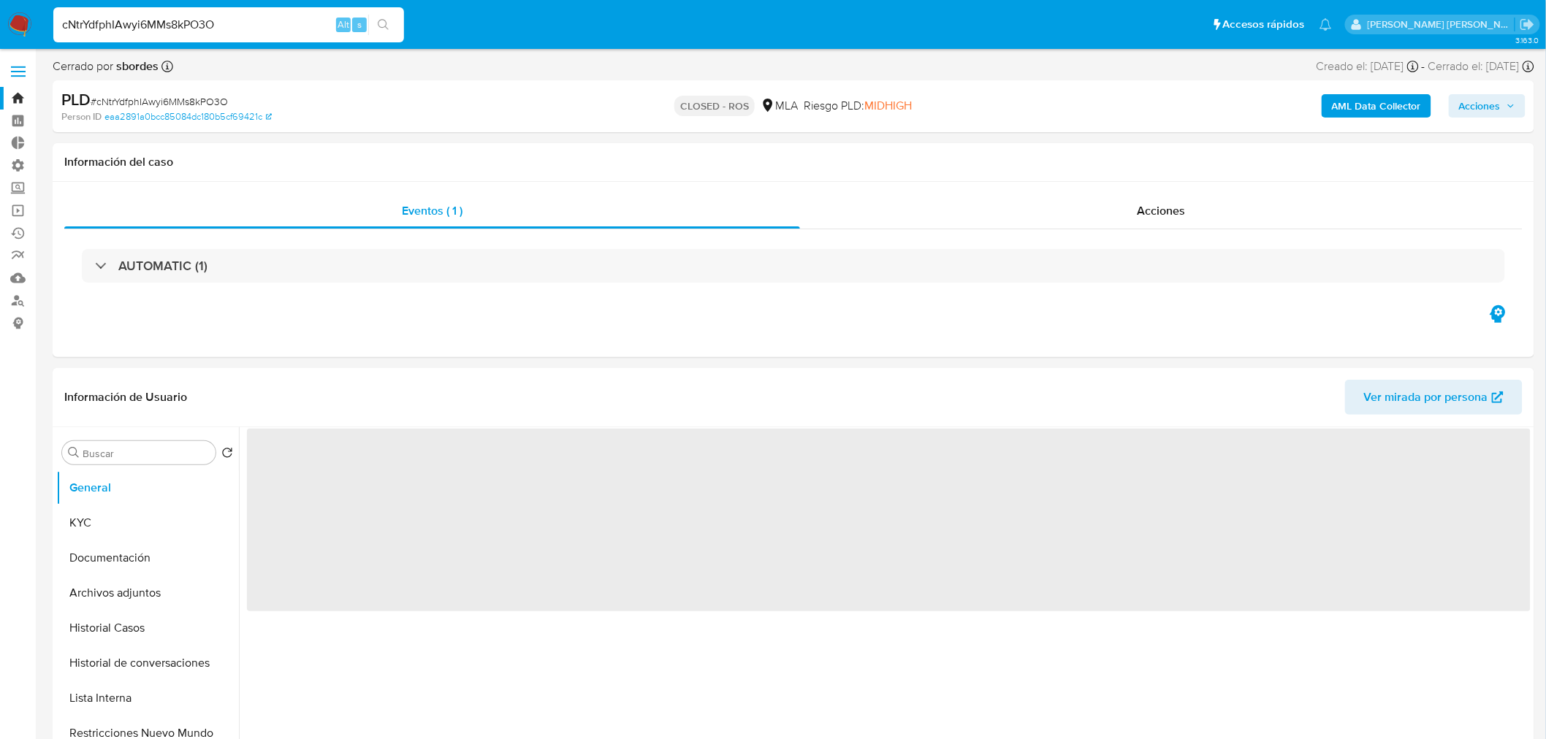
select select "10"
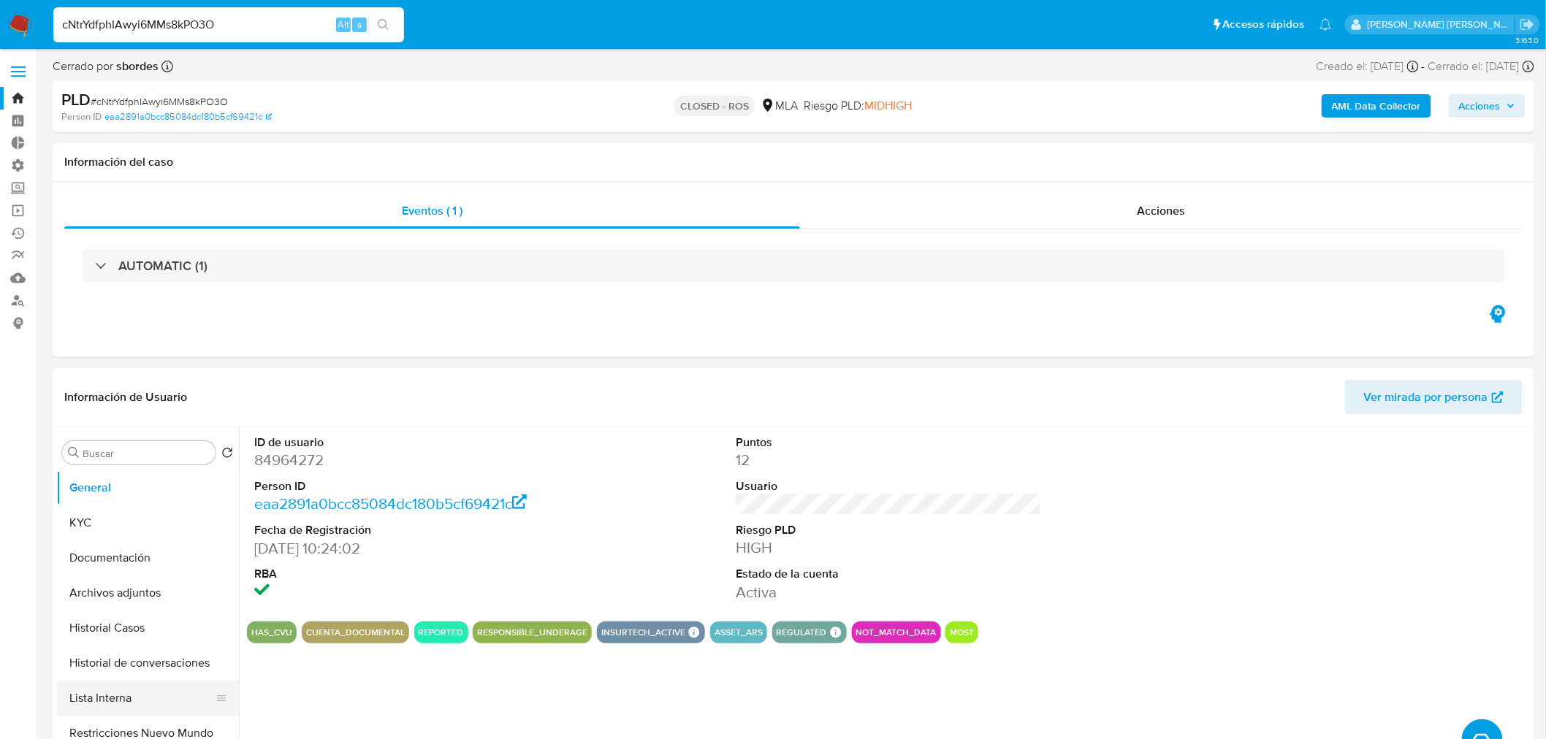
scroll to position [81, 0]
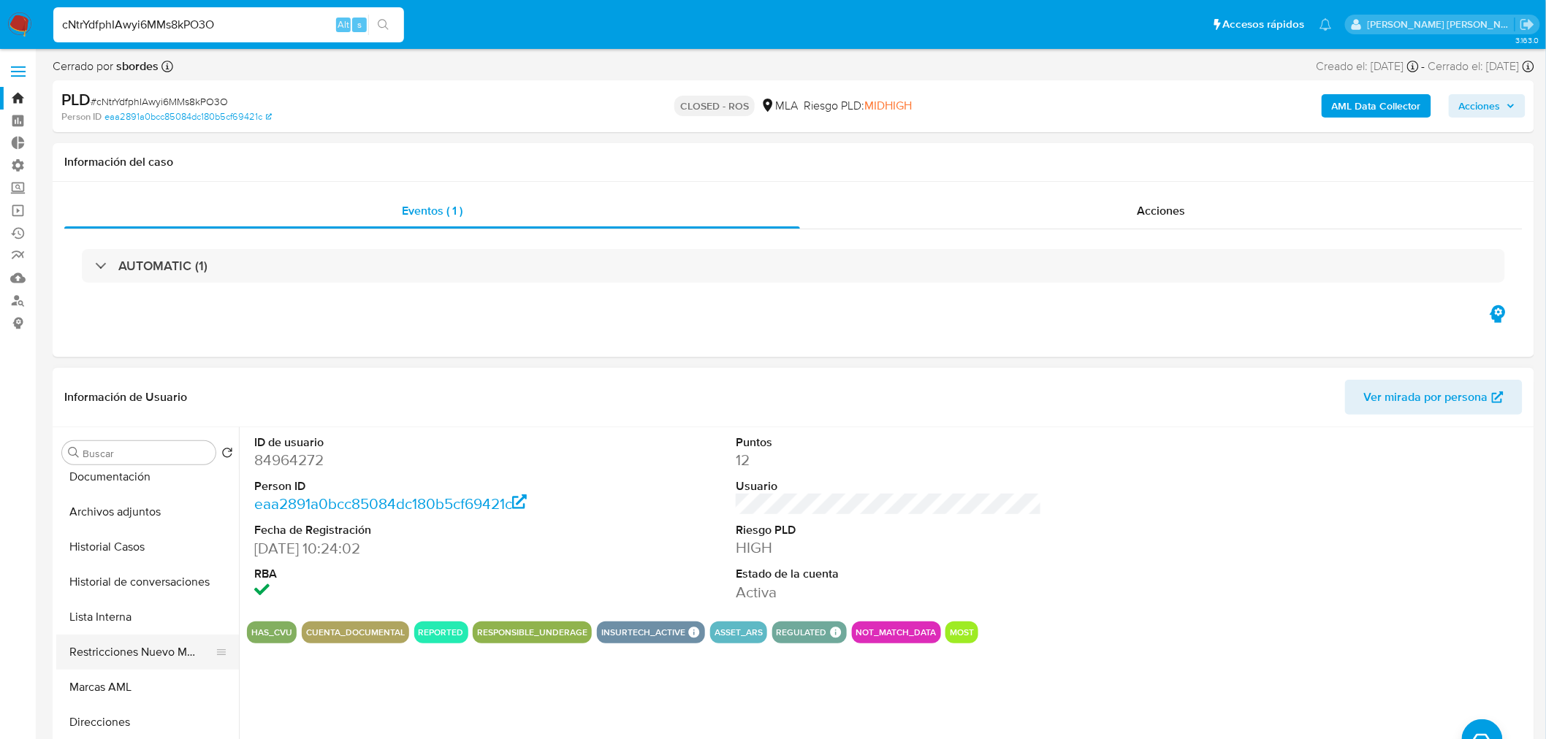
click at [135, 644] on button "Restricciones Nuevo Mundo" at bounding box center [141, 652] width 171 height 35
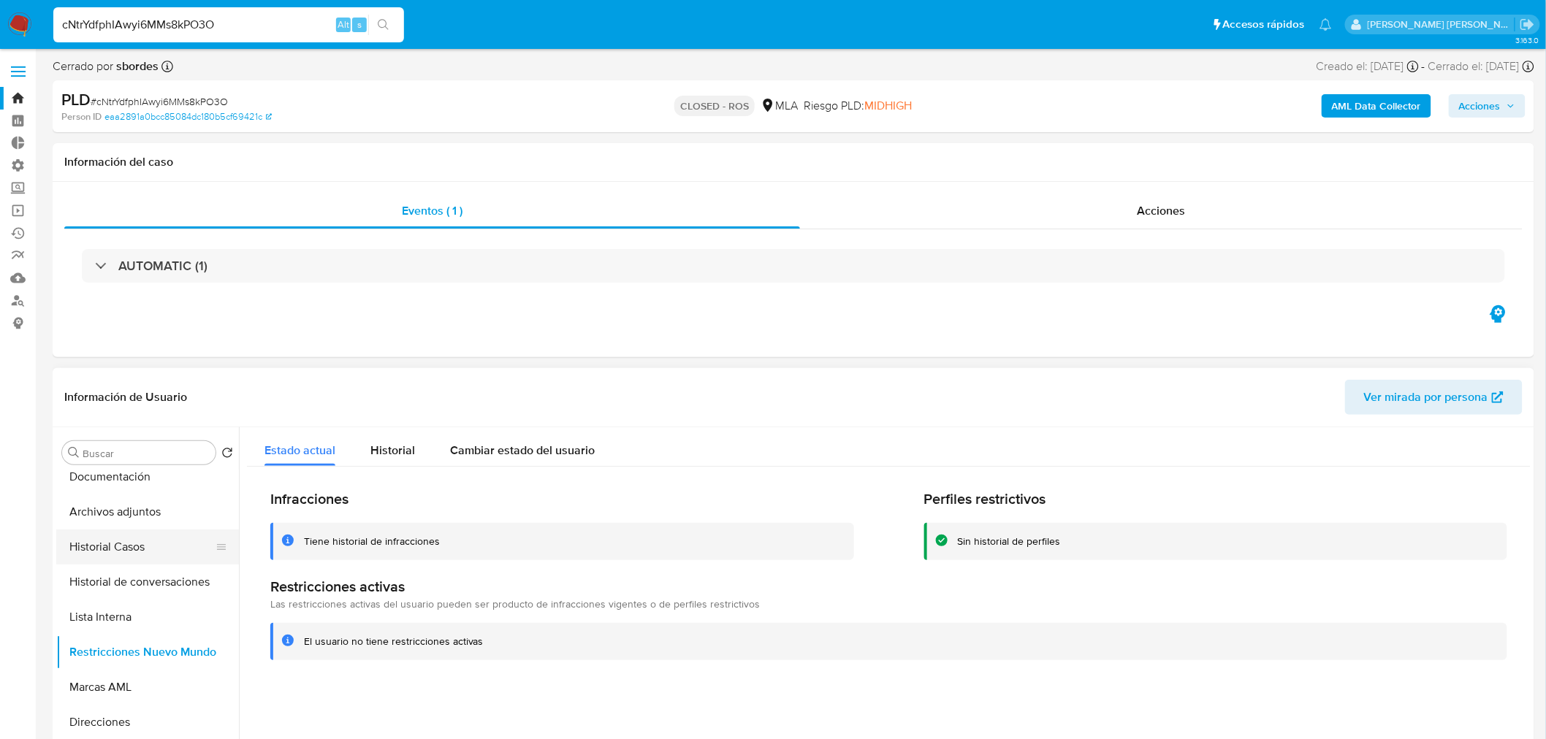
click at [120, 550] on button "Historial Casos" at bounding box center [141, 547] width 171 height 35
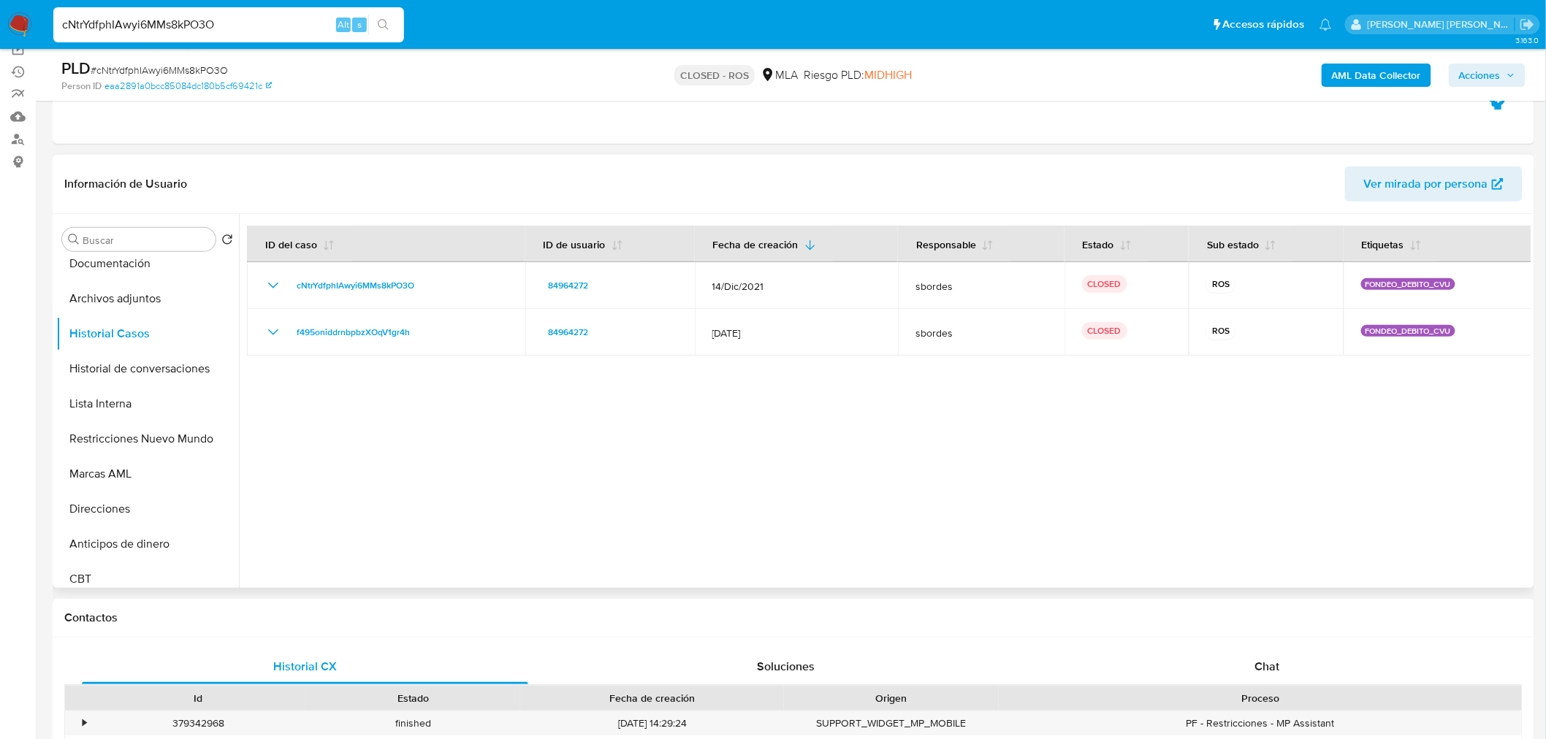
scroll to position [162, 0]
click at [298, 12] on div "cNtrYdfphIAwyi6MMs8kPO3O Alt s" at bounding box center [228, 24] width 351 height 35
click at [294, 26] on input "cNtrYdfphIAwyi6MMs8kPO3O" at bounding box center [228, 24] width 351 height 19
paste input "a6SvyzmfMlP29nK2LEeT6PjS"
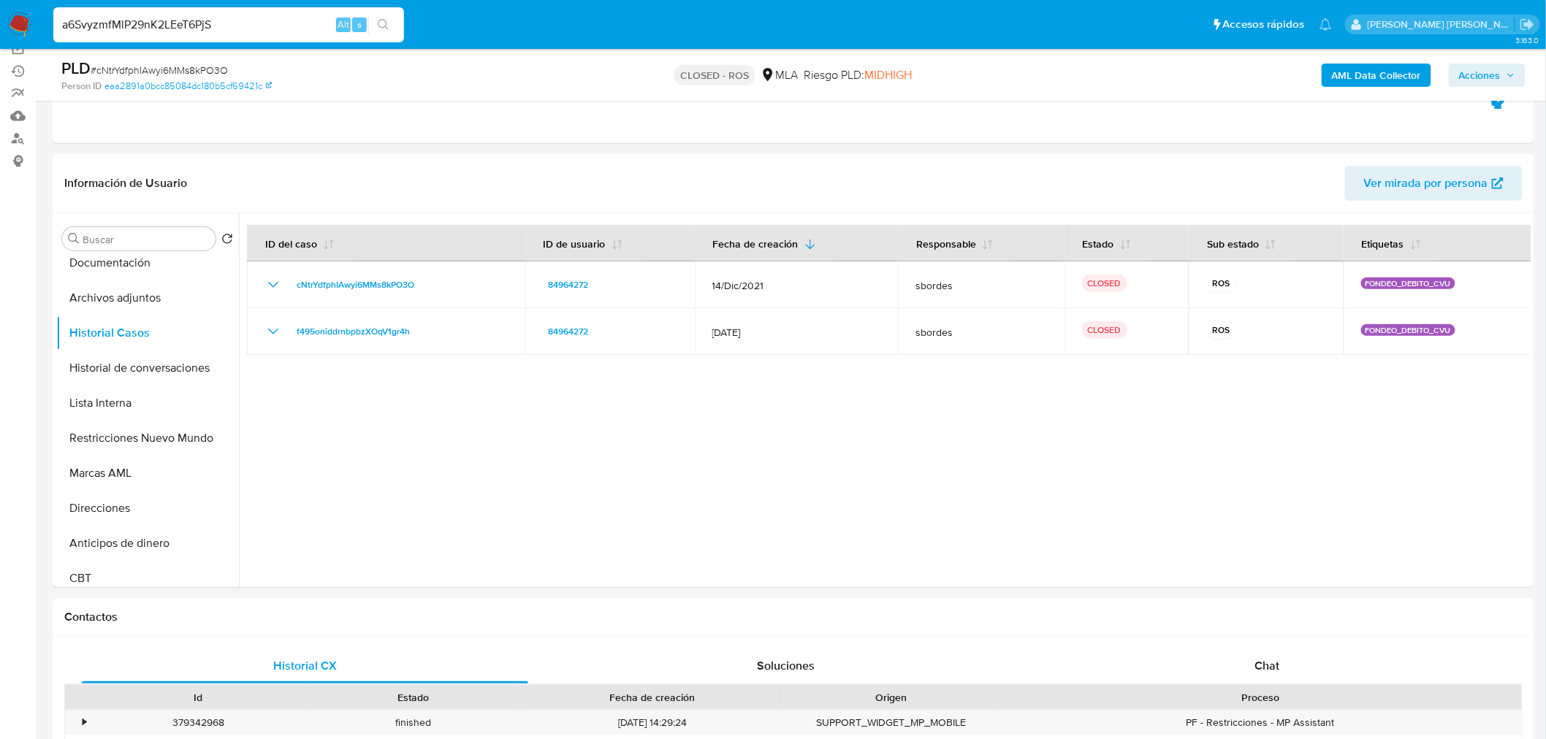
type input "a6SvyzmfMlP29nK2LEeT6PjS"
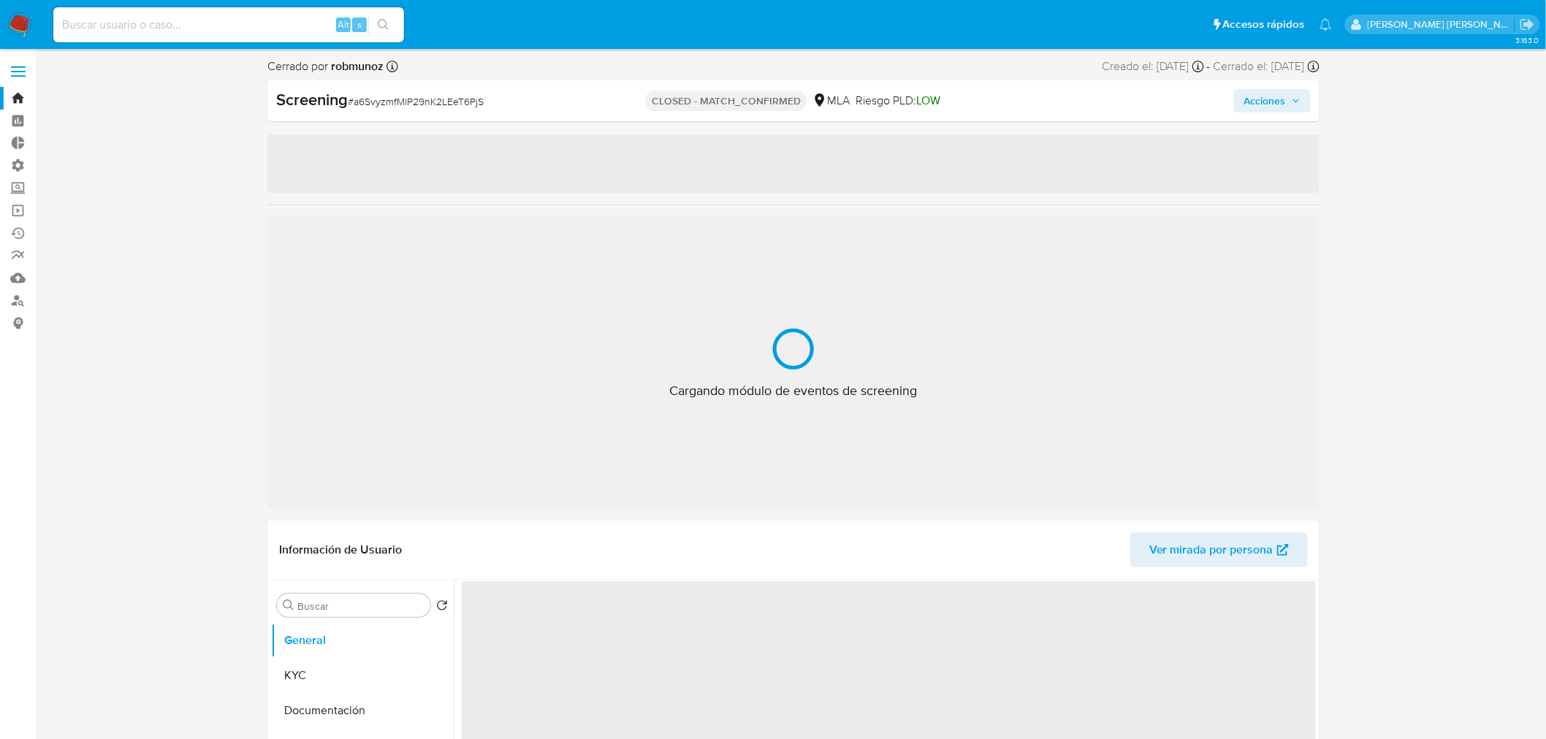
select select "10"
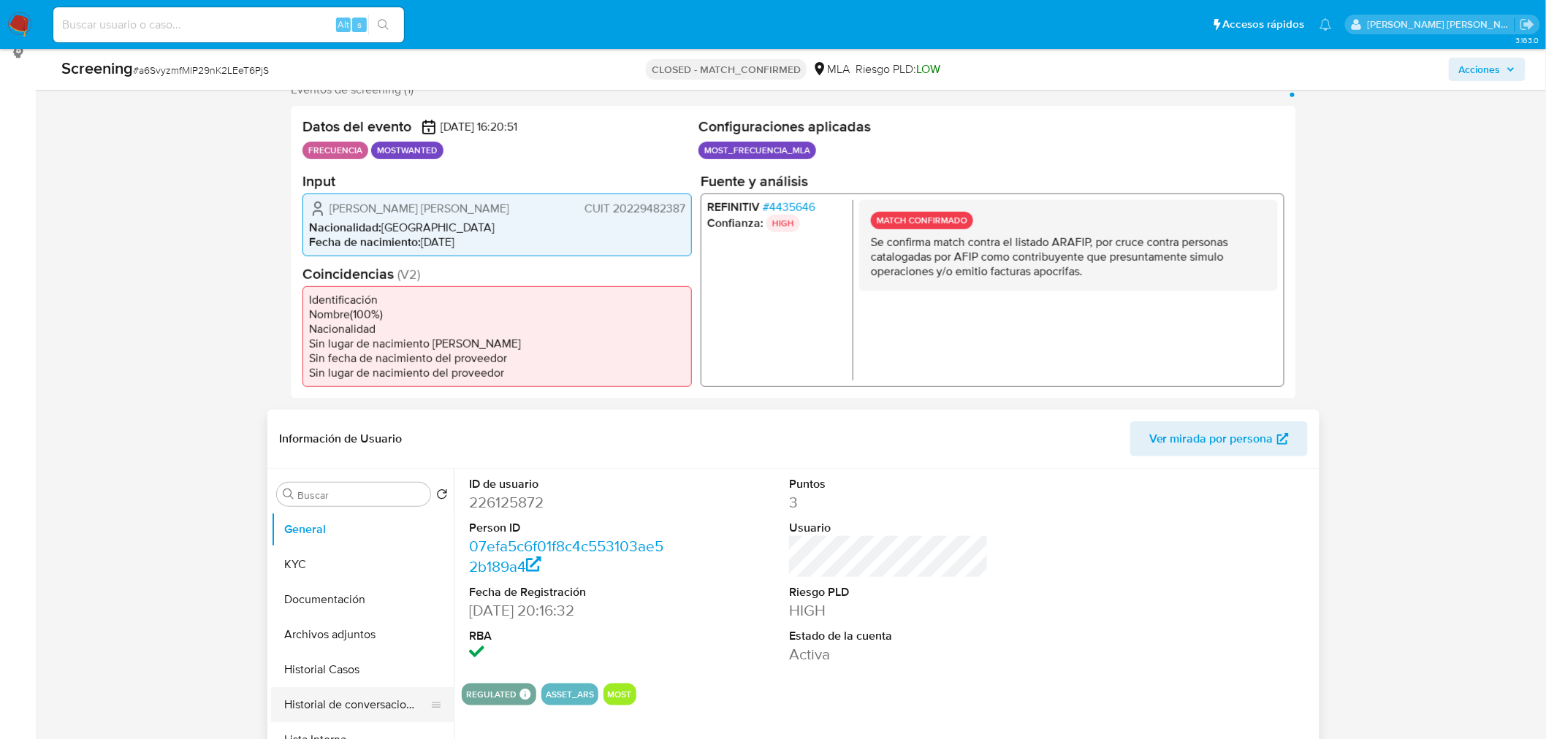
scroll to position [405, 0]
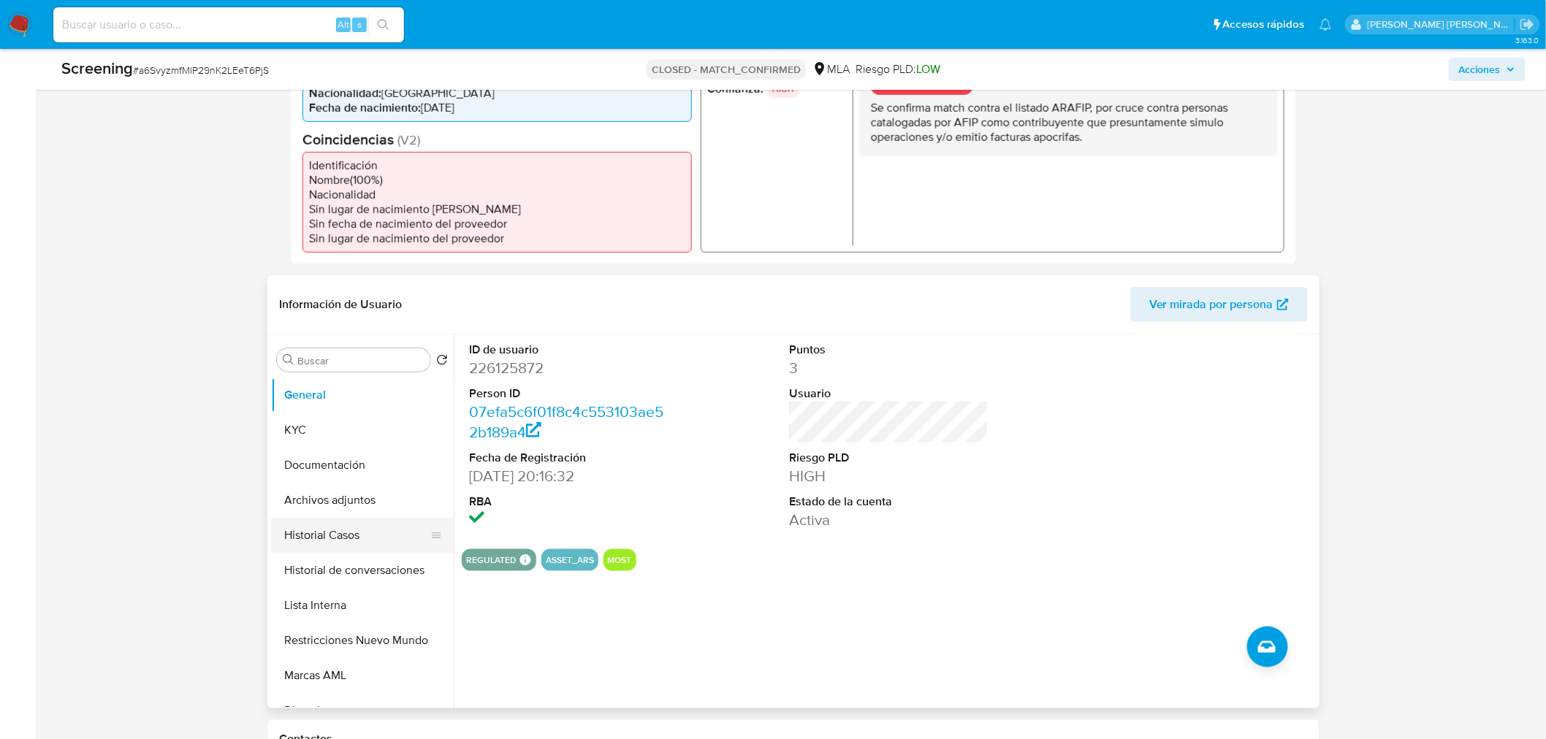
click at [354, 544] on button "Historial Casos" at bounding box center [356, 535] width 171 height 35
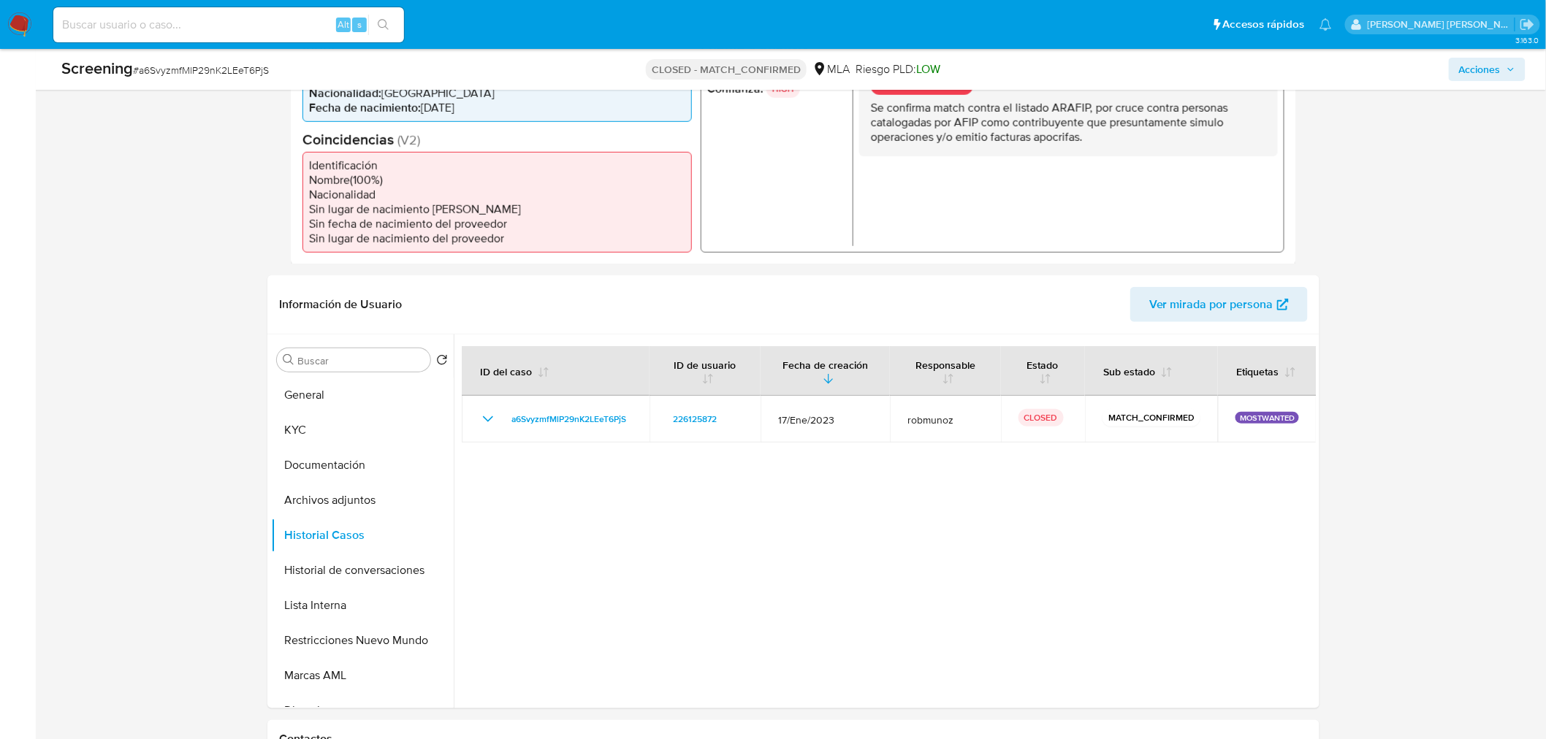
click at [114, 30] on input at bounding box center [228, 24] width 351 height 19
paste input "kKwr1HPdk2YMUTBTNSm7uh1c"
type input "kKwr1HPdk2YMUTBTNSm7uh1c"
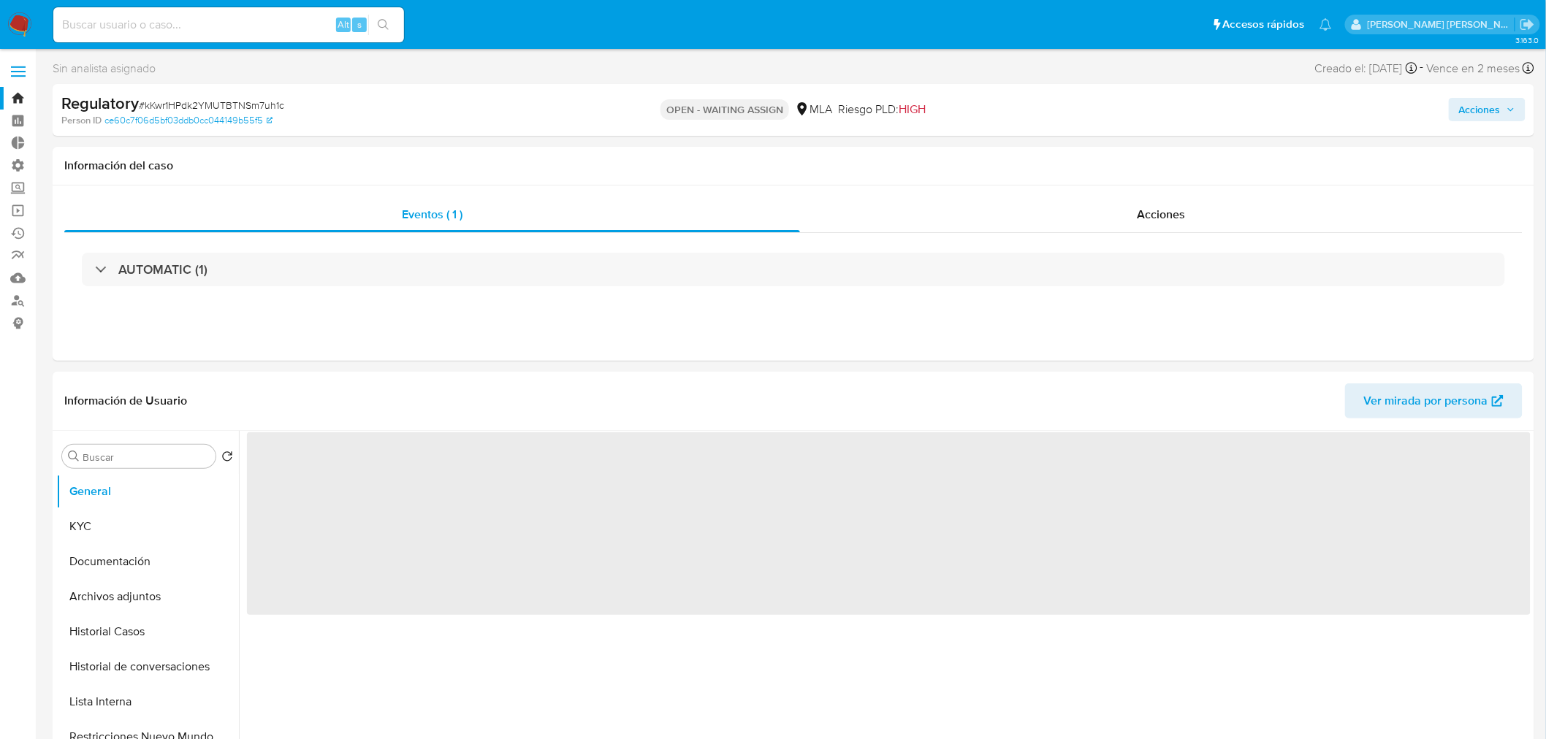
select select "10"
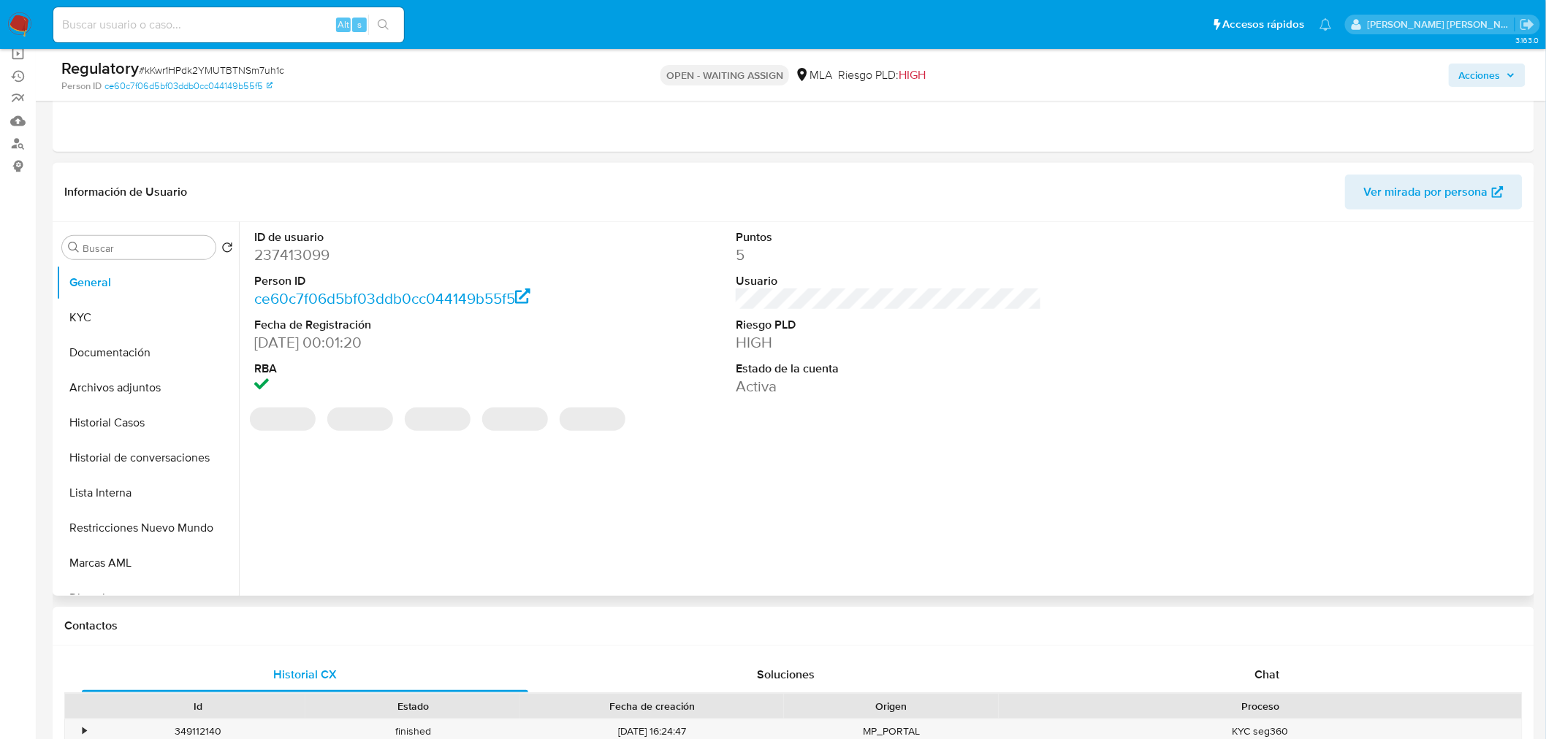
scroll to position [162, 0]
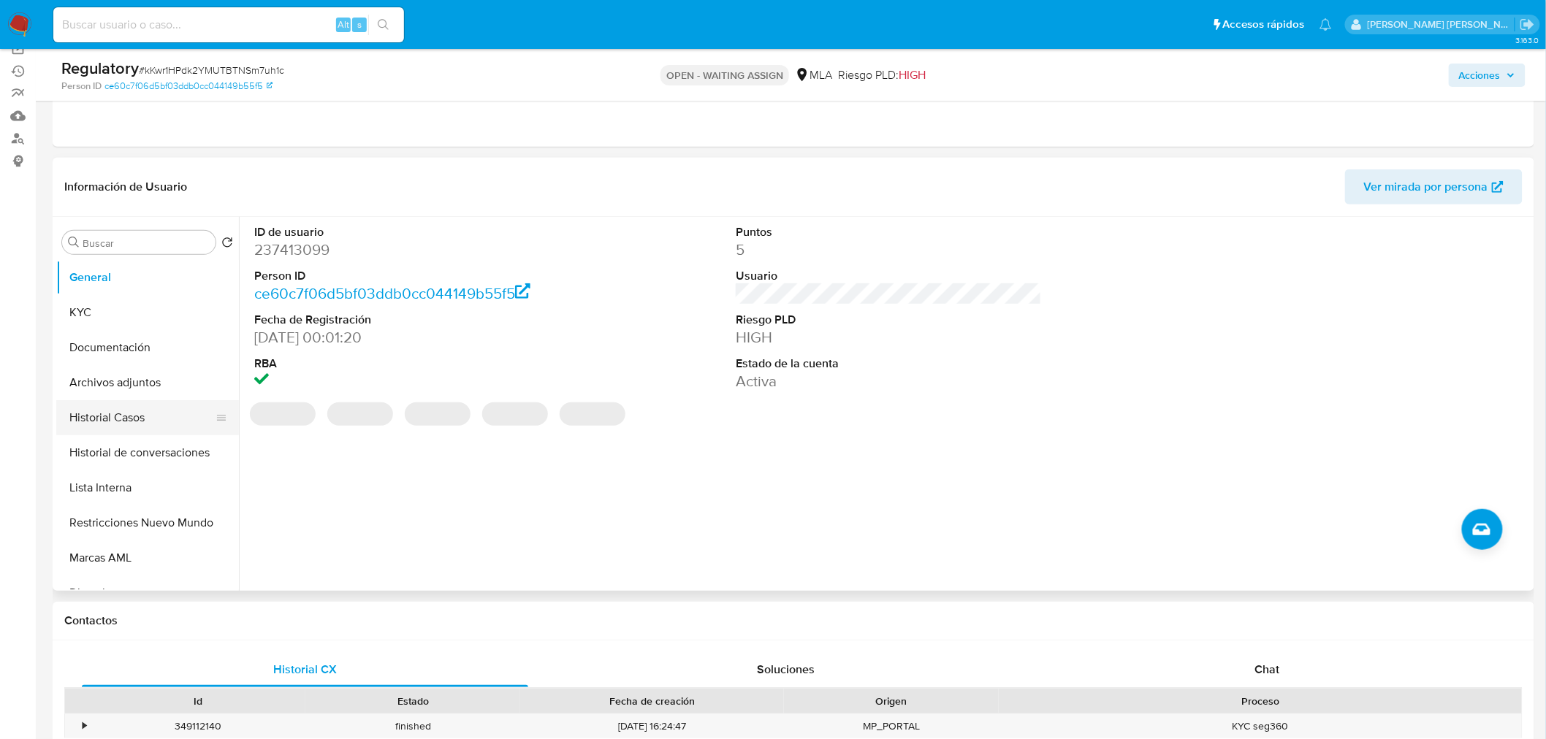
click at [118, 416] on button "Historial Casos" at bounding box center [141, 417] width 171 height 35
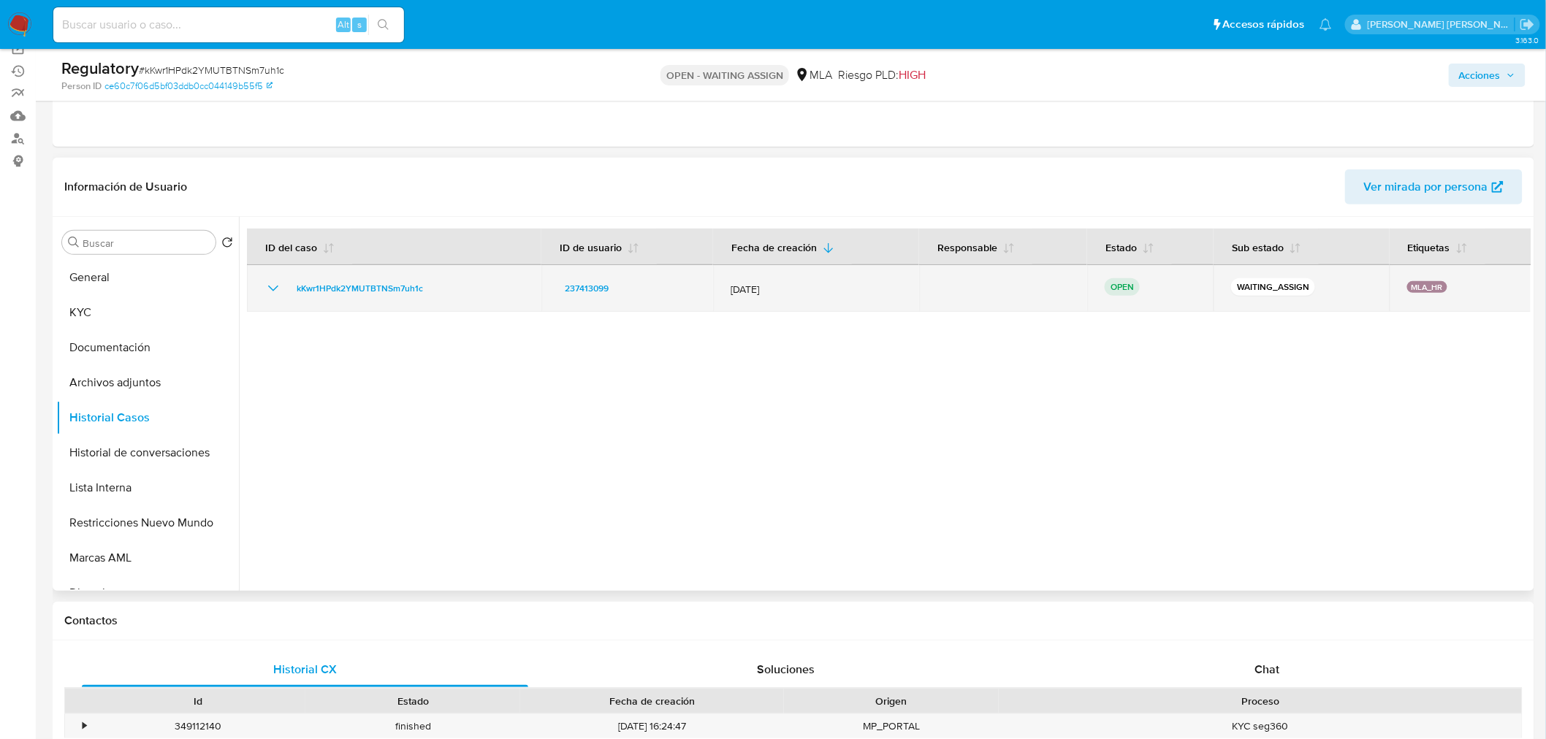
drag, startPoint x: 1399, startPoint y: 283, endPoint x: 1465, endPoint y: 291, distance: 66.9
click at [1465, 291] on td "MLA_HR" at bounding box center [1460, 288] width 142 height 47
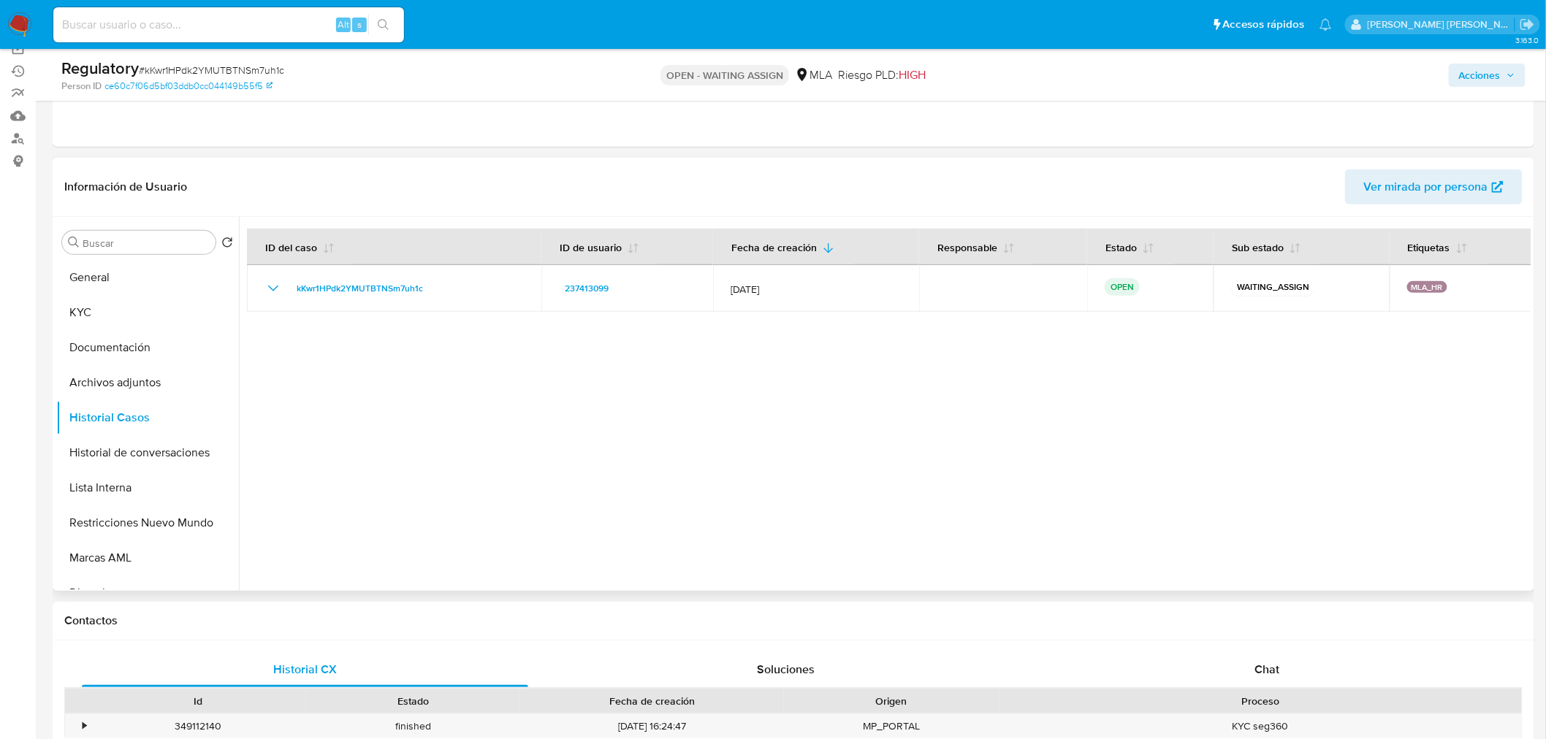
click at [1411, 342] on div at bounding box center [885, 404] width 1292 height 374
